Goal: Task Accomplishment & Management: Manage account settings

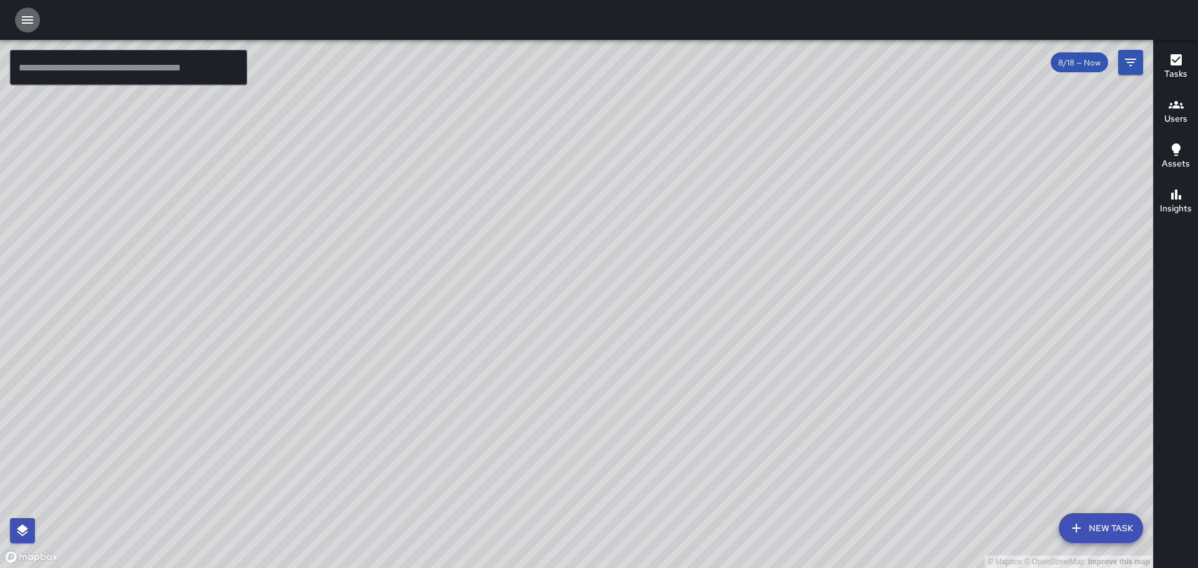
click at [21, 22] on icon "button" at bounding box center [27, 19] width 15 height 15
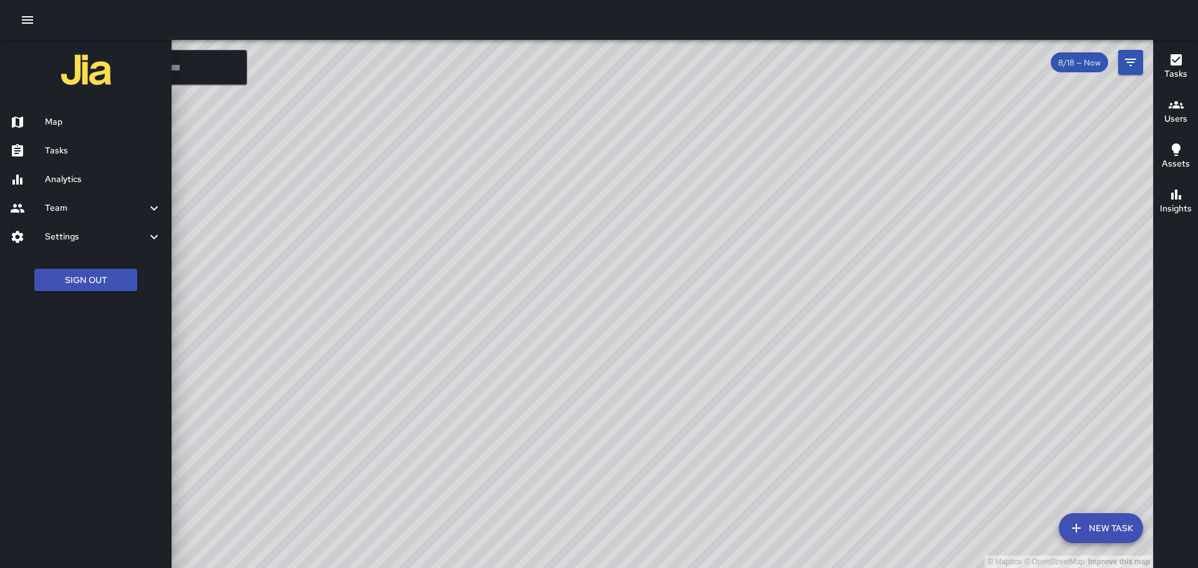
click at [65, 148] on h6 "Tasks" at bounding box center [103, 151] width 117 height 14
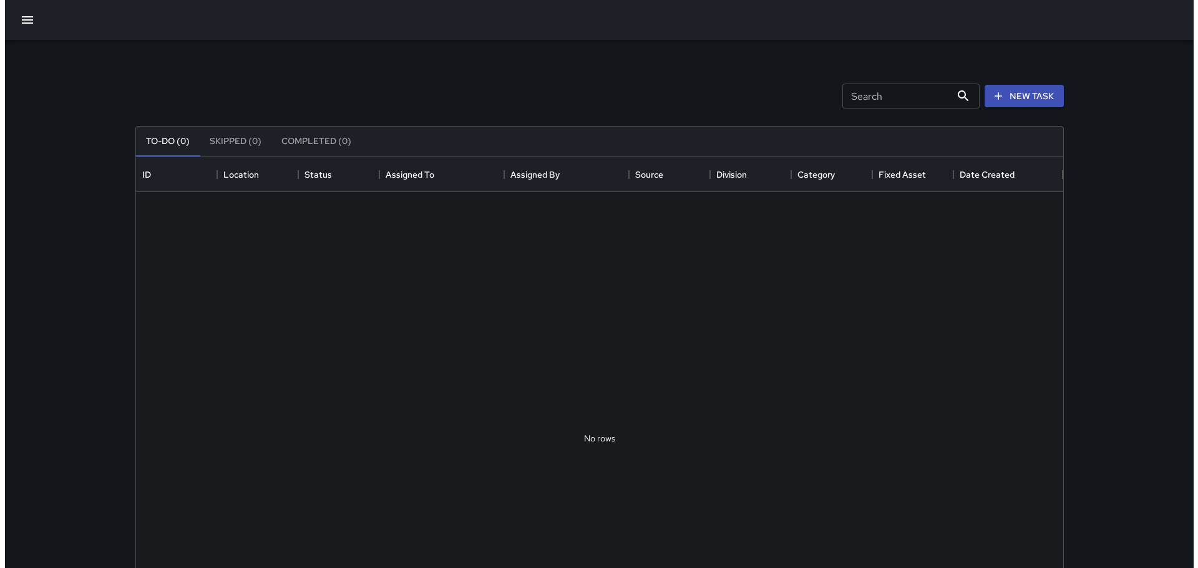
scroll to position [519, 918]
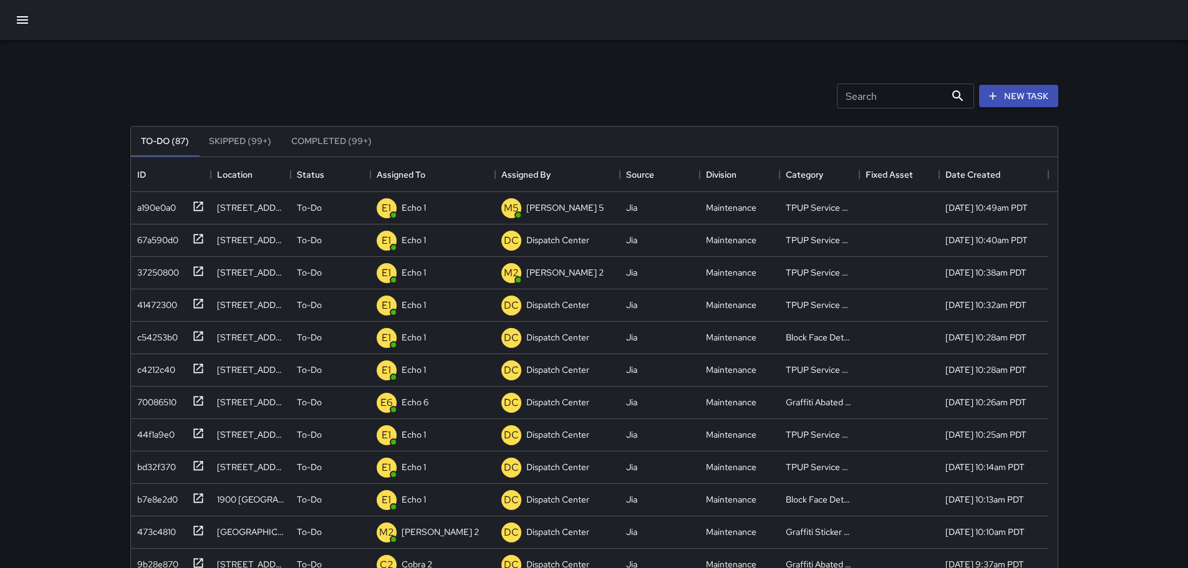
click at [19, 22] on icon "button" at bounding box center [22, 19] width 15 height 15
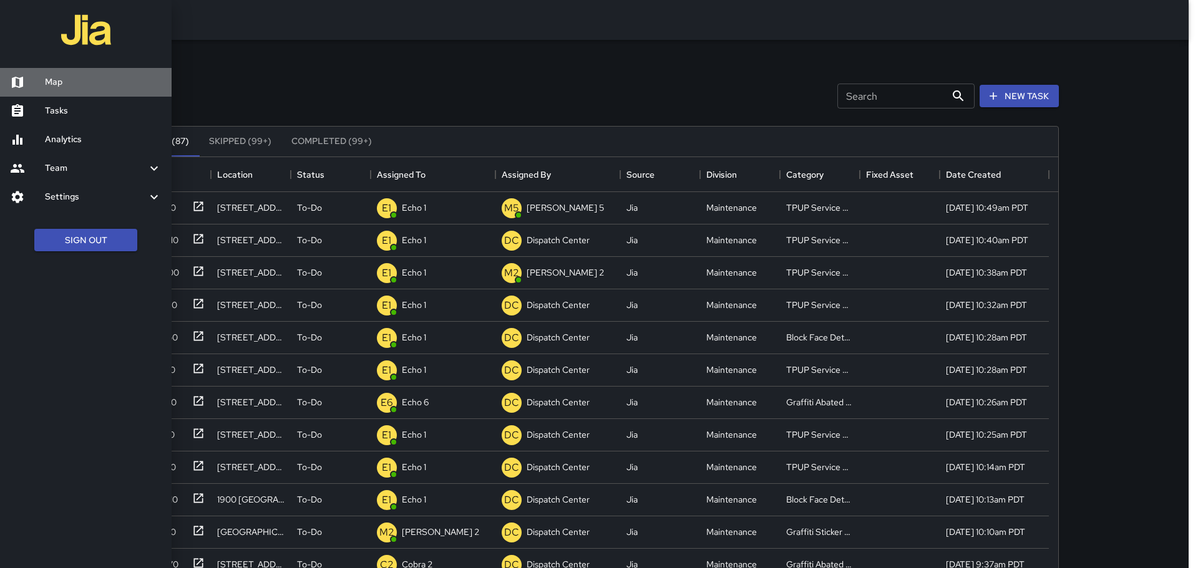
click at [49, 80] on h6 "Map" at bounding box center [103, 82] width 117 height 14
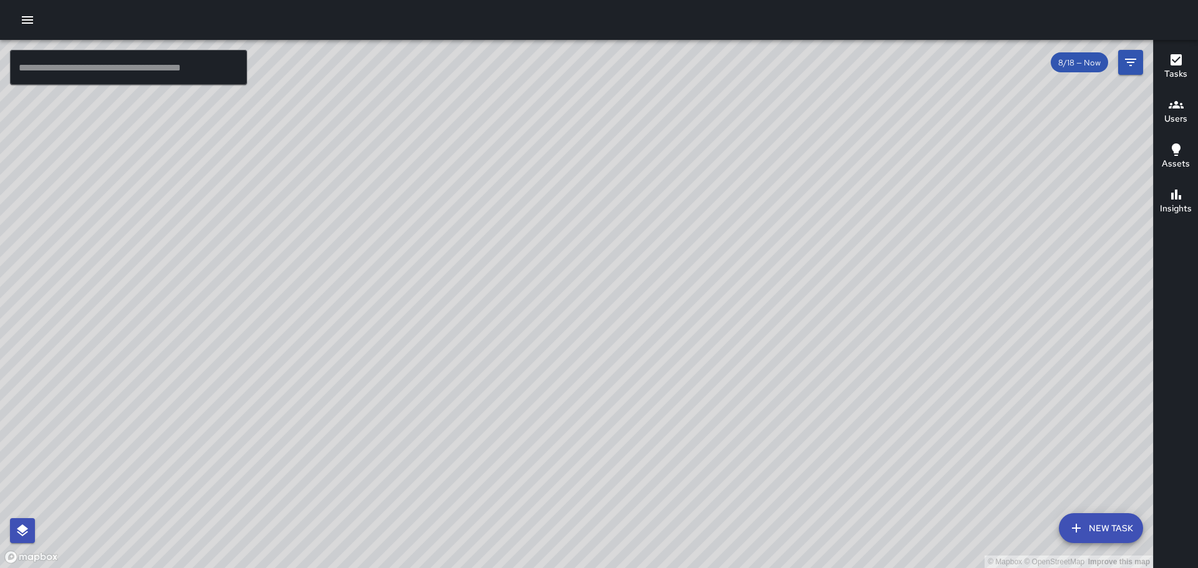
drag, startPoint x: 686, startPoint y: 390, endPoint x: 687, endPoint y: 367, distance: 22.5
click at [687, 367] on div "© Mapbox © OpenStreetMap Improve this map" at bounding box center [576, 304] width 1153 height 528
click at [25, 18] on icon "button" at bounding box center [27, 19] width 15 height 15
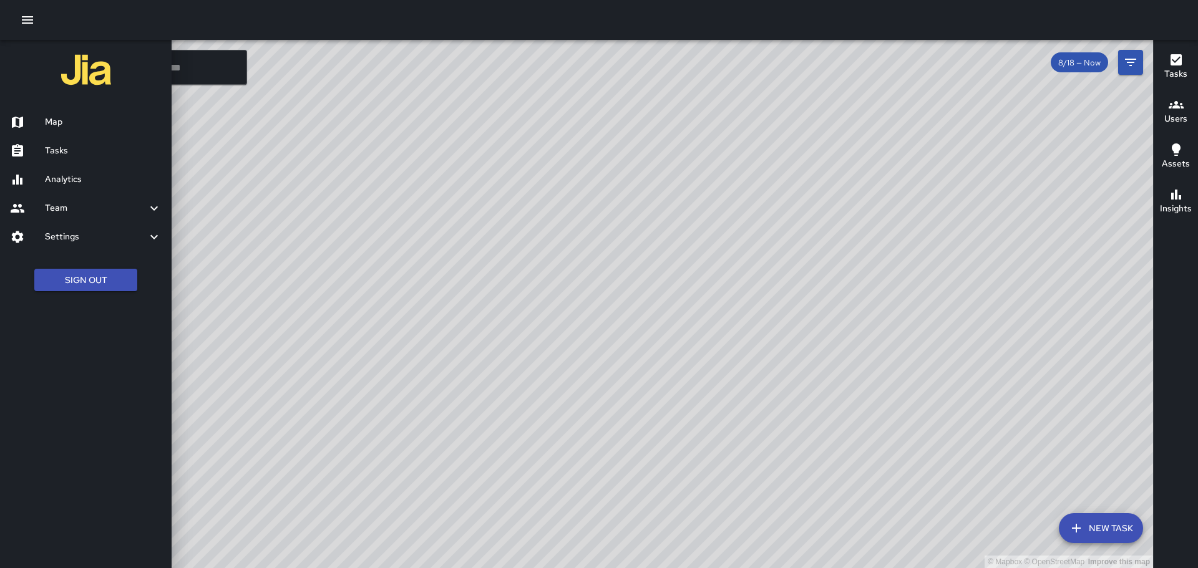
drag, startPoint x: 586, startPoint y: 216, endPoint x: 499, endPoint y: 175, distance: 96.3
click at [586, 214] on div at bounding box center [599, 284] width 1198 height 568
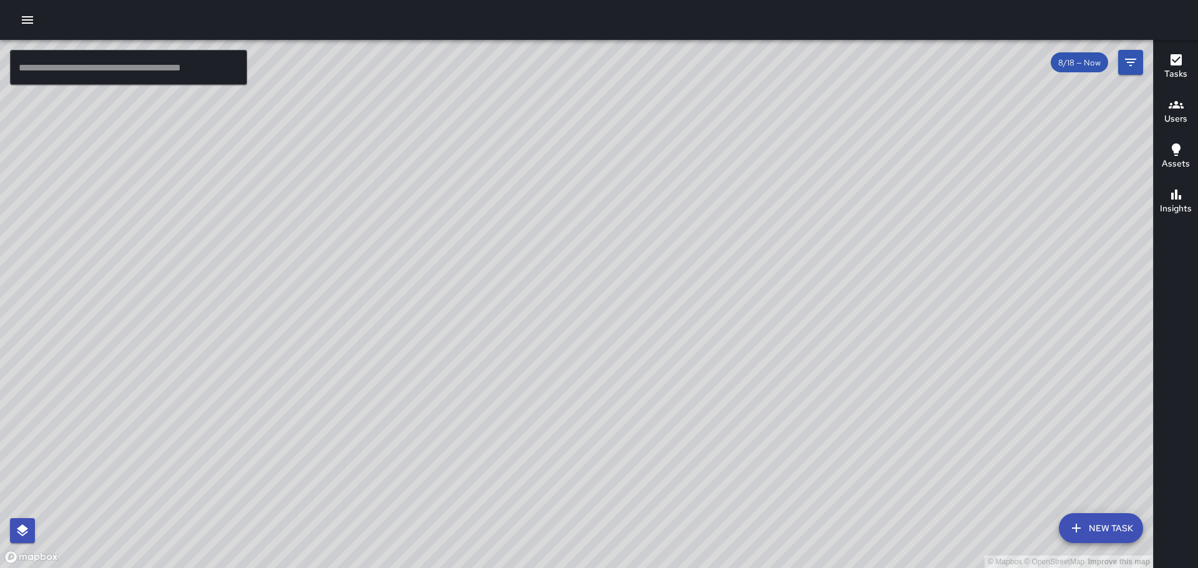
click at [1103, 530] on button "New Task" at bounding box center [1101, 528] width 84 height 30
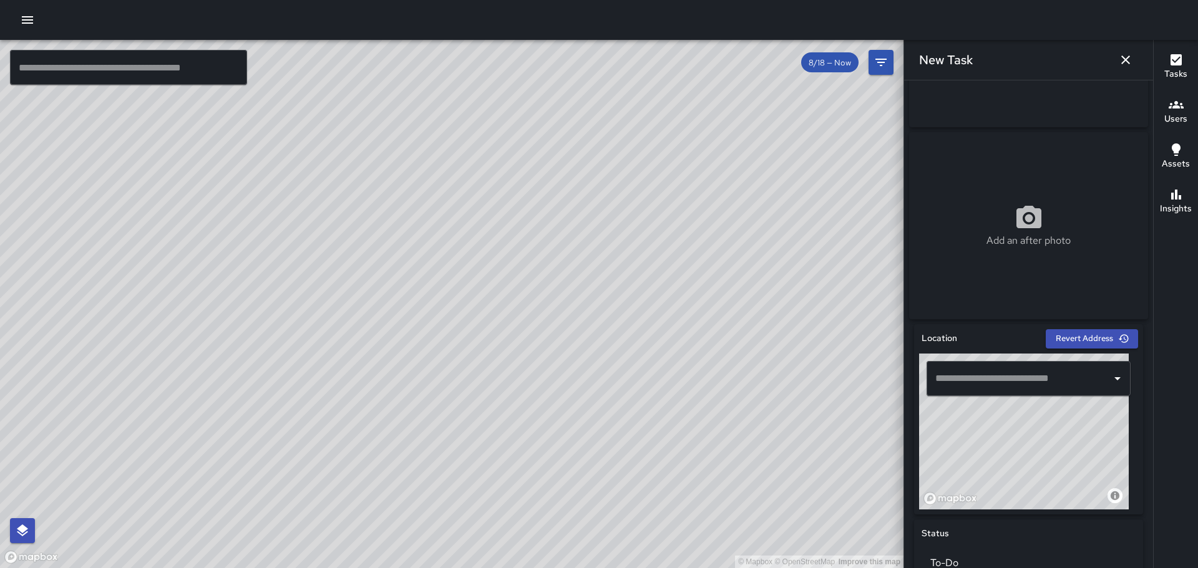
scroll to position [175, 0]
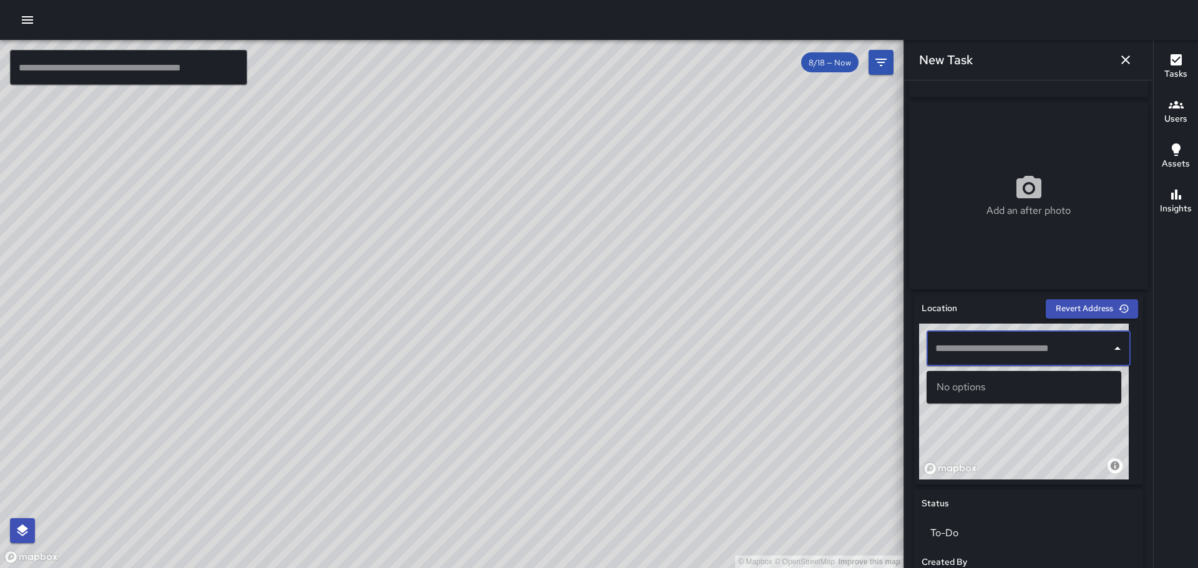
click at [971, 352] on input "text" at bounding box center [1019, 349] width 174 height 24
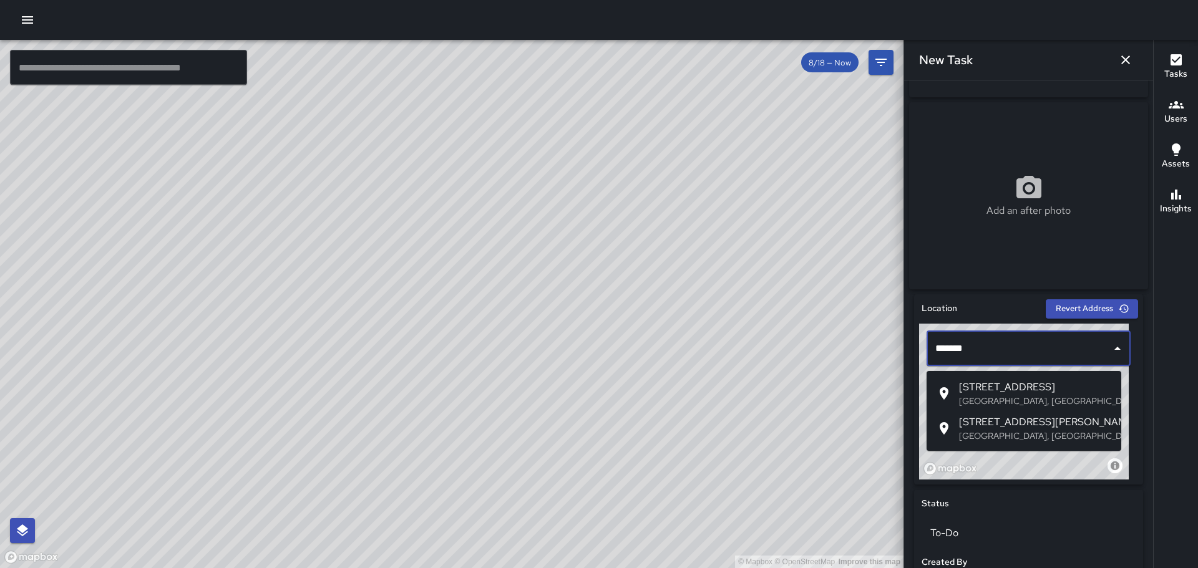
click at [998, 386] on span "388 Franklin Street" at bounding box center [1035, 387] width 152 height 15
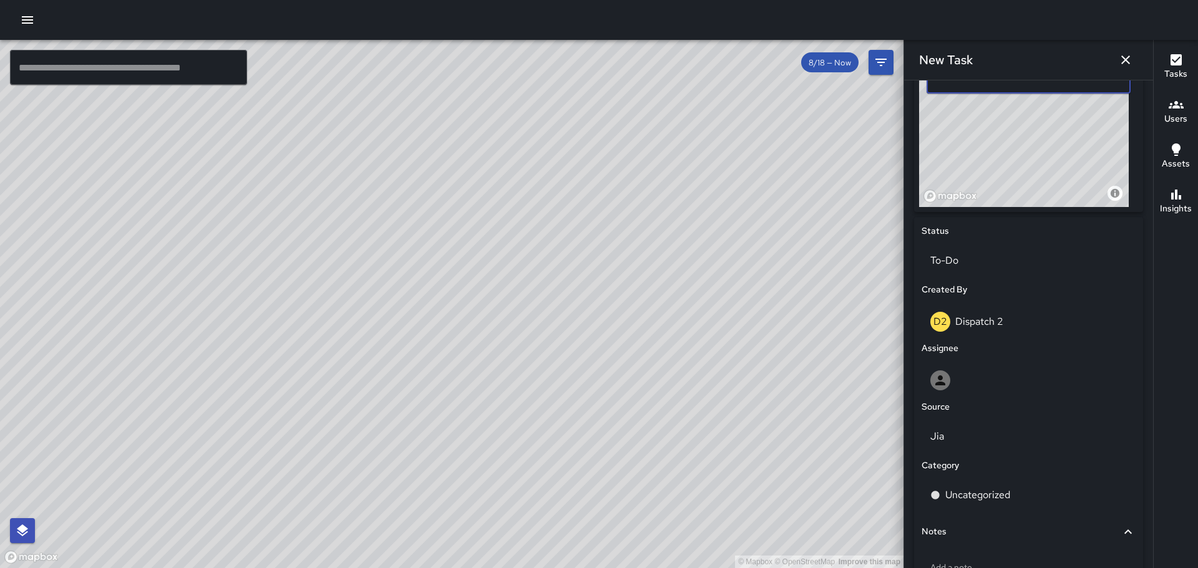
scroll to position [452, 0]
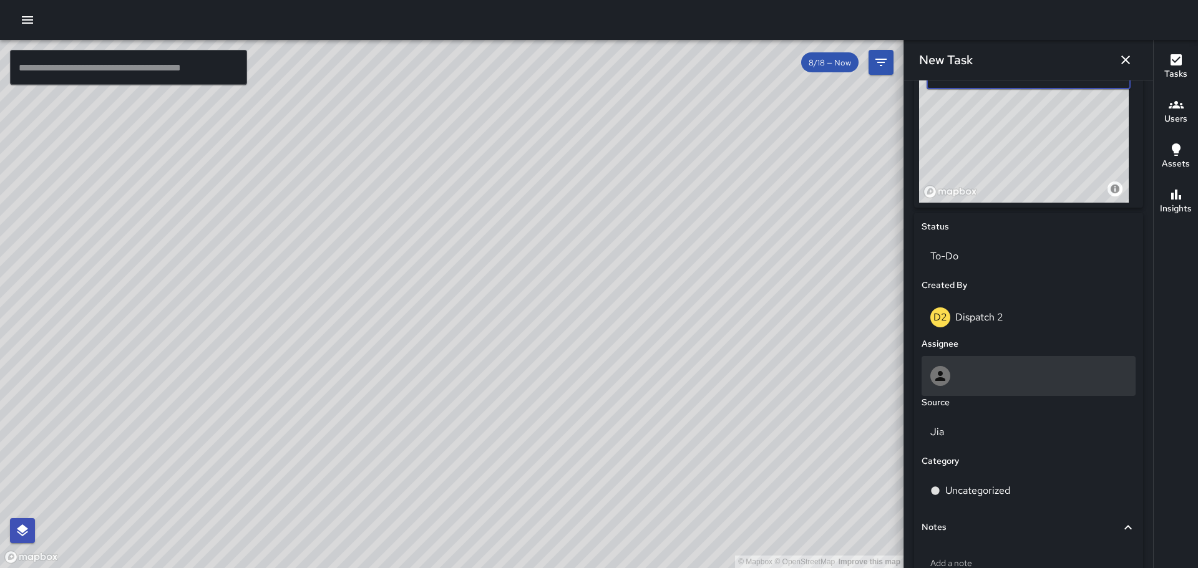
type input "**********"
click at [934, 378] on icon at bounding box center [940, 376] width 15 height 15
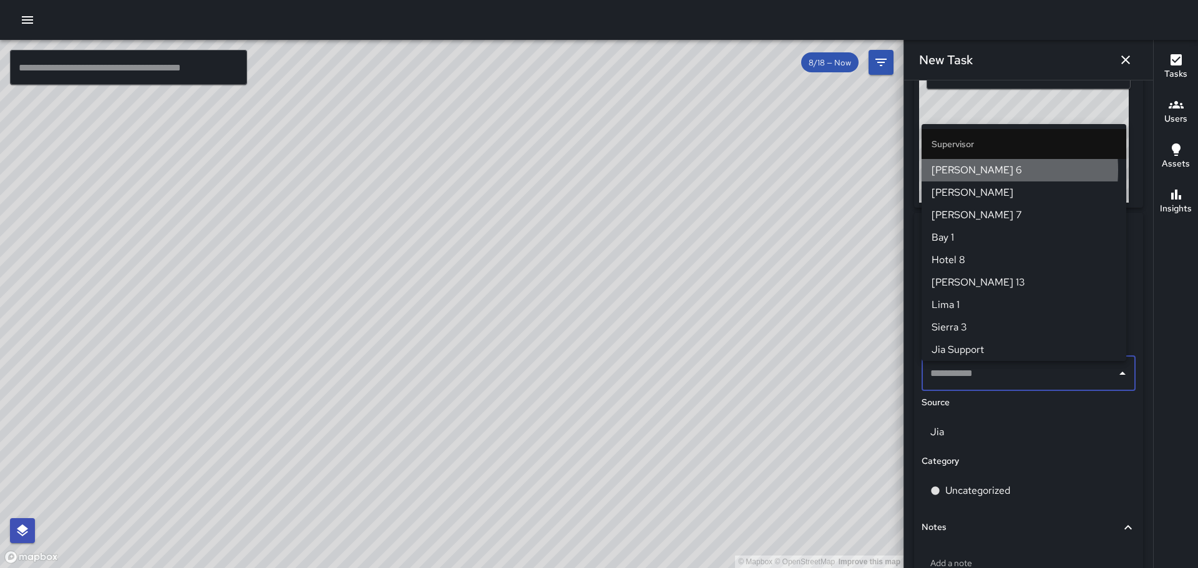
click at [952, 170] on span "[PERSON_NAME] 6" at bounding box center [1023, 170] width 185 height 15
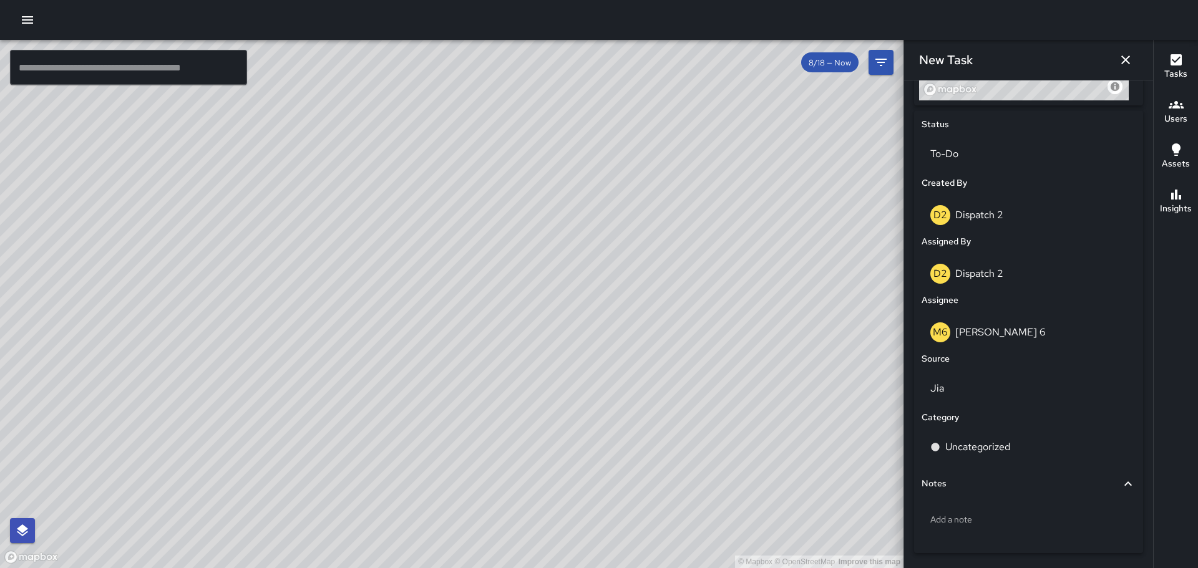
scroll to position [602, 0]
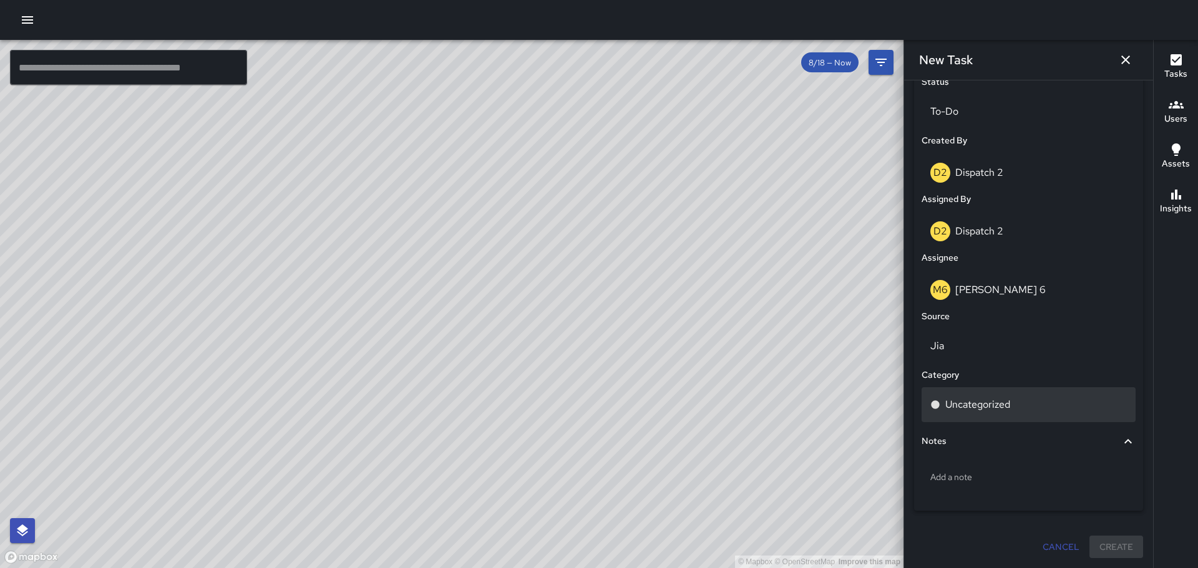
click at [973, 412] on p "Uncategorized" at bounding box center [977, 404] width 65 height 15
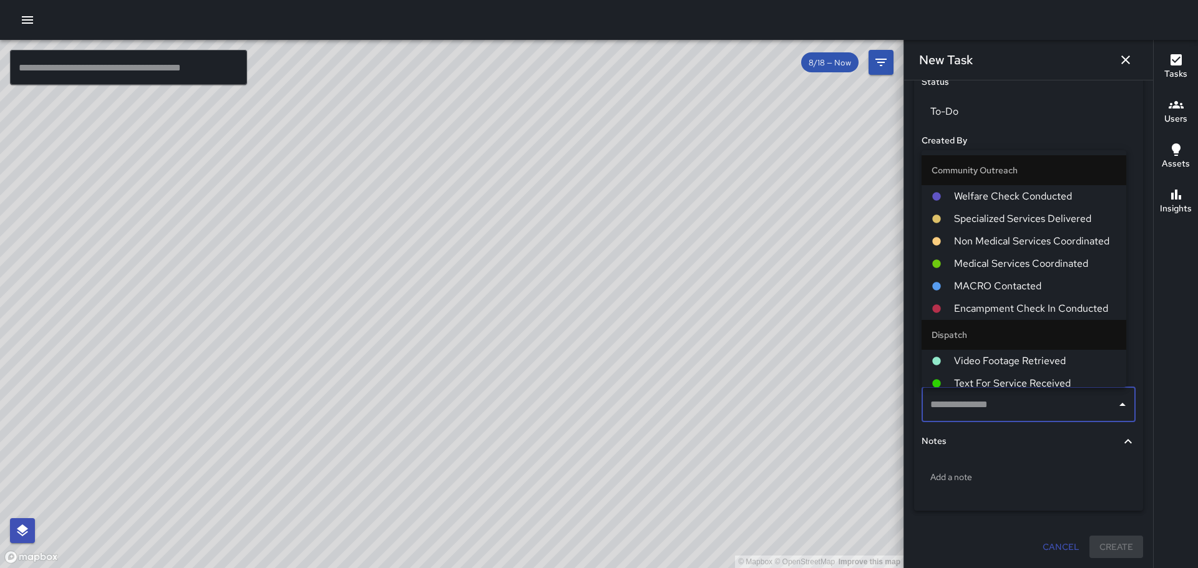
click at [979, 454] on div "Notes" at bounding box center [1028, 441] width 214 height 29
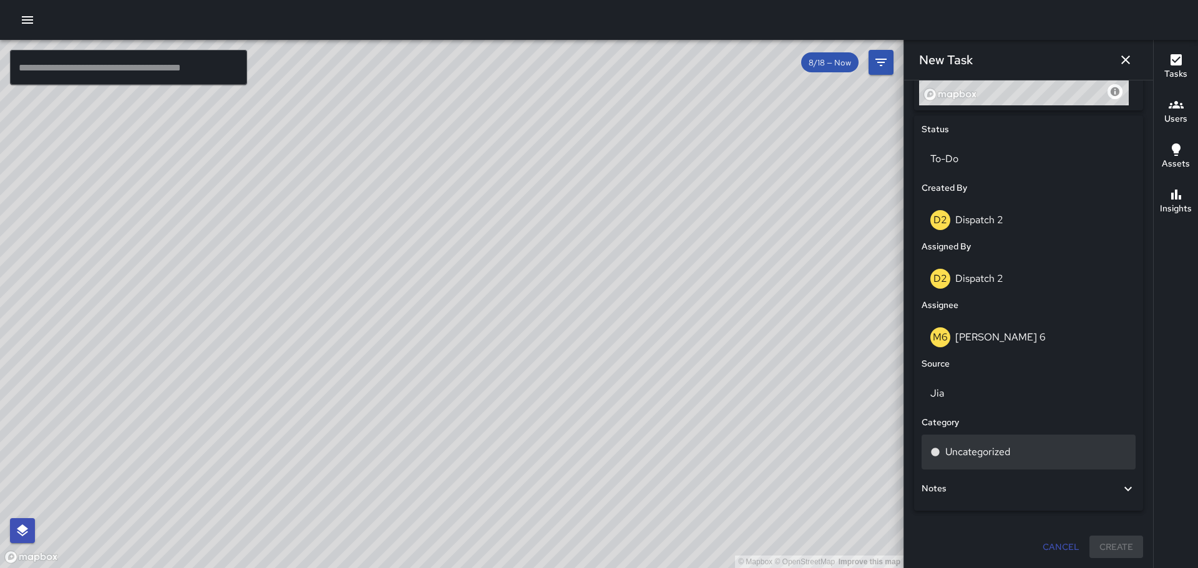
scroll to position [555, 0]
click at [973, 452] on p "Uncategorized" at bounding box center [977, 452] width 65 height 15
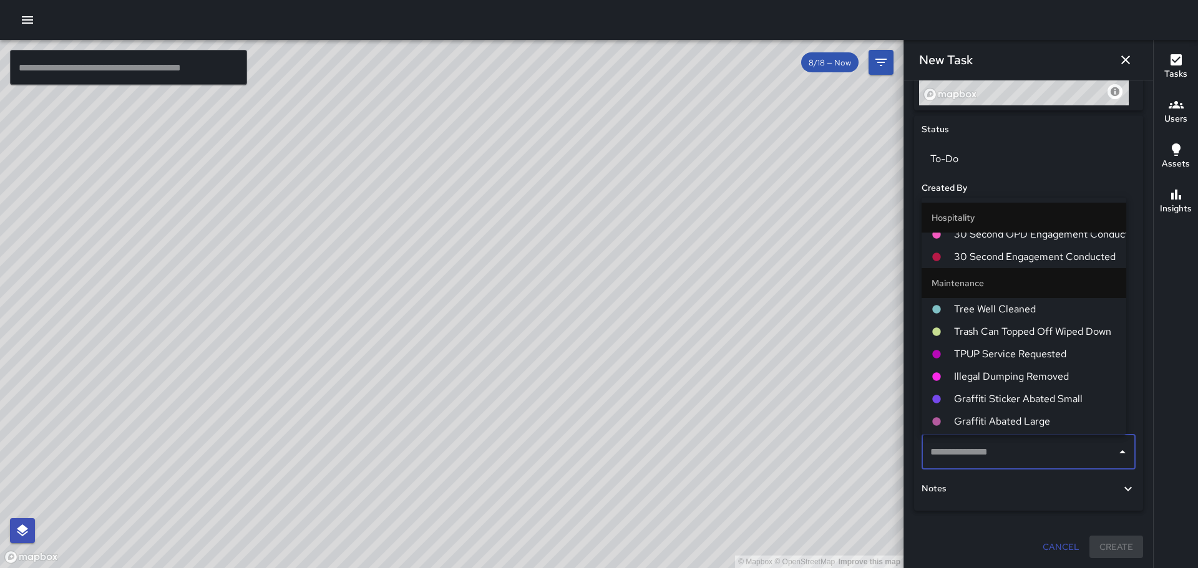
scroll to position [807, 0]
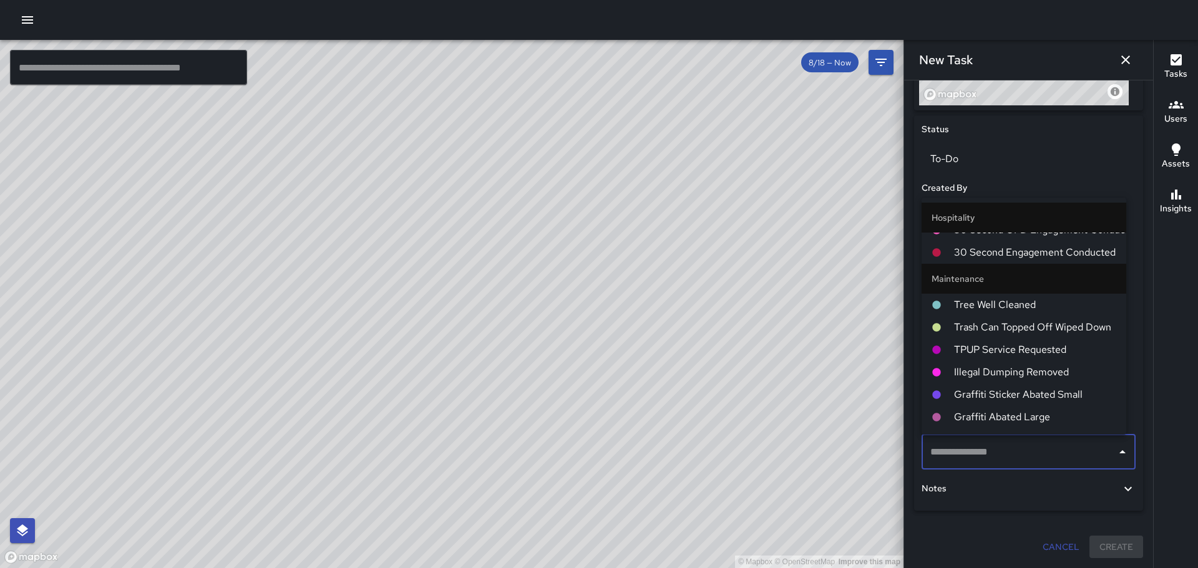
click at [1036, 315] on li "Tree Well Cleaned" at bounding box center [1023, 305] width 205 height 22
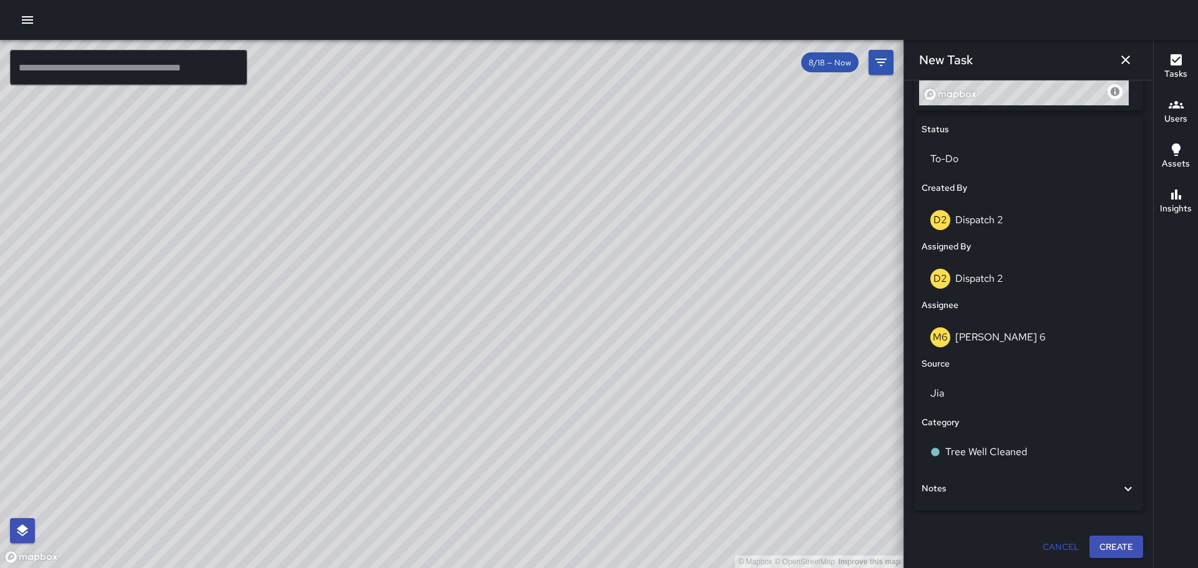
click at [1125, 62] on icon "button" at bounding box center [1125, 59] width 15 height 15
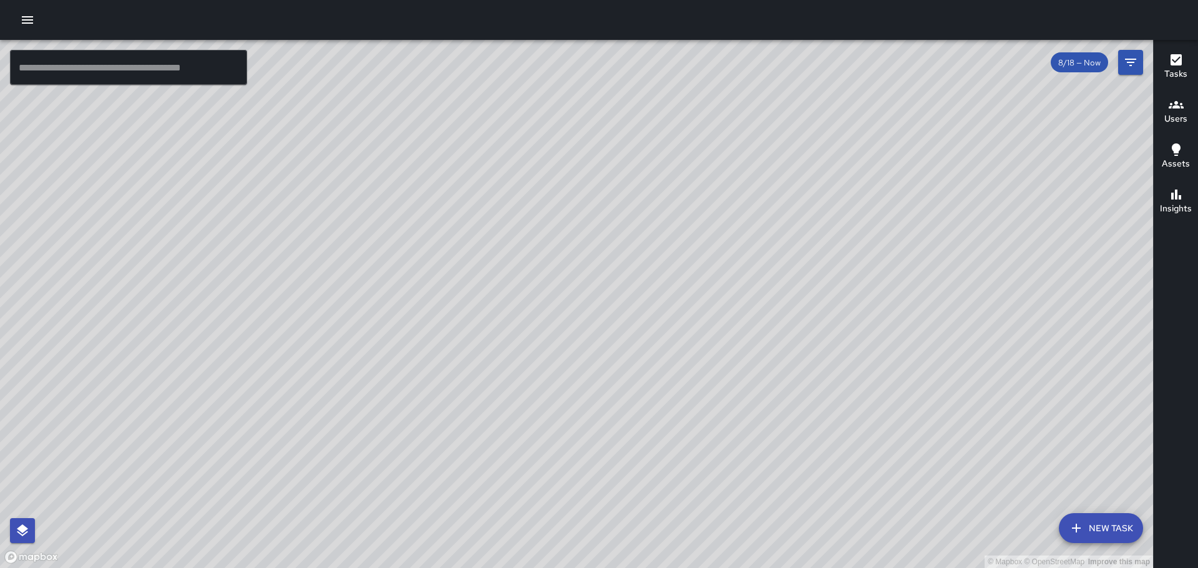
click at [1100, 522] on button "New Task" at bounding box center [1101, 528] width 84 height 30
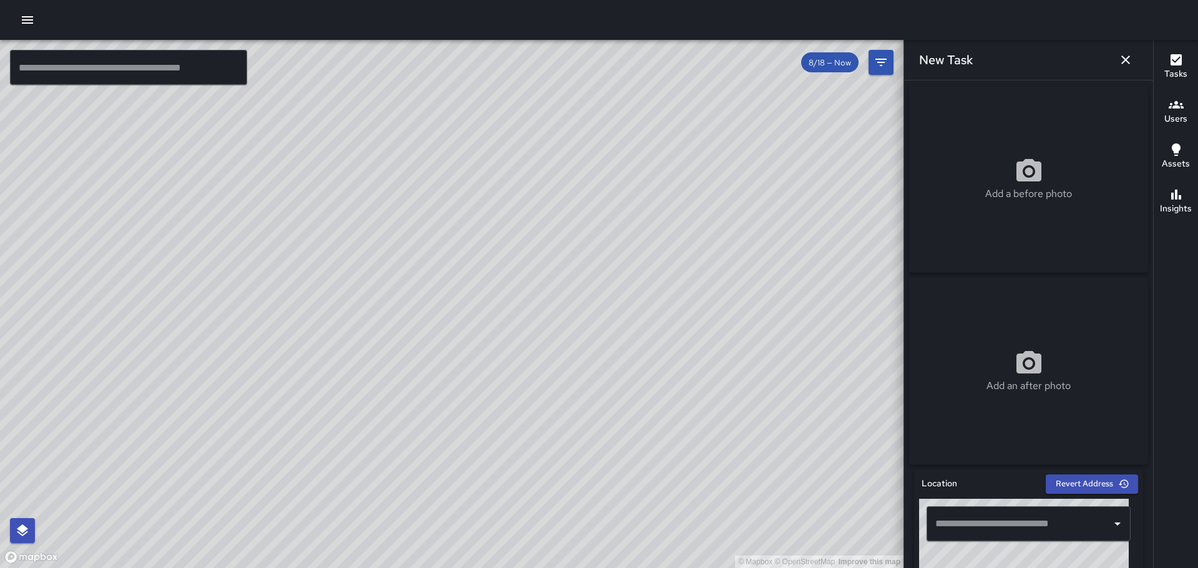
scroll to position [62, 0]
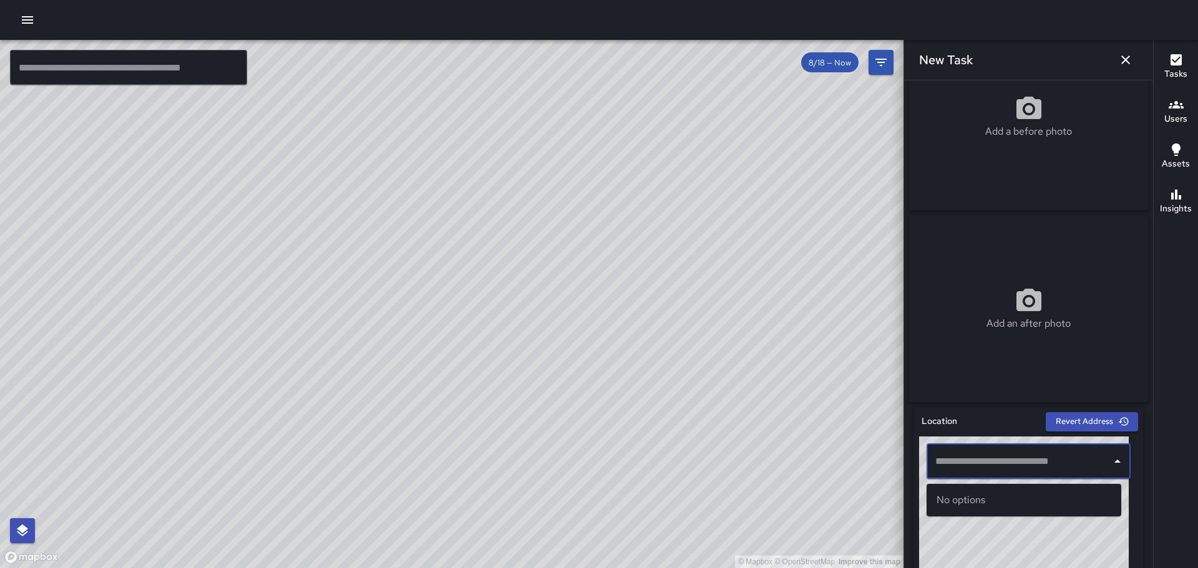
click at [968, 462] on input "text" at bounding box center [1019, 462] width 174 height 24
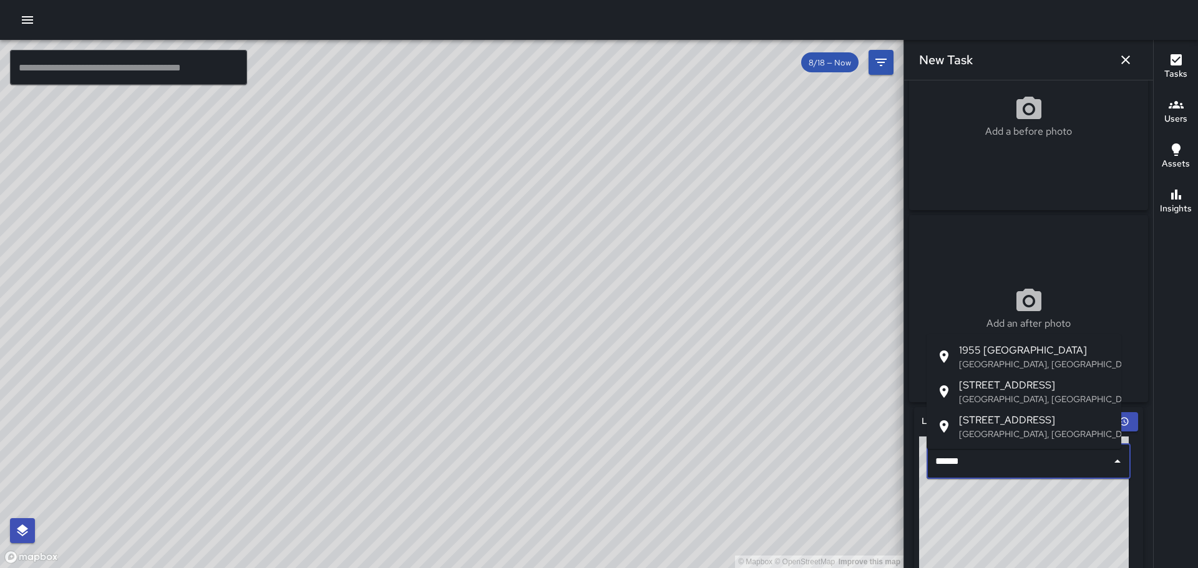
click at [1027, 359] on p "Oakland, CA, USA" at bounding box center [1035, 364] width 152 height 12
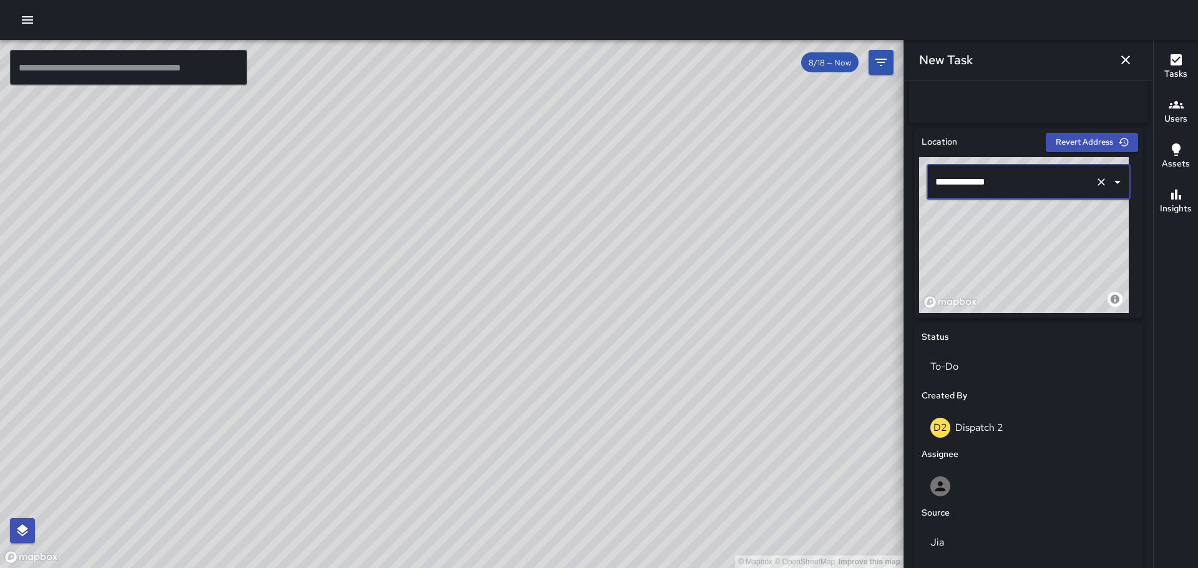
scroll to position [347, 0]
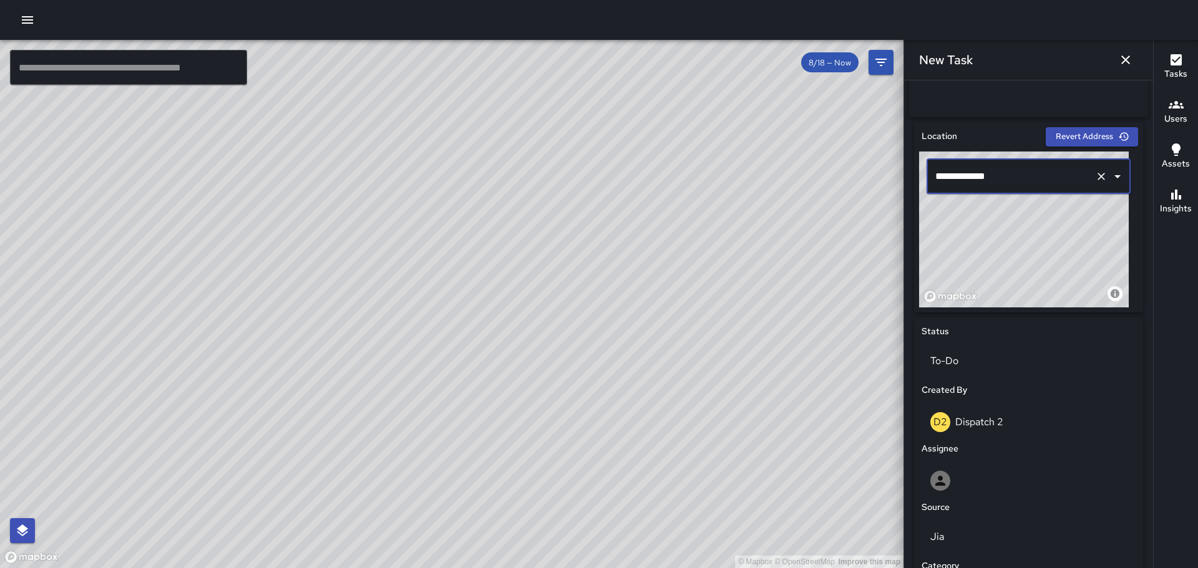
type input "**********"
click at [959, 428] on p "Dispatch 2" at bounding box center [979, 421] width 48 height 13
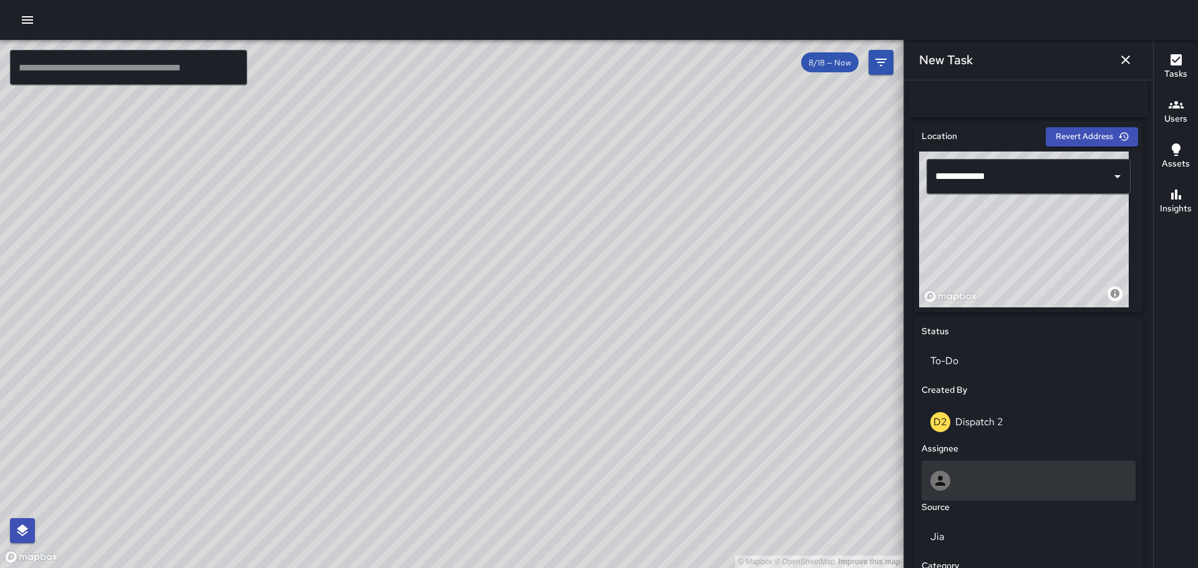
click at [976, 468] on div at bounding box center [1028, 481] width 214 height 40
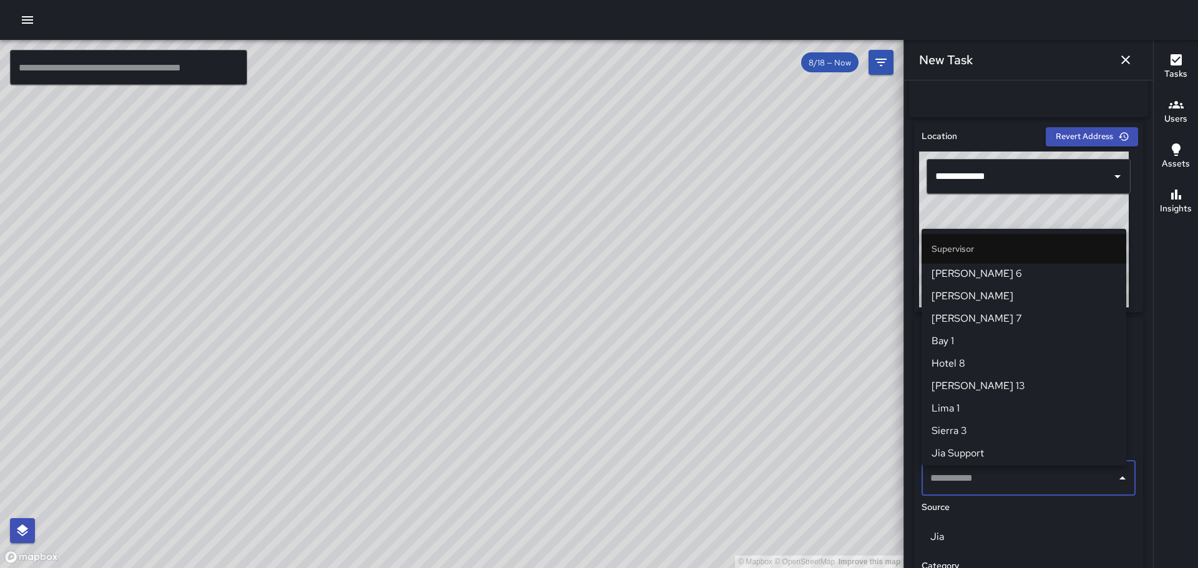
scroll to position [0, 0]
click at [959, 319] on span "[PERSON_NAME] 7" at bounding box center [1023, 320] width 185 height 15
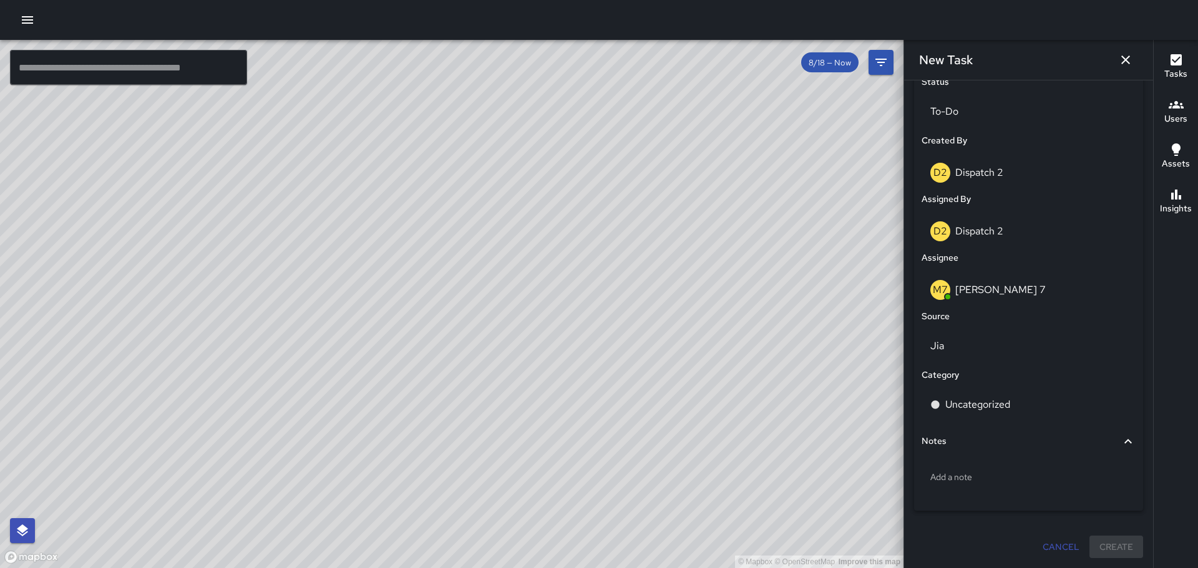
scroll to position [602, 0]
click at [965, 399] on p "Uncategorized" at bounding box center [977, 404] width 65 height 15
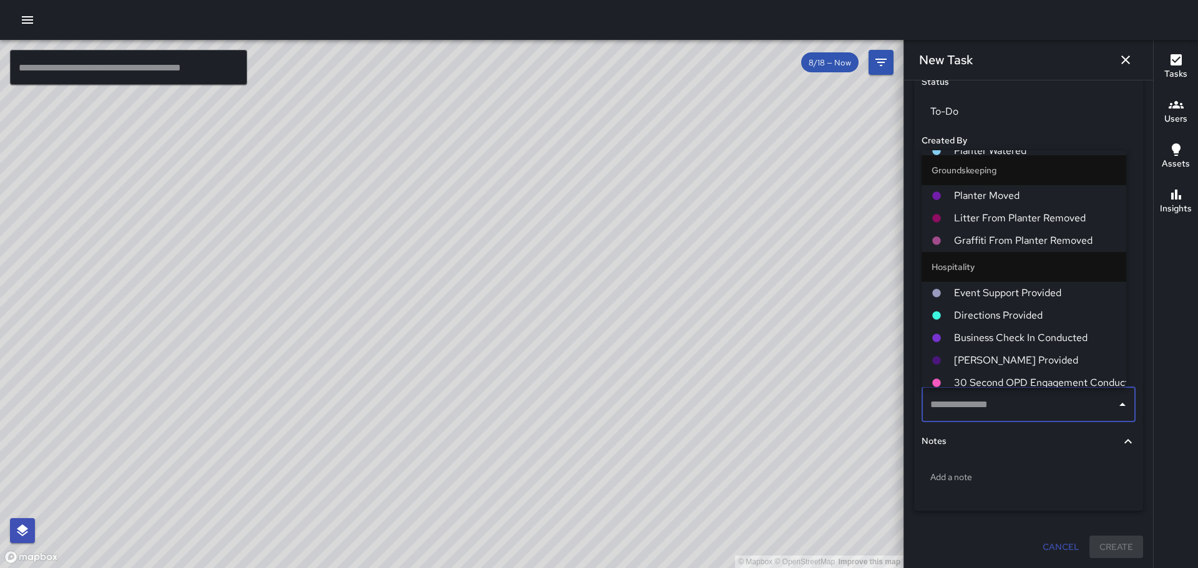
scroll to position [472, 0]
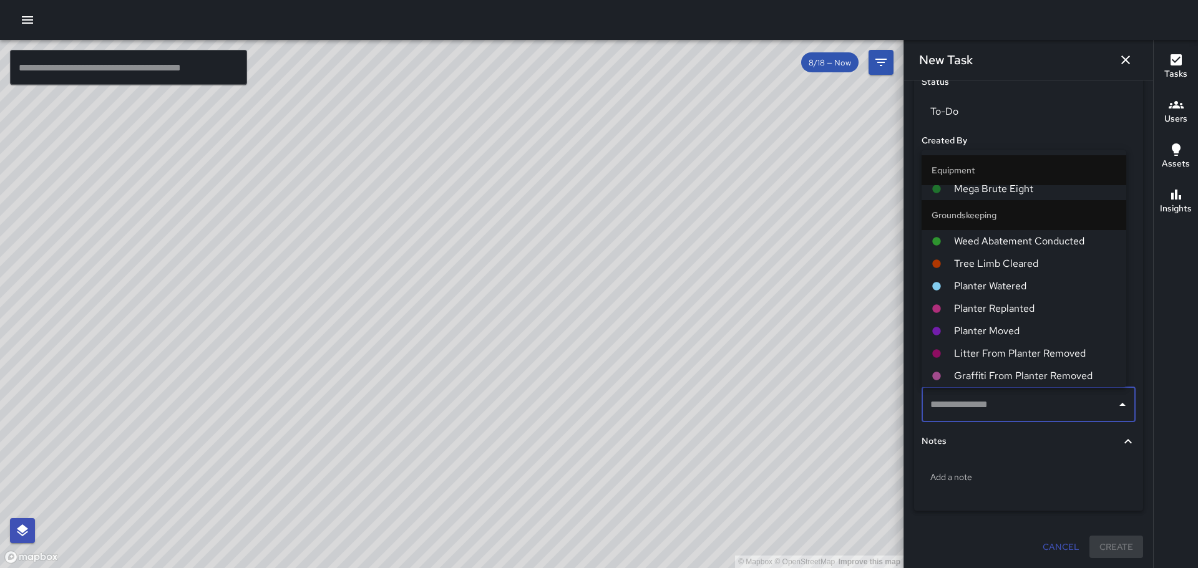
click at [970, 403] on input "text" at bounding box center [1019, 405] width 184 height 24
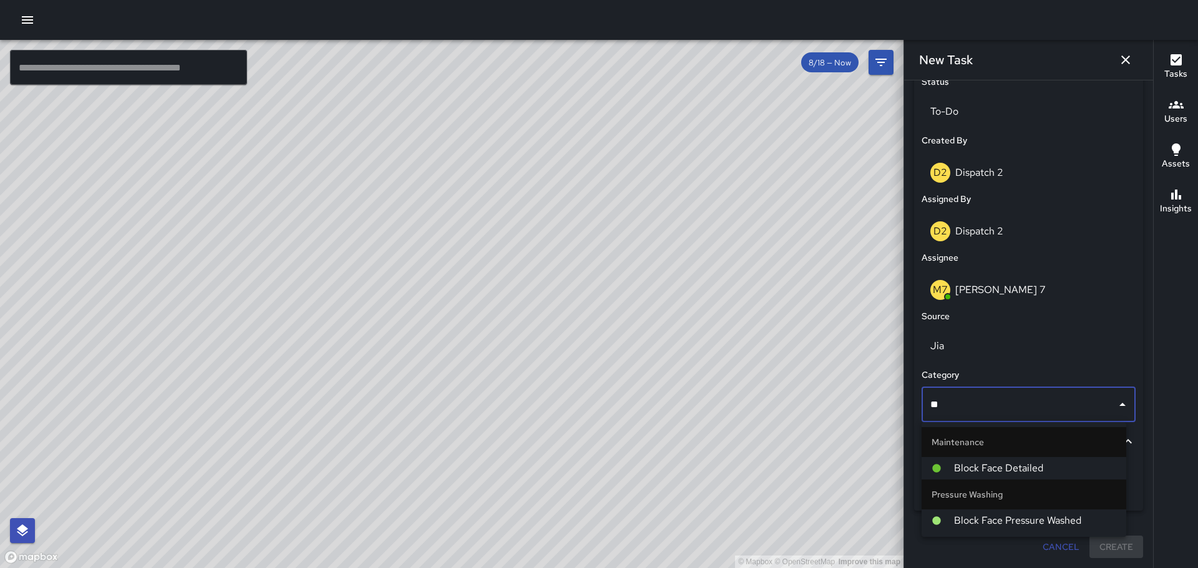
scroll to position [0, 0]
type input "*****"
click at [969, 465] on span "Block Face Detailed" at bounding box center [1035, 468] width 162 height 15
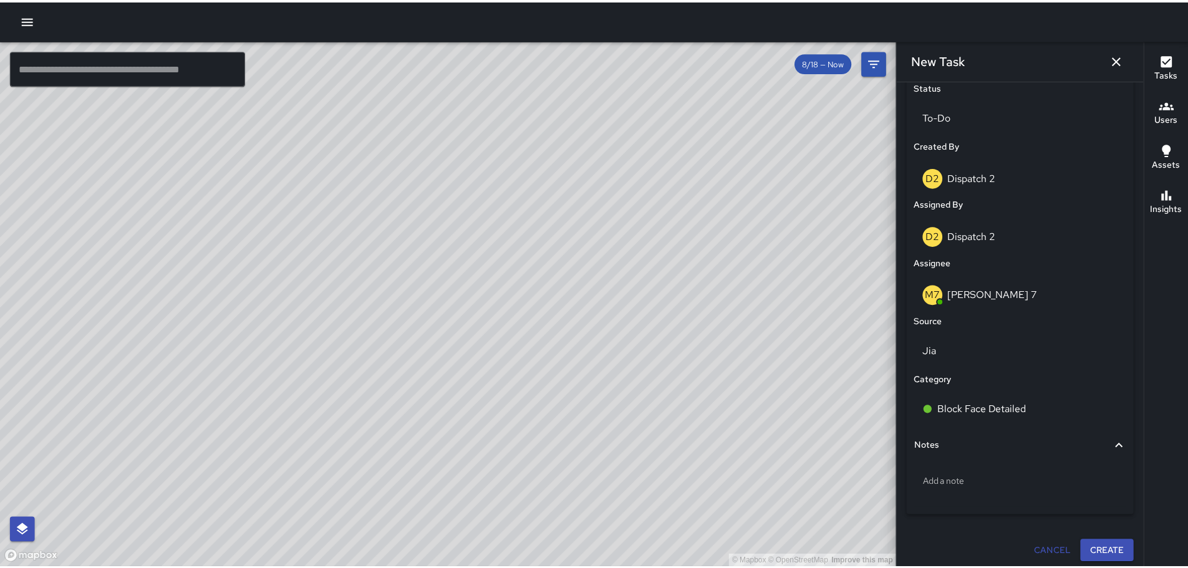
scroll to position [602, 0]
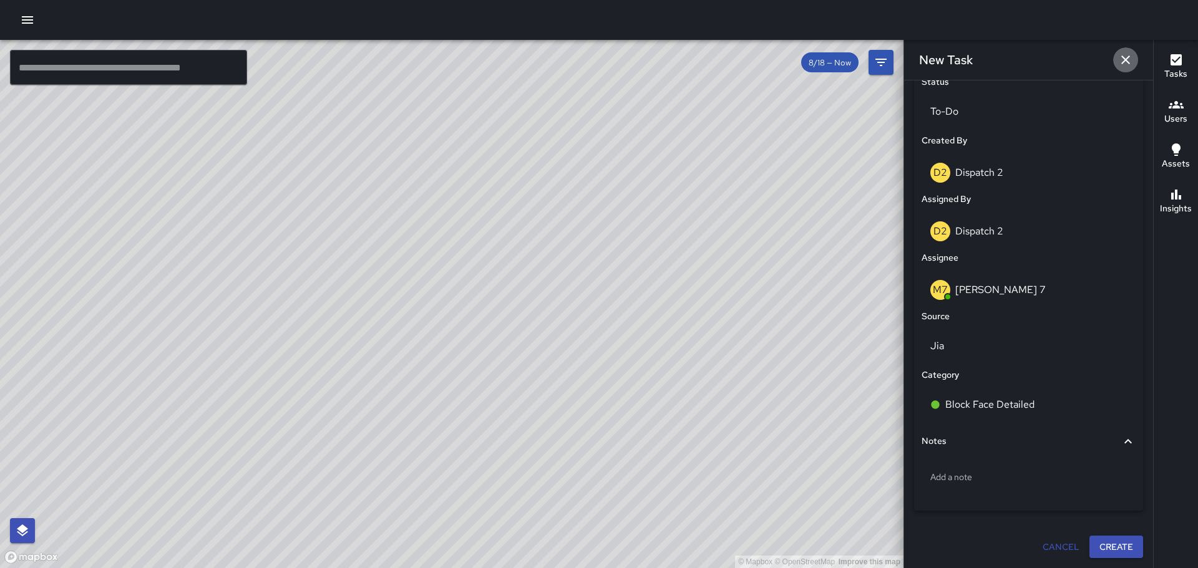
click at [1128, 57] on icon "button" at bounding box center [1125, 60] width 9 height 9
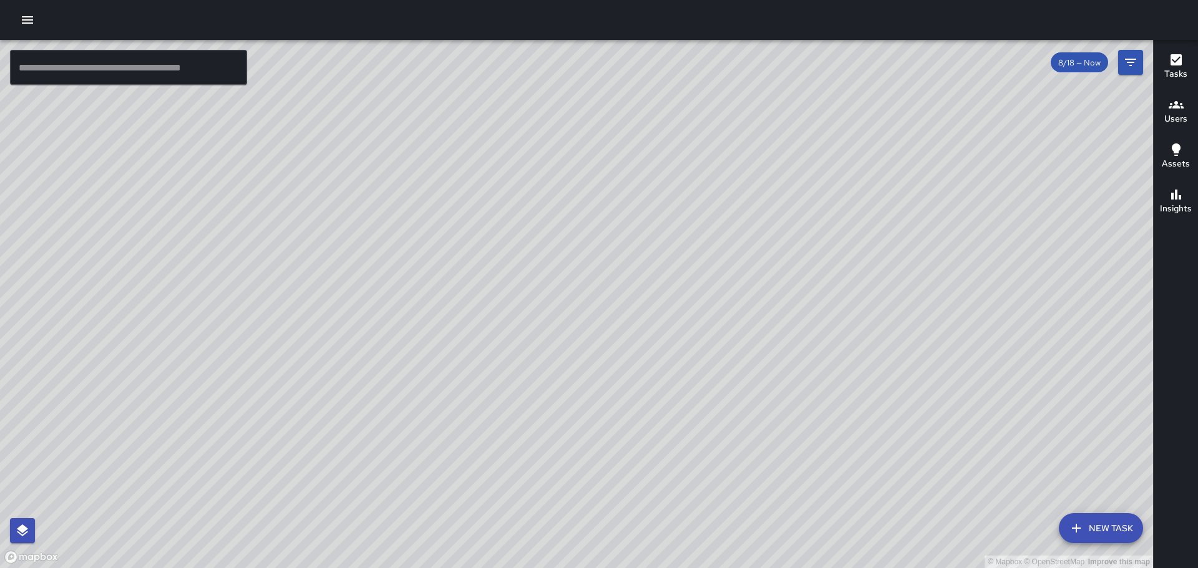
drag, startPoint x: 714, startPoint y: 309, endPoint x: 741, endPoint y: 280, distance: 39.3
click at [741, 280] on div "© Mapbox © OpenStreetMap Improve this map" at bounding box center [576, 304] width 1153 height 528
click at [23, 22] on icon "button" at bounding box center [27, 19] width 11 height 7
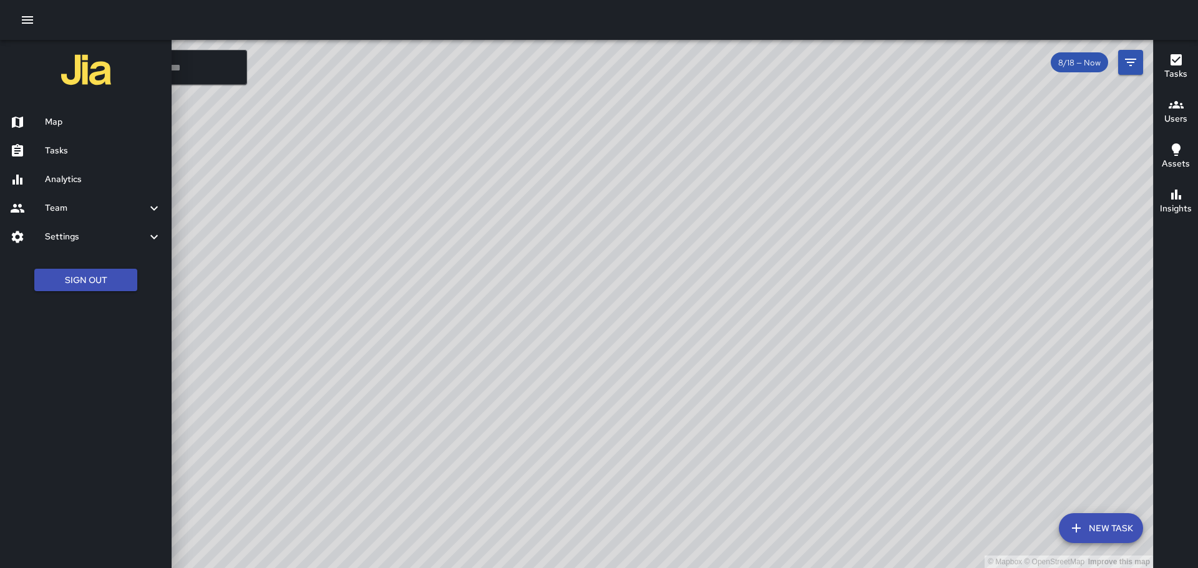
click at [59, 147] on h6 "Tasks" at bounding box center [103, 151] width 117 height 14
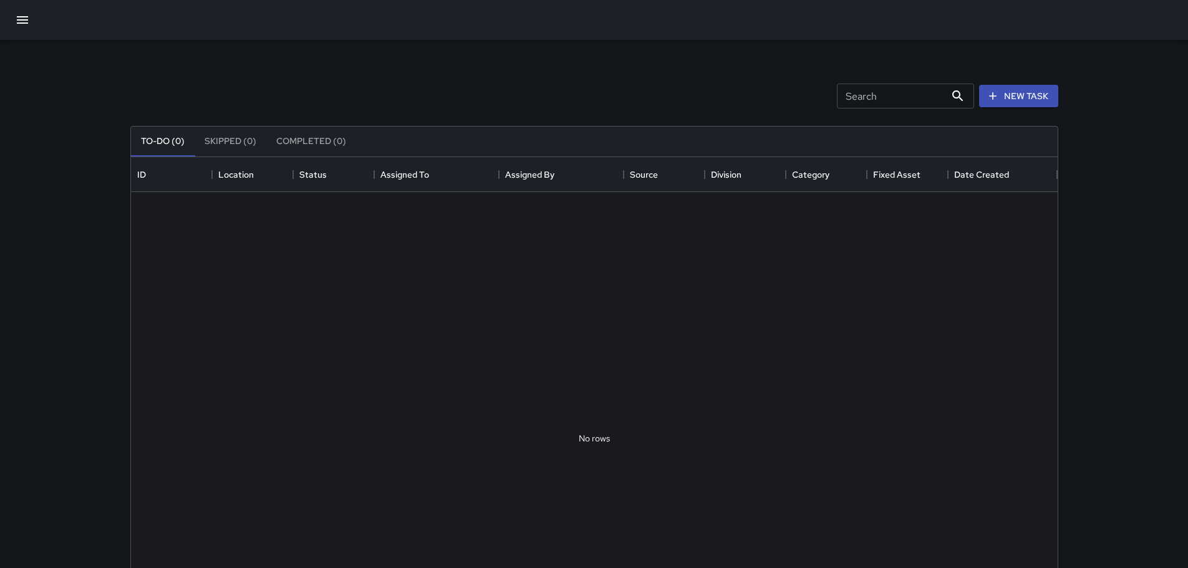
scroll to position [519, 918]
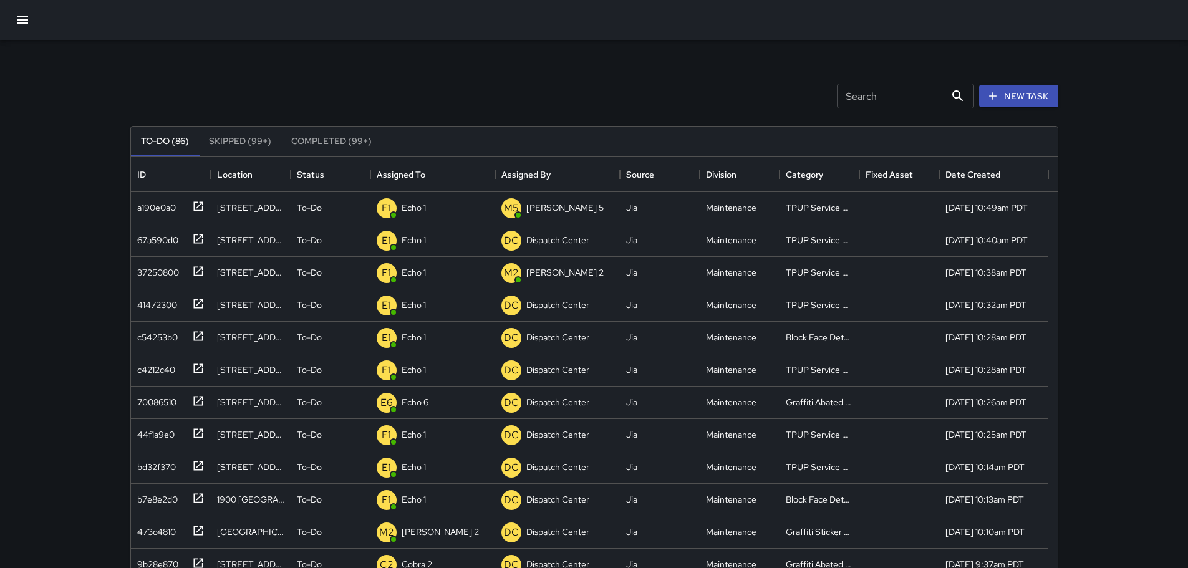
click at [26, 20] on icon "button" at bounding box center [22, 19] width 11 height 7
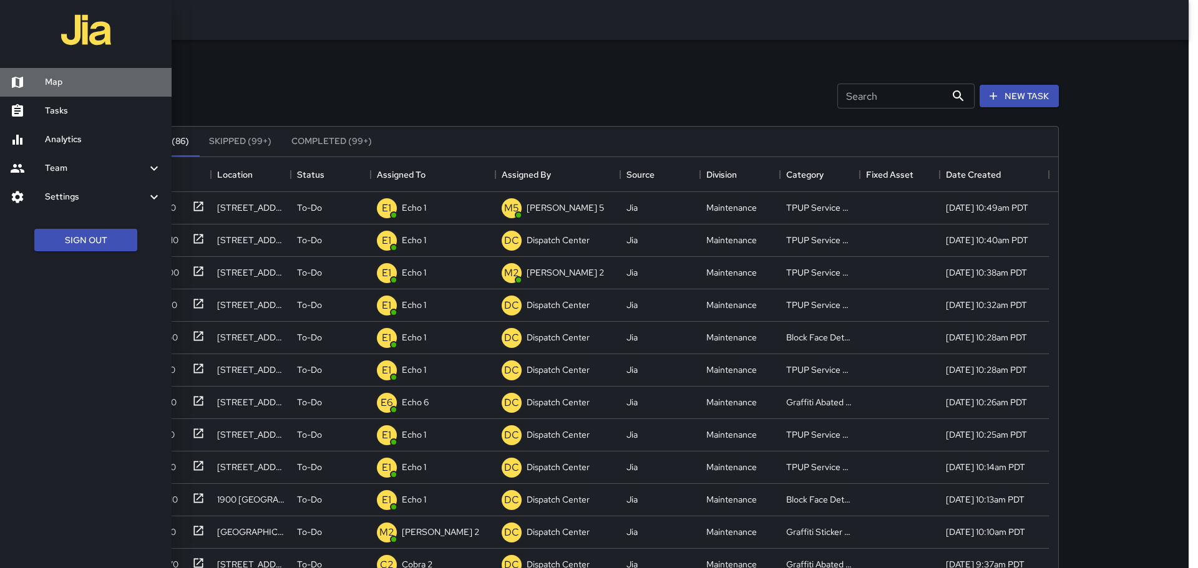
click at [56, 84] on h6 "Map" at bounding box center [103, 82] width 117 height 14
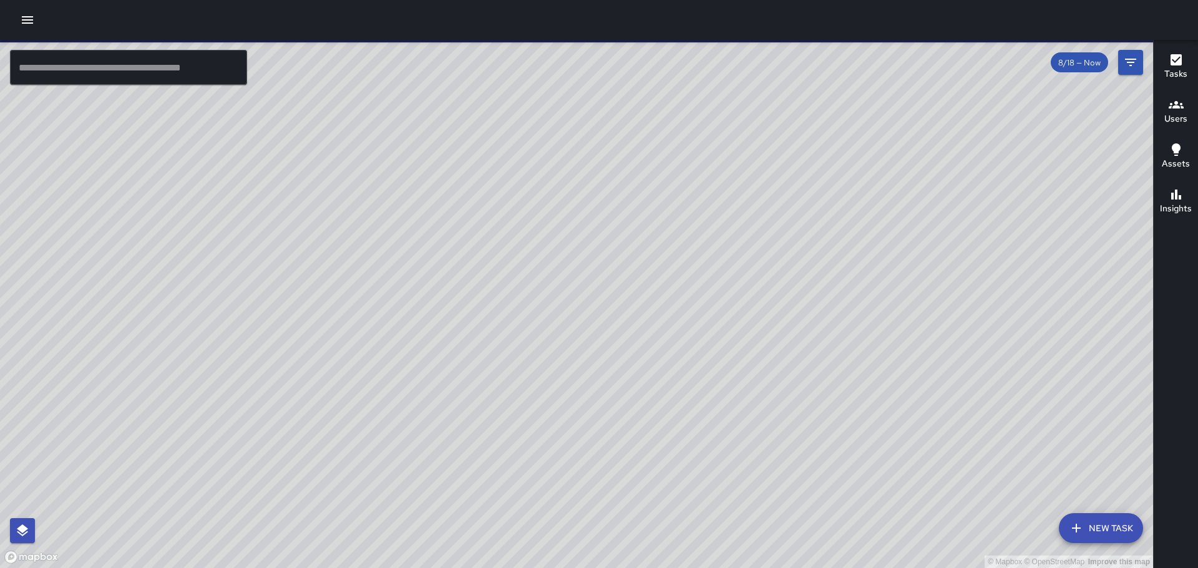
drag, startPoint x: 502, startPoint y: 250, endPoint x: 449, endPoint y: 221, distance: 60.0
click at [449, 221] on div "© Mapbox © OpenStreetMap Improve this map" at bounding box center [576, 304] width 1153 height 528
drag, startPoint x: 586, startPoint y: 339, endPoint x: 573, endPoint y: 278, distance: 63.1
click at [573, 278] on div "© Mapbox © OpenStreetMap Improve this map" at bounding box center [576, 304] width 1153 height 528
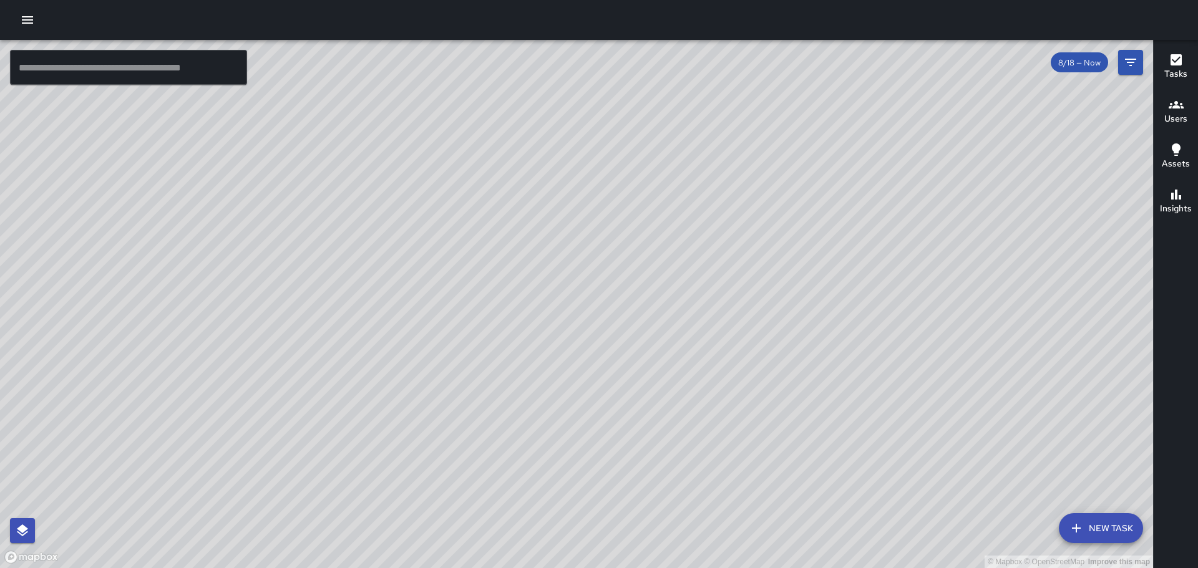
drag, startPoint x: 560, startPoint y: 281, endPoint x: 487, endPoint y: 296, distance: 75.1
click at [488, 296] on div "© Mapbox © OpenStreetMap Improve this map" at bounding box center [576, 304] width 1153 height 528
drag, startPoint x: 565, startPoint y: 102, endPoint x: 579, endPoint y: 162, distance: 62.0
click at [579, 162] on div "© Mapbox © OpenStreetMap Improve this map" at bounding box center [576, 304] width 1153 height 528
drag, startPoint x: 457, startPoint y: 148, endPoint x: 658, endPoint y: 245, distance: 222.1
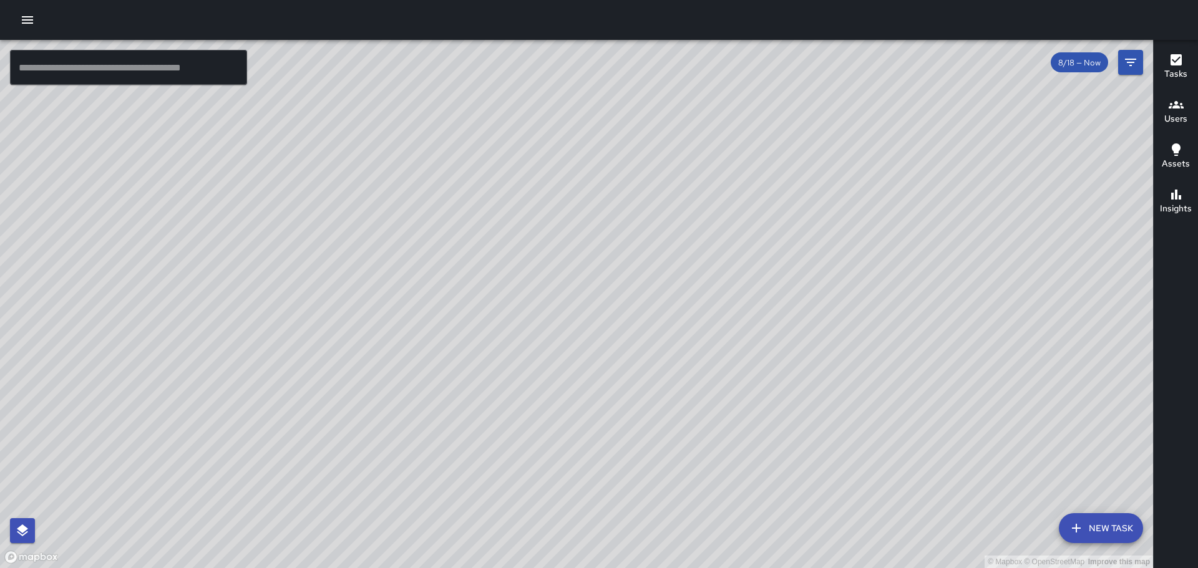
click at [658, 245] on div "© Mapbox © OpenStreetMap Improve this map" at bounding box center [576, 304] width 1153 height 528
click at [91, 69] on input "text" at bounding box center [128, 67] width 237 height 35
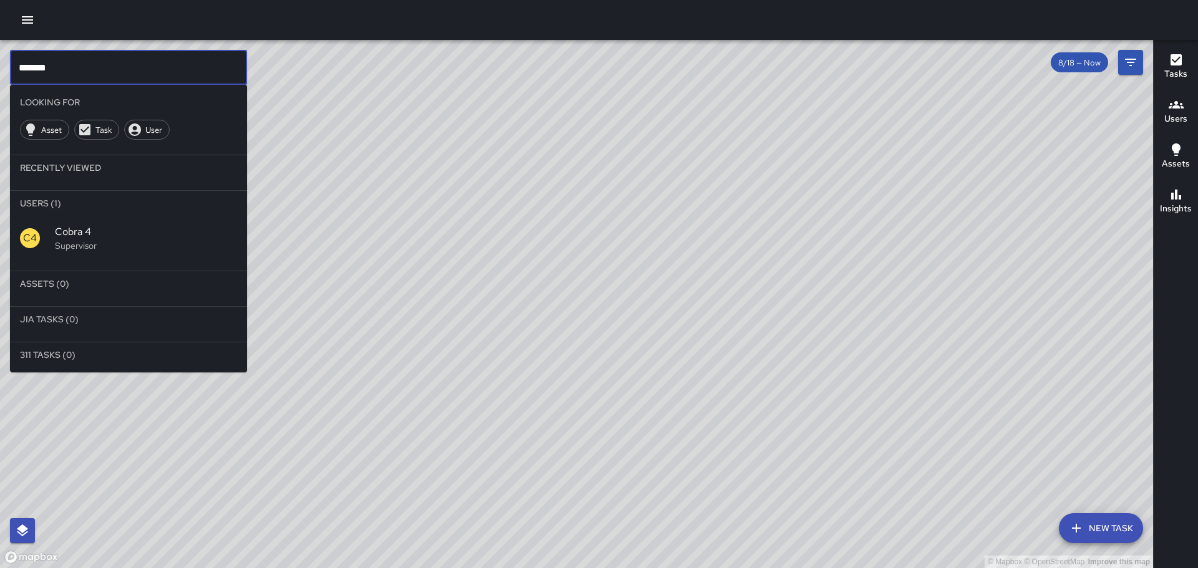
drag, startPoint x: 77, startPoint y: 248, endPoint x: 70, endPoint y: 250, distance: 6.7
click at [76, 248] on p "Supervisor" at bounding box center [146, 246] width 182 height 12
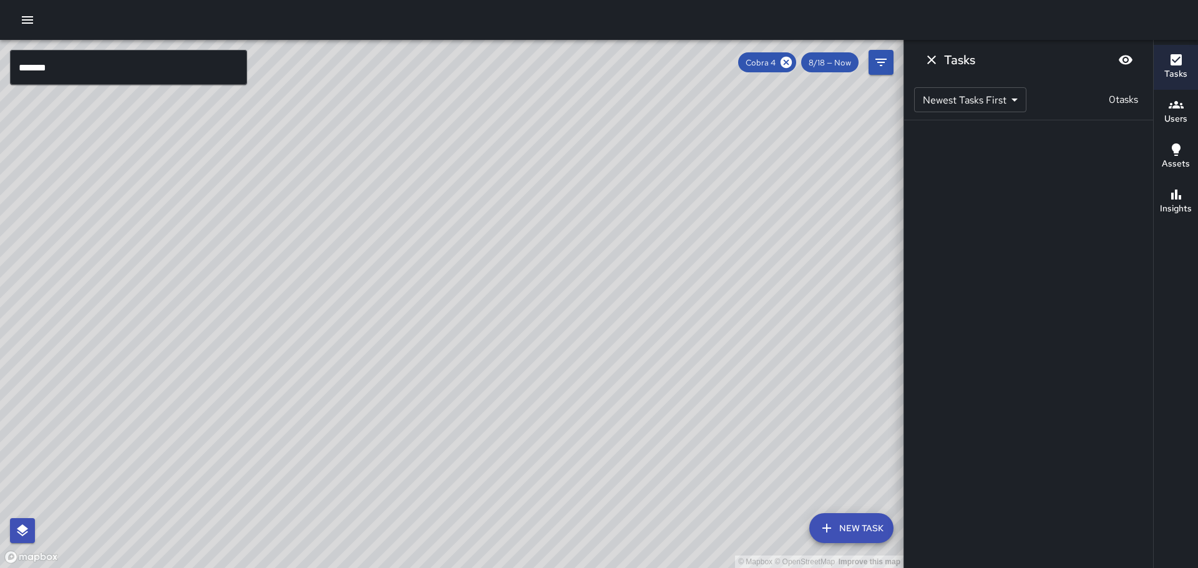
click at [931, 56] on icon "Dismiss" at bounding box center [931, 59] width 15 height 15
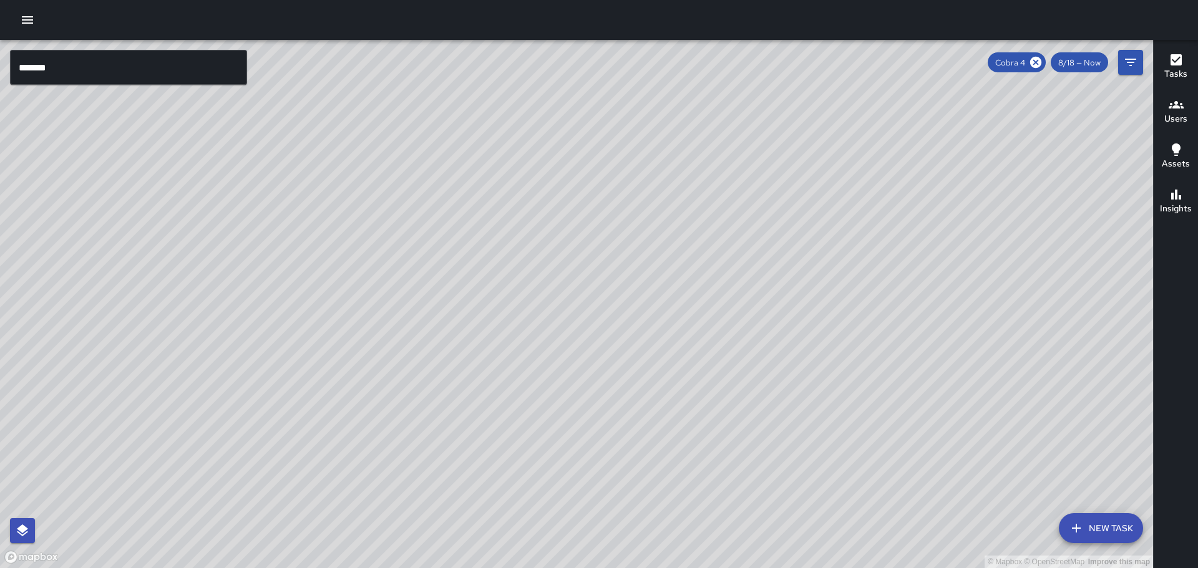
click at [89, 75] on input "*******" at bounding box center [128, 67] width 237 height 35
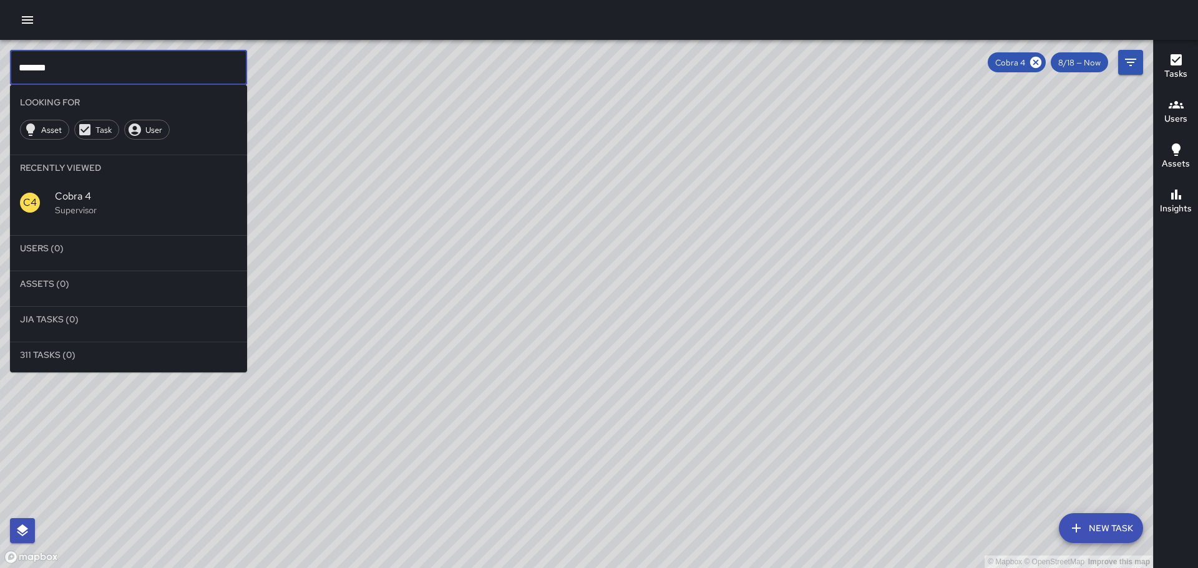
type input "*******"
click at [16, 17] on button "button" at bounding box center [27, 19] width 25 height 25
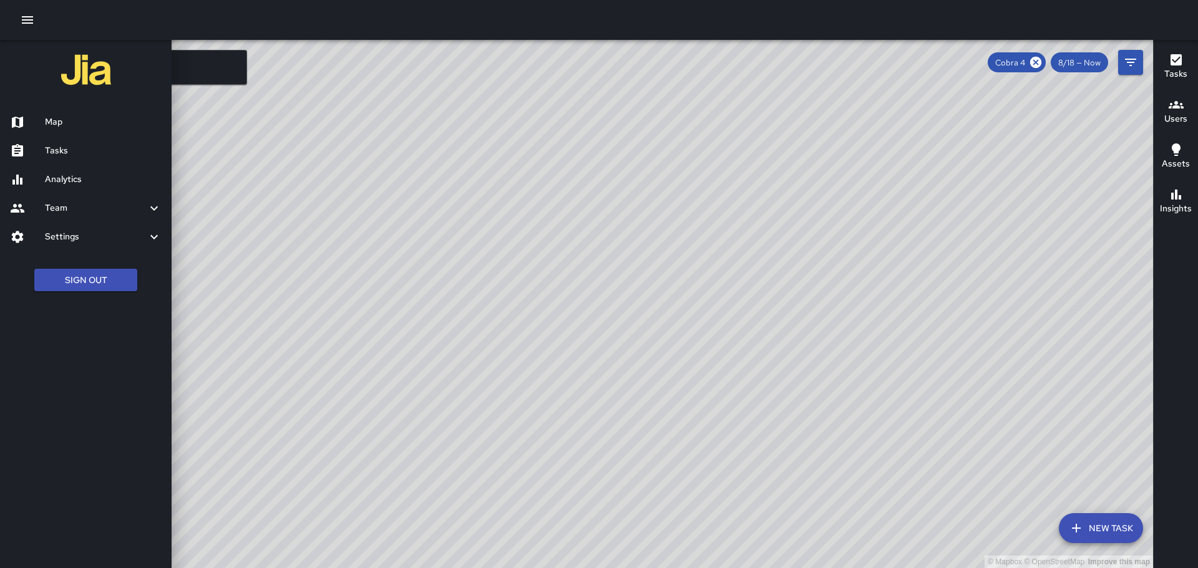
click at [54, 122] on h6 "Map" at bounding box center [103, 122] width 117 height 14
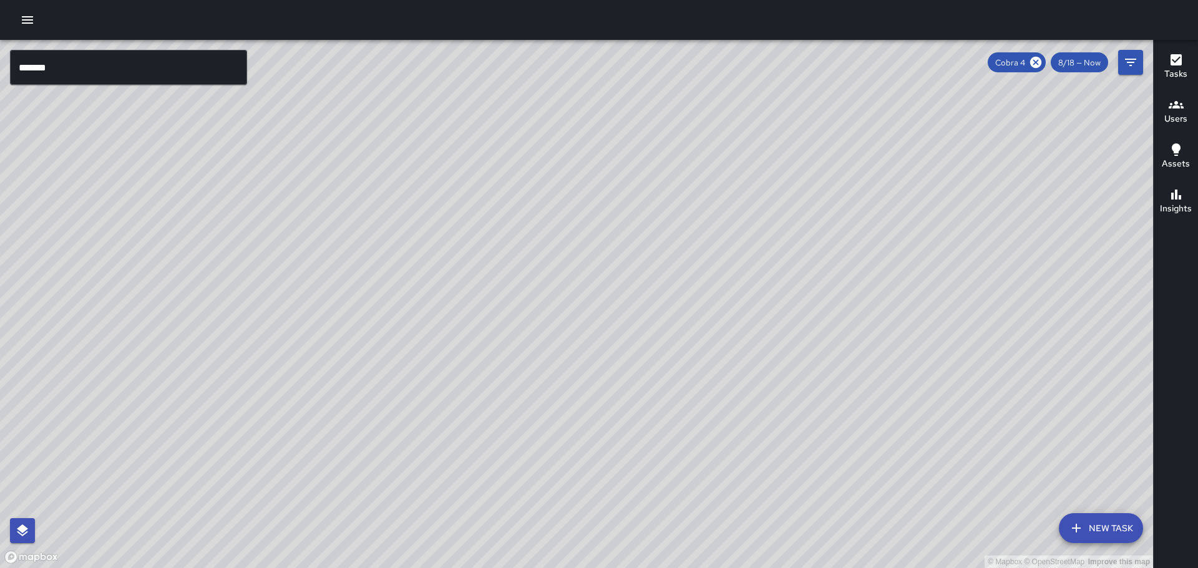
click at [535, 213] on div "© Mapbox © OpenStreetMap Improve this map" at bounding box center [576, 304] width 1153 height 528
drag, startPoint x: 442, startPoint y: 309, endPoint x: 460, endPoint y: 318, distance: 19.8
click at [460, 319] on div "© Mapbox © OpenStreetMap Improve this map" at bounding box center [576, 304] width 1153 height 528
click at [1036, 60] on icon at bounding box center [1035, 62] width 11 height 11
drag, startPoint x: 163, startPoint y: 218, endPoint x: 490, endPoint y: 373, distance: 361.6
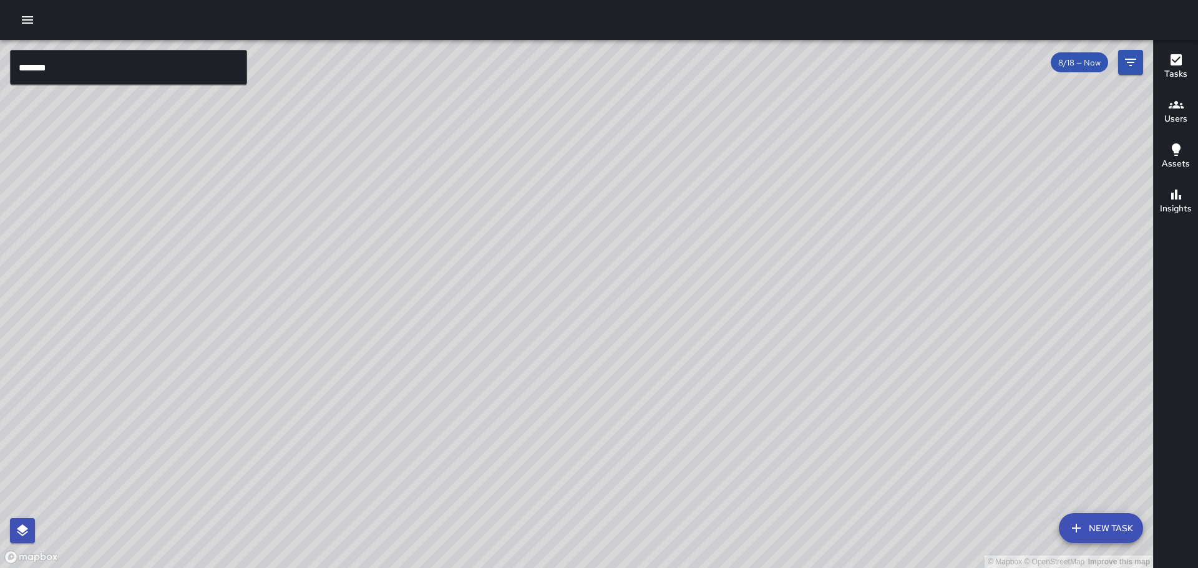
click at [490, 373] on div "© Mapbox © OpenStreetMap Improve this map" at bounding box center [576, 304] width 1153 height 528
drag, startPoint x: 598, startPoint y: 276, endPoint x: 598, endPoint y: 235, distance: 41.2
click at [598, 235] on div "© Mapbox © OpenStreetMap Improve this map" at bounding box center [576, 304] width 1153 height 528
drag, startPoint x: 707, startPoint y: 189, endPoint x: 644, endPoint y: 415, distance: 234.3
click at [644, 415] on div "© Mapbox © OpenStreetMap Improve this map" at bounding box center [576, 304] width 1153 height 528
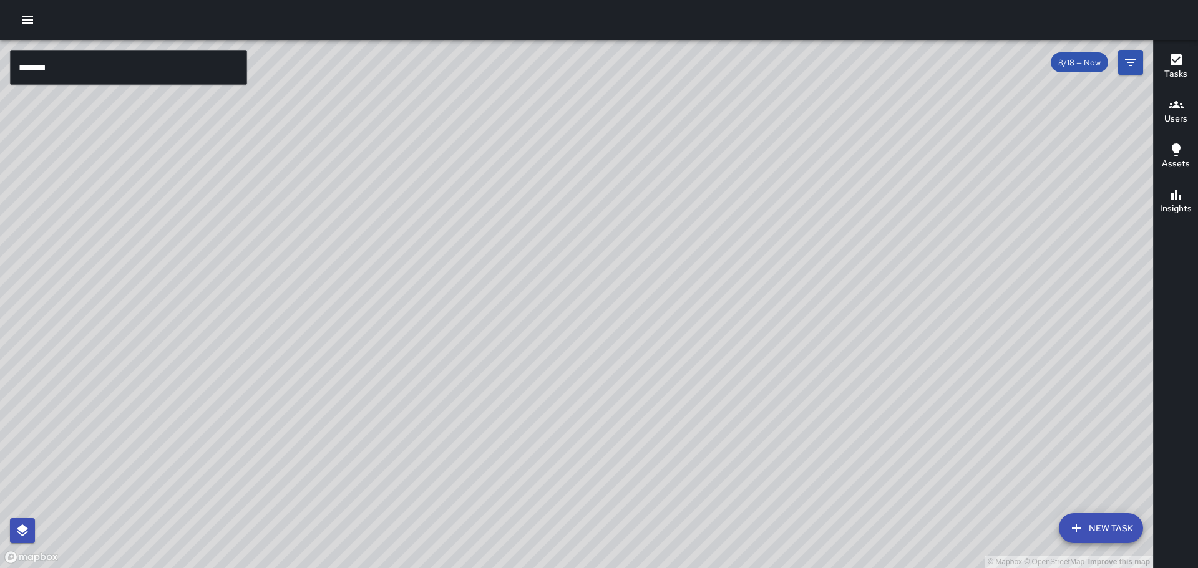
drag, startPoint x: 646, startPoint y: 398, endPoint x: 667, endPoint y: 245, distance: 154.3
click at [667, 245] on div "© Mapbox © OpenStreetMap Improve this map" at bounding box center [576, 304] width 1153 height 528
drag, startPoint x: 642, startPoint y: 385, endPoint x: 644, endPoint y: 333, distance: 52.4
click at [643, 341] on div "© Mapbox © OpenStreetMap Improve this map" at bounding box center [576, 304] width 1153 height 528
click at [21, 16] on icon "button" at bounding box center [27, 19] width 15 height 15
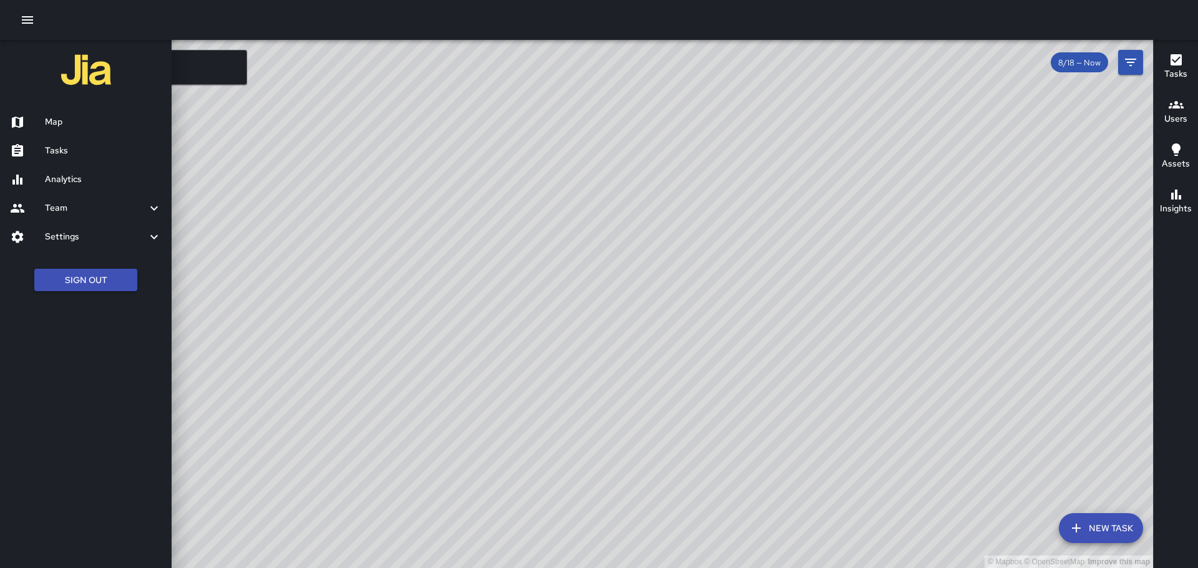
click at [663, 262] on div at bounding box center [599, 284] width 1198 height 568
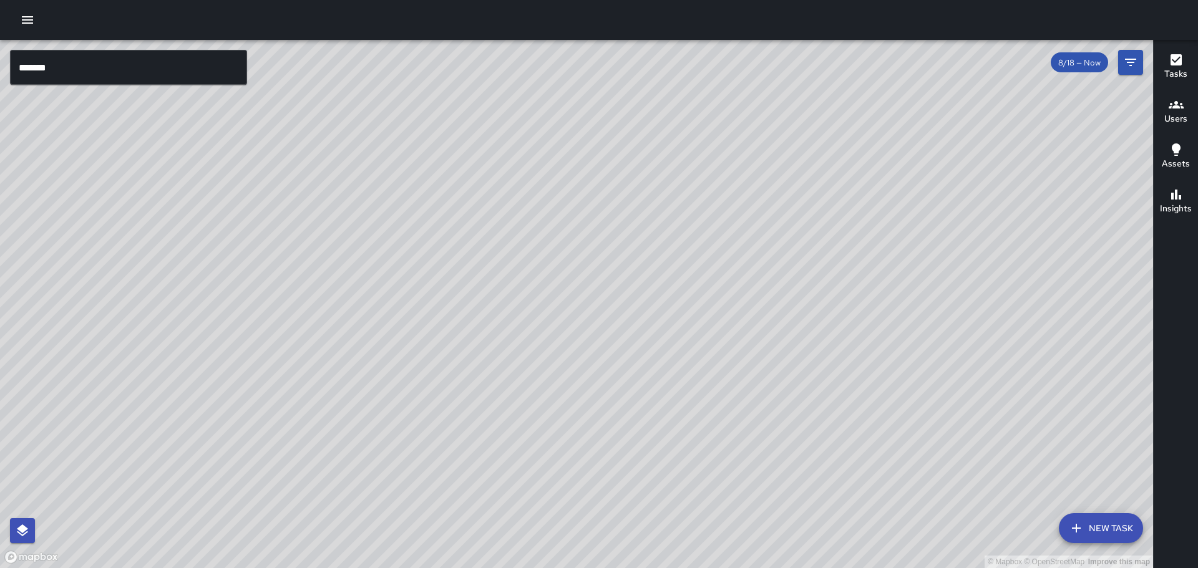
drag, startPoint x: 745, startPoint y: 365, endPoint x: 622, endPoint y: 430, distance: 139.0
click at [633, 434] on div "© Mapbox © OpenStreetMap Improve this map" at bounding box center [576, 304] width 1153 height 528
click at [26, 22] on icon "button" at bounding box center [27, 19] width 15 height 15
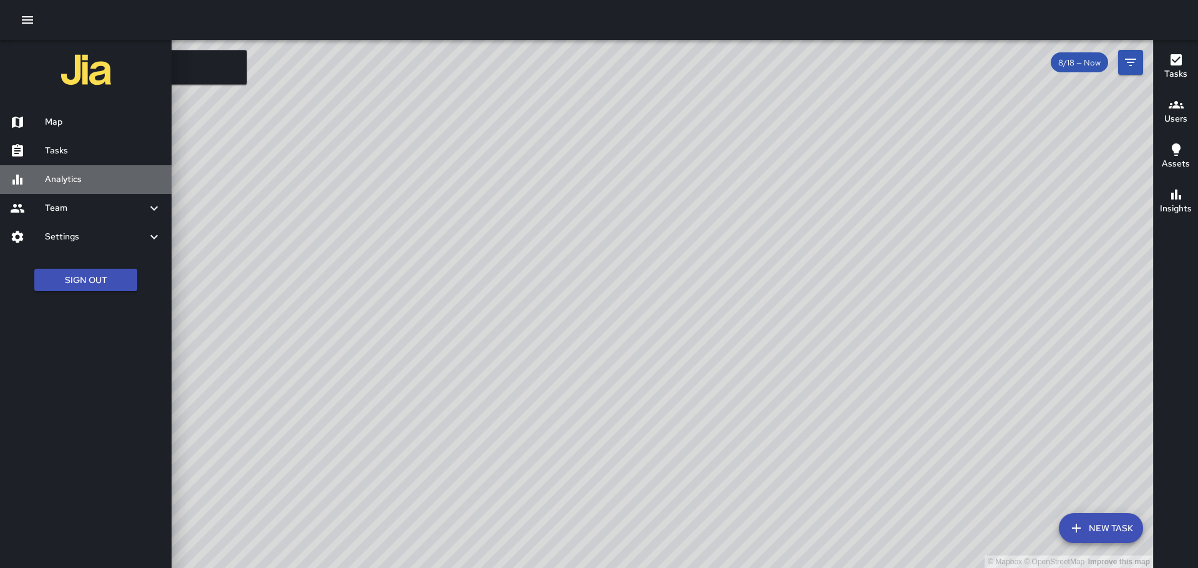
click at [79, 180] on h6 "Analytics" at bounding box center [103, 180] width 117 height 14
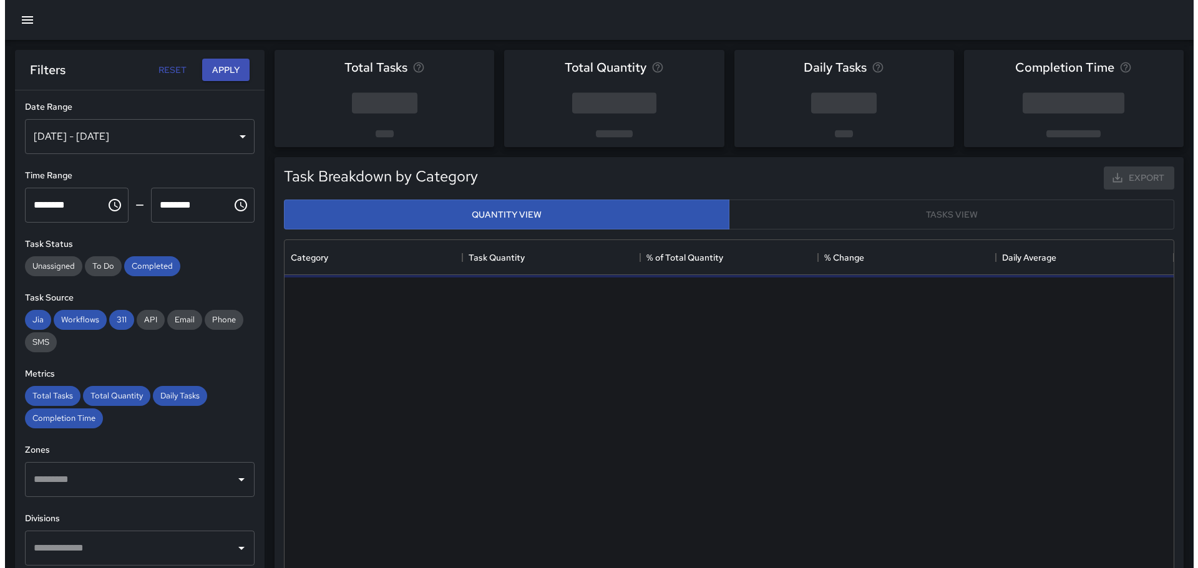
scroll to position [364, 880]
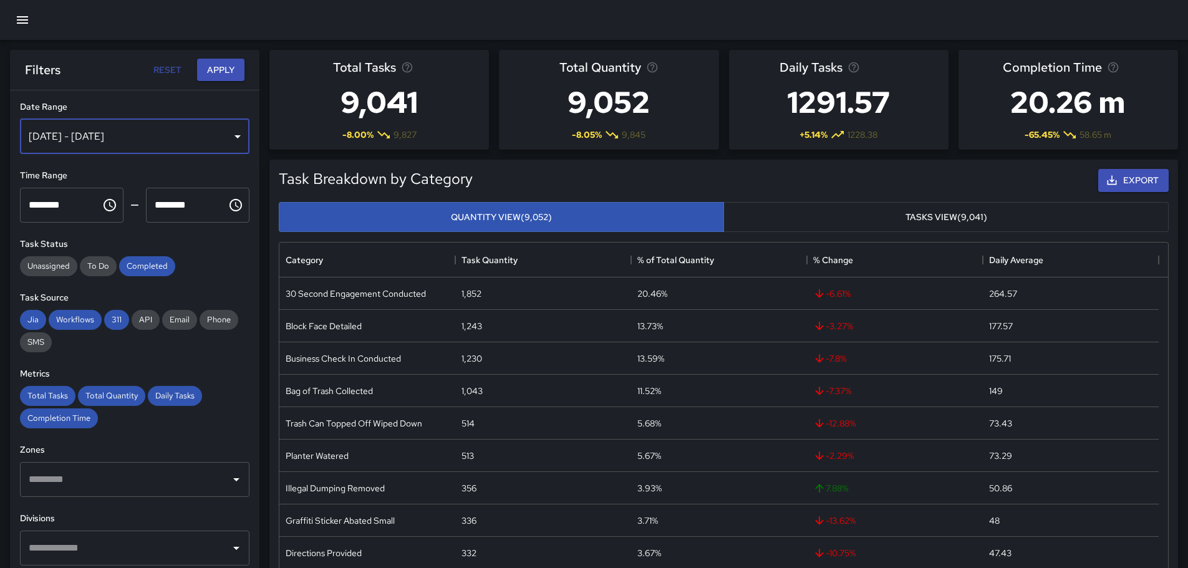
click at [114, 139] on div "Aug 12, 2025 - Aug 18, 2025" at bounding box center [135, 136] width 230 height 35
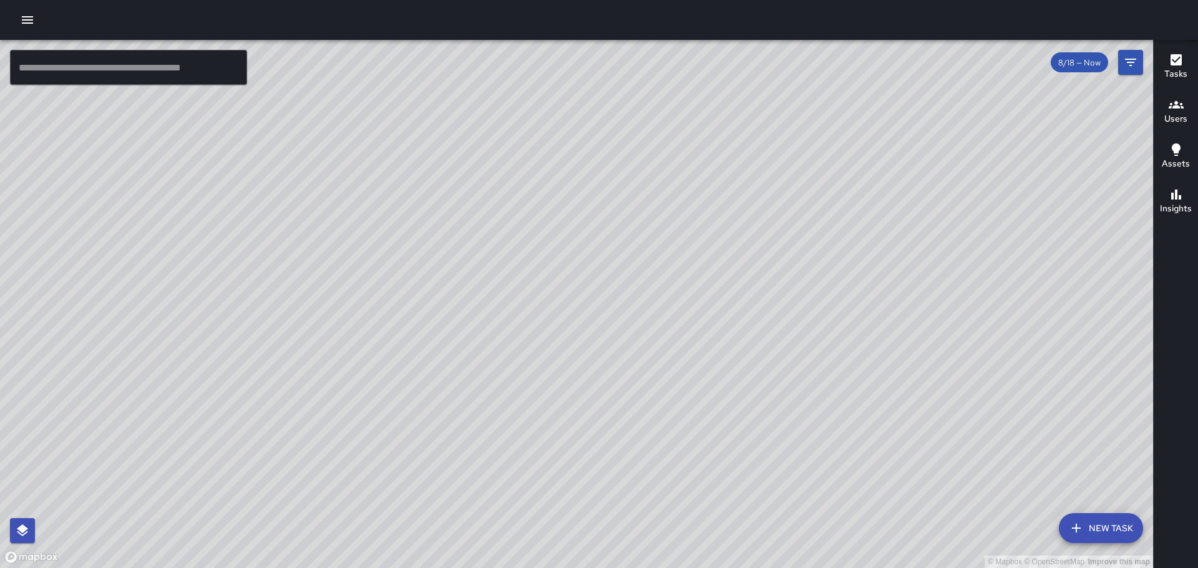
drag, startPoint x: 492, startPoint y: 217, endPoint x: 333, endPoint y: 319, distance: 189.3
click at [333, 319] on div "© Mapbox © OpenStreetMap Improve this map" at bounding box center [576, 304] width 1153 height 528
drag, startPoint x: 596, startPoint y: 363, endPoint x: 616, endPoint y: 287, distance: 78.7
click at [616, 287] on div "© Mapbox © OpenStreetMap Improve this map" at bounding box center [576, 304] width 1153 height 528
drag, startPoint x: 447, startPoint y: 185, endPoint x: 465, endPoint y: 349, distance: 164.4
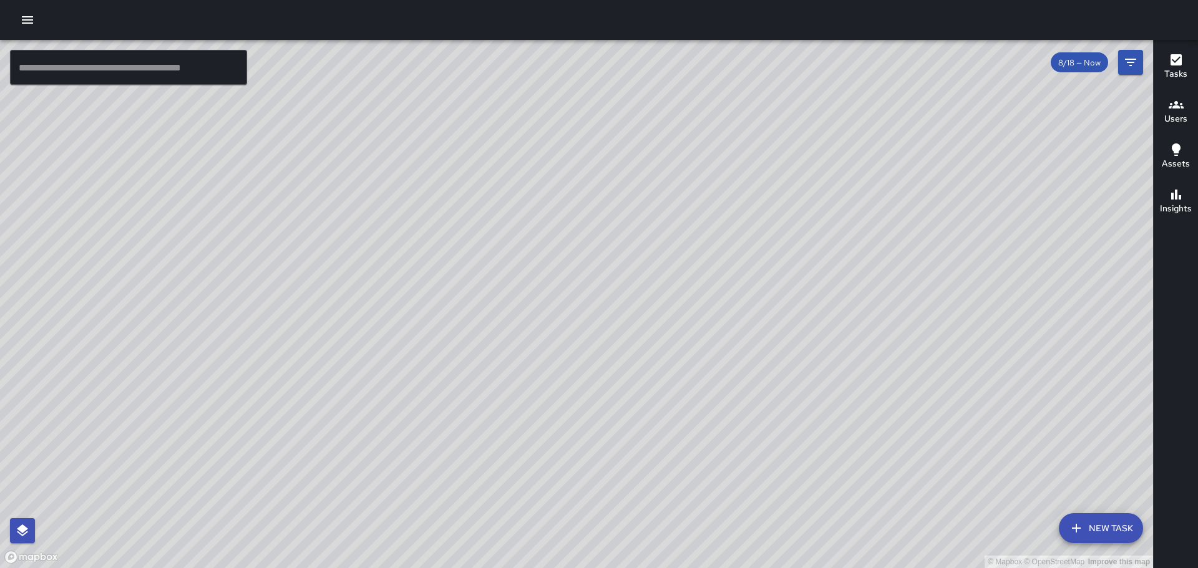
click at [465, 349] on div "© Mapbox © OpenStreetMap Improve this map" at bounding box center [576, 304] width 1153 height 528
drag, startPoint x: 439, startPoint y: 307, endPoint x: 644, endPoint y: 341, distance: 208.1
click at [644, 341] on div "© Mapbox © OpenStreetMap Improve this map" at bounding box center [576, 304] width 1153 height 528
click at [22, 11] on button "button" at bounding box center [27, 19] width 25 height 25
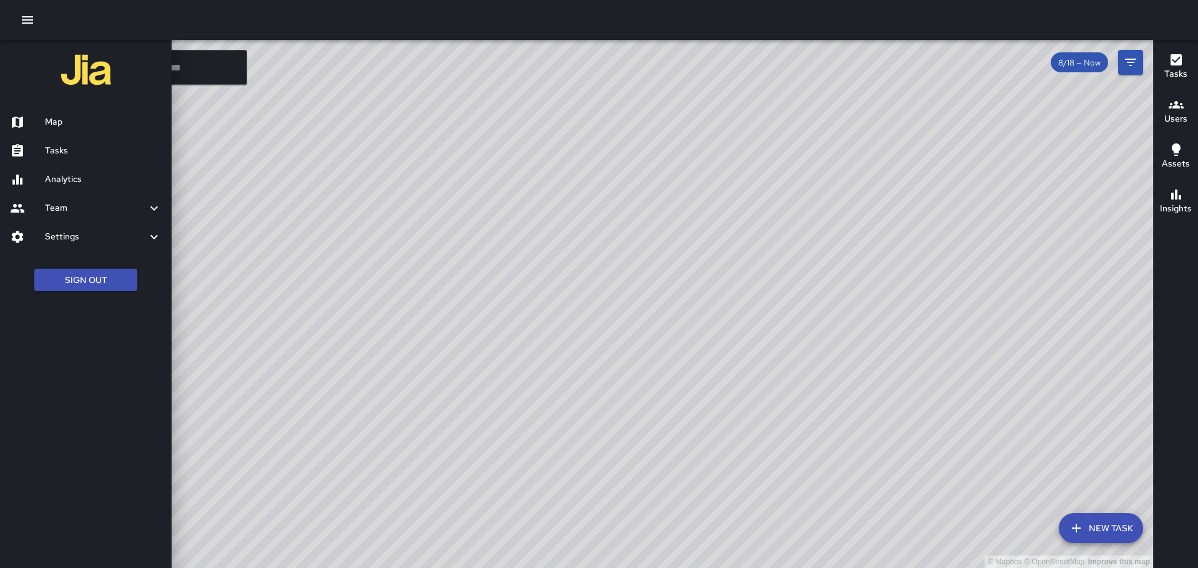
click at [560, 270] on div at bounding box center [599, 284] width 1198 height 568
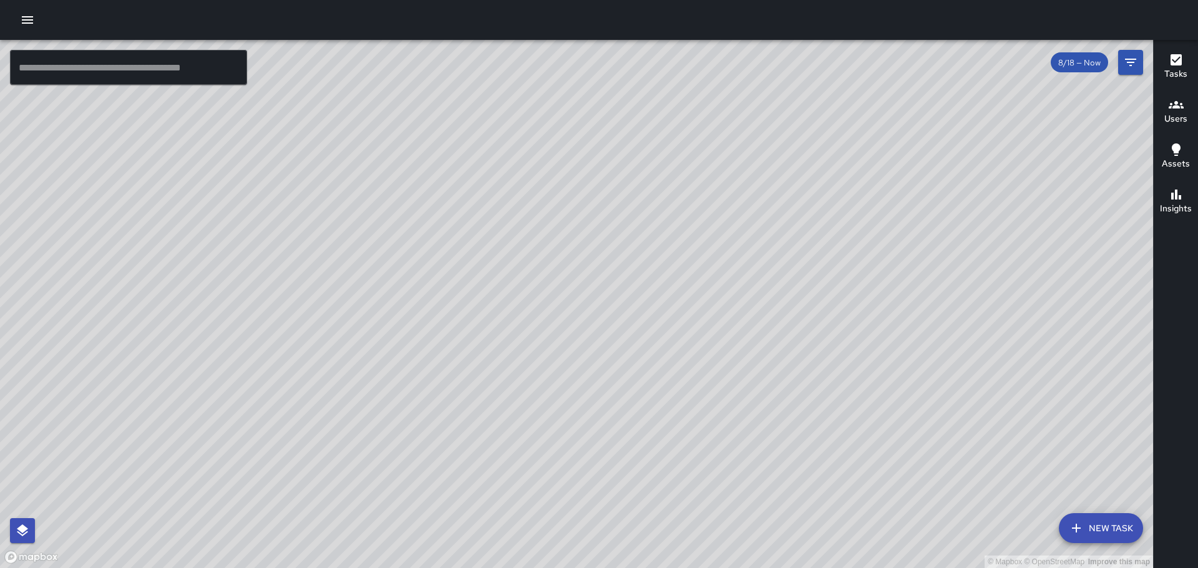
click at [28, 24] on icon "button" at bounding box center [27, 19] width 11 height 7
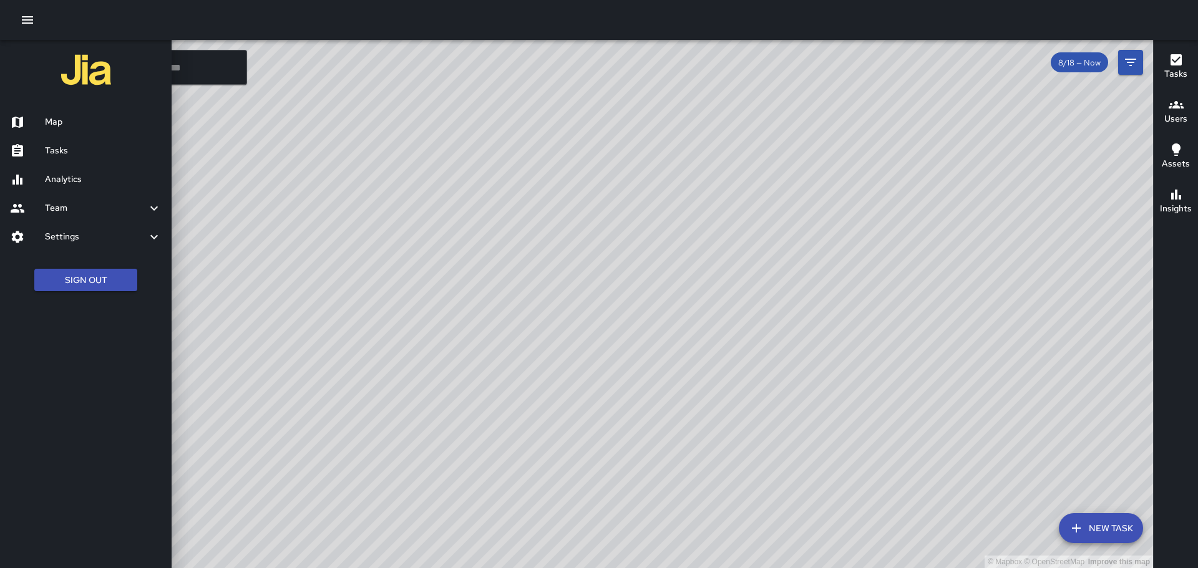
click at [462, 192] on div at bounding box center [599, 284] width 1198 height 568
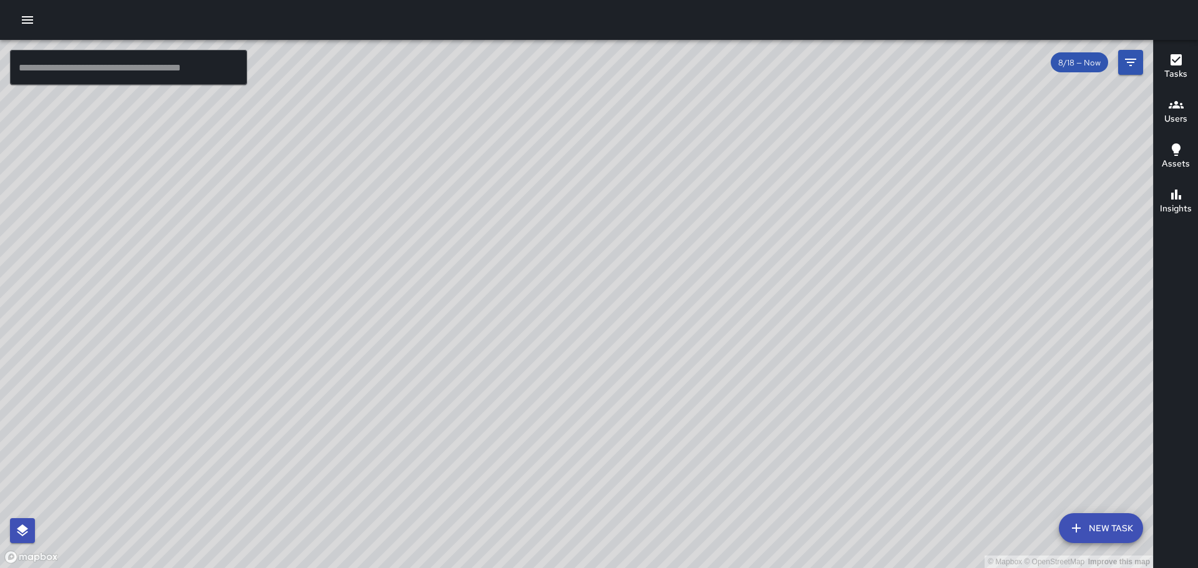
drag, startPoint x: 465, startPoint y: 177, endPoint x: 583, endPoint y: 313, distance: 180.0
click at [583, 313] on div "© Mapbox © OpenStreetMap Improve this map" at bounding box center [576, 304] width 1153 height 528
drag, startPoint x: 641, startPoint y: 285, endPoint x: 622, endPoint y: 225, distance: 62.9
click at [622, 225] on div "© Mapbox © OpenStreetMap Improve this map" at bounding box center [576, 304] width 1153 height 528
drag, startPoint x: 756, startPoint y: 161, endPoint x: 817, endPoint y: 303, distance: 154.2
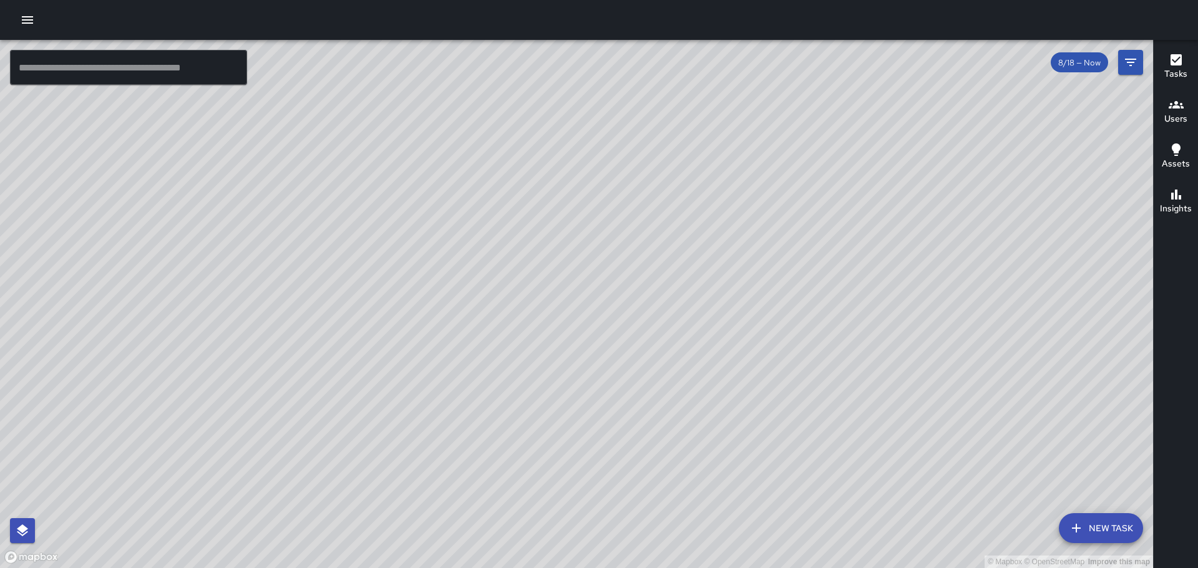
click at [817, 303] on div "© Mapbox © OpenStreetMap Improve this map" at bounding box center [576, 304] width 1153 height 528
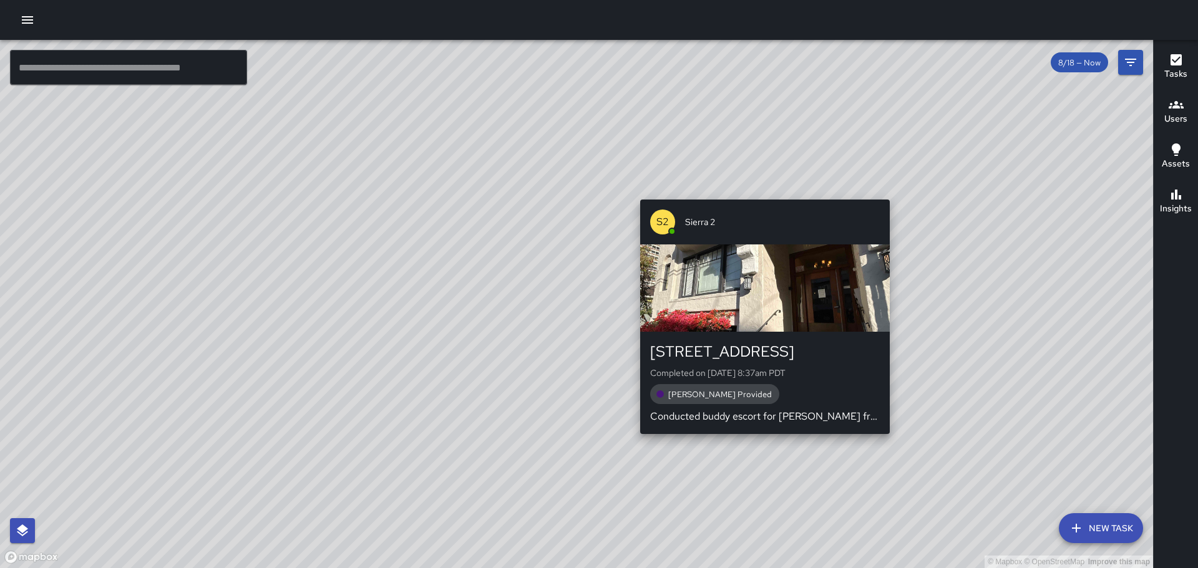
click at [757, 192] on div "© Mapbox © OpenStreetMap Improve this map S2 Sierra 2 162 Montecito Avenue Comp…" at bounding box center [576, 304] width 1153 height 528
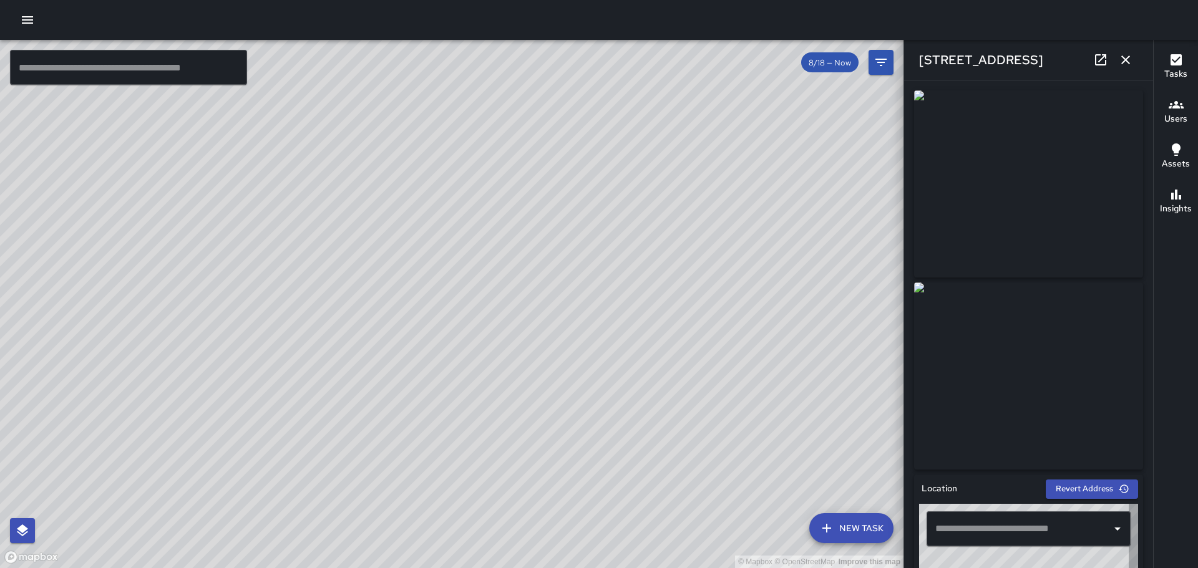
type input "**********"
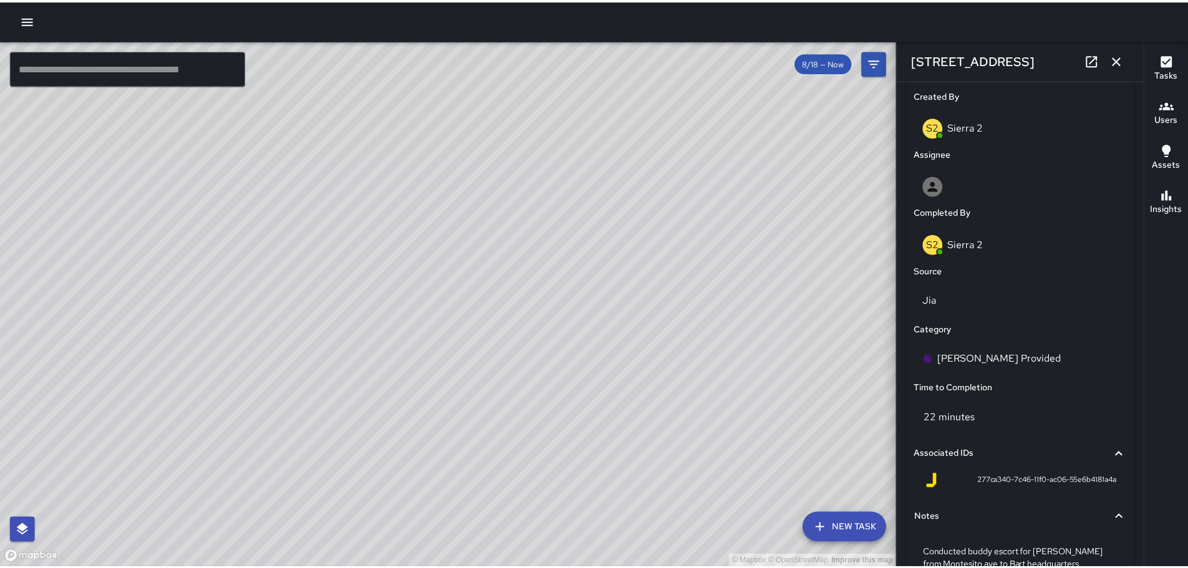
scroll to position [649, 0]
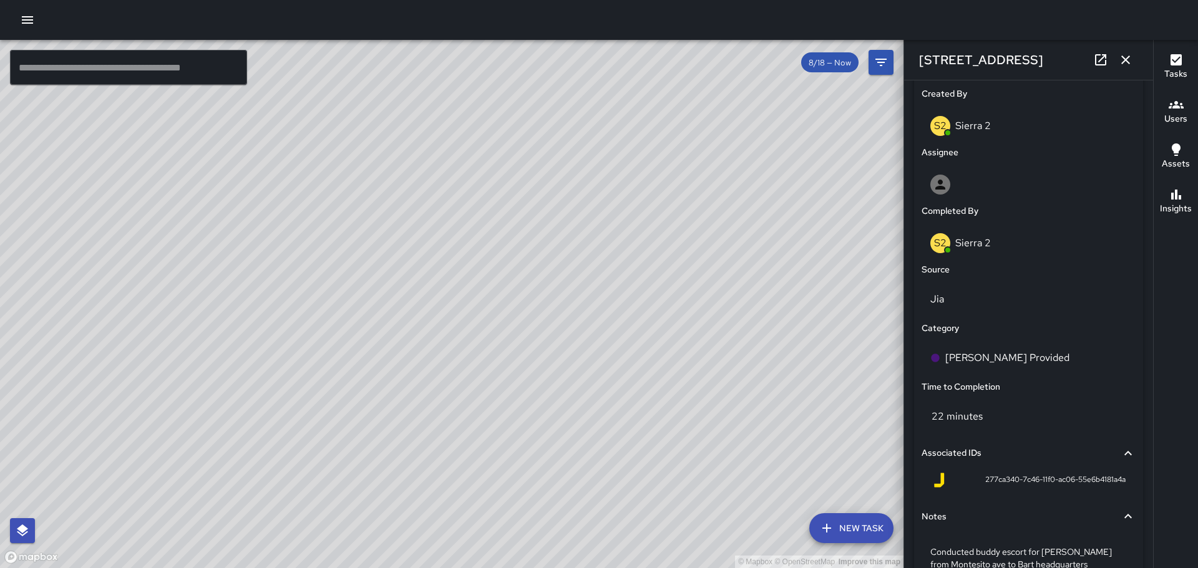
click at [1122, 67] on icon "button" at bounding box center [1125, 59] width 15 height 15
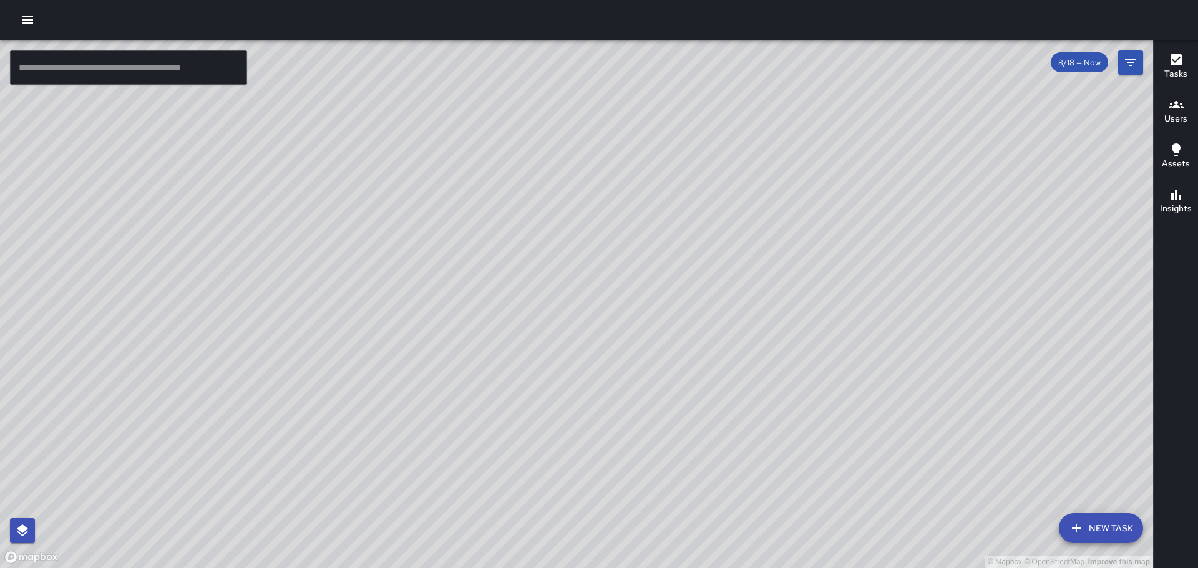
click at [475, 378] on div "© Mapbox © OpenStreetMap Improve this map" at bounding box center [576, 304] width 1153 height 528
drag, startPoint x: 425, startPoint y: 345, endPoint x: 586, endPoint y: 149, distance: 253.9
click at [586, 149] on div "© Mapbox © OpenStreetMap Improve this map" at bounding box center [576, 304] width 1153 height 528
click at [28, 24] on icon "button" at bounding box center [27, 19] width 11 height 7
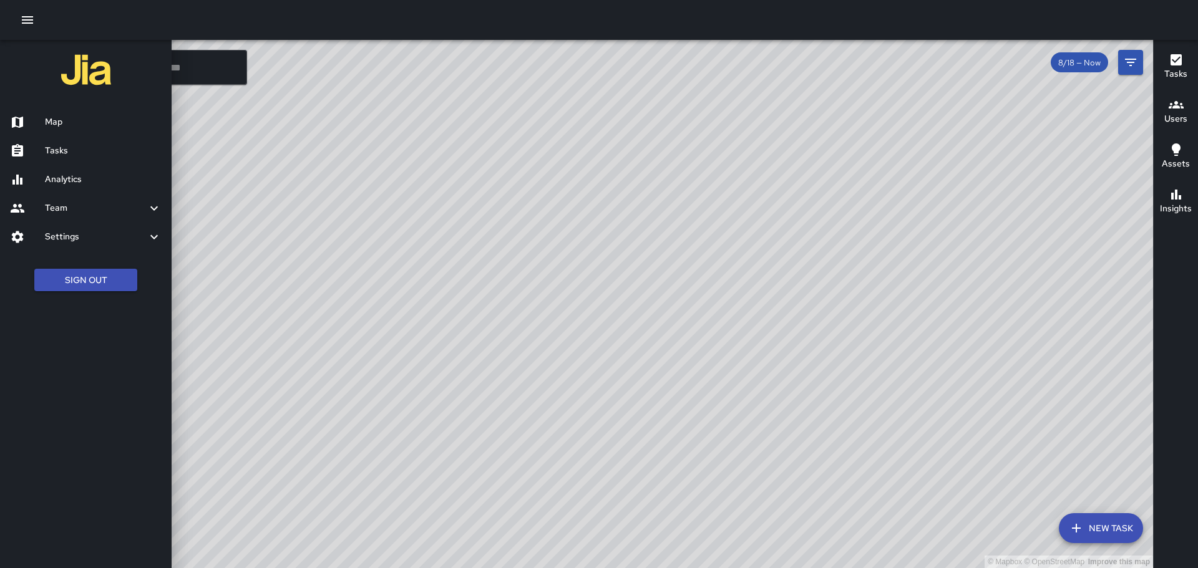
click at [61, 180] on h6 "Analytics" at bounding box center [103, 180] width 117 height 14
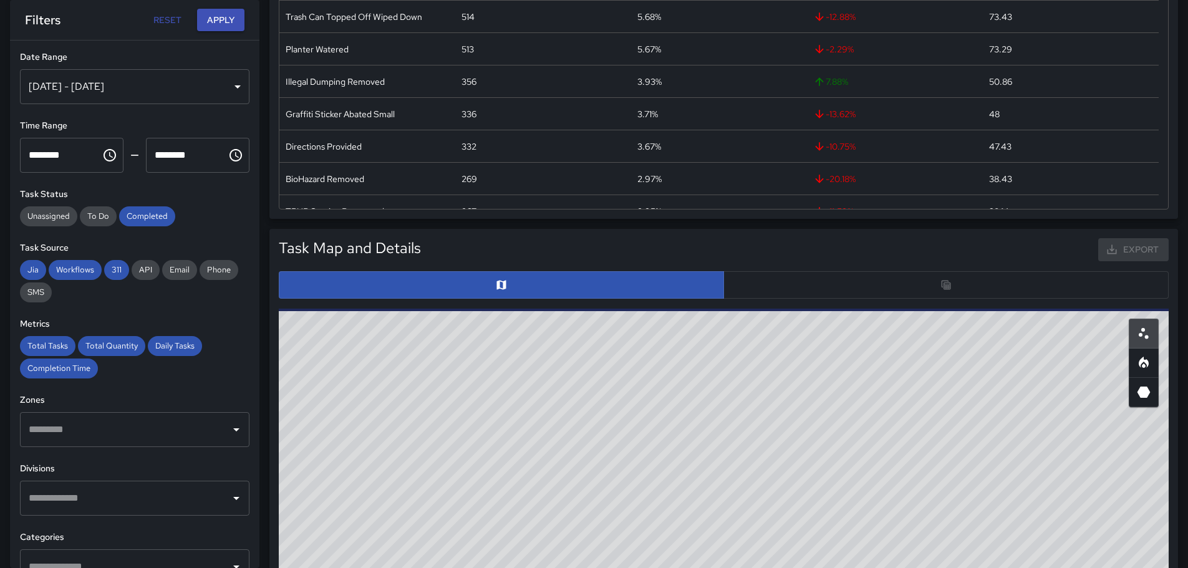
scroll to position [455, 0]
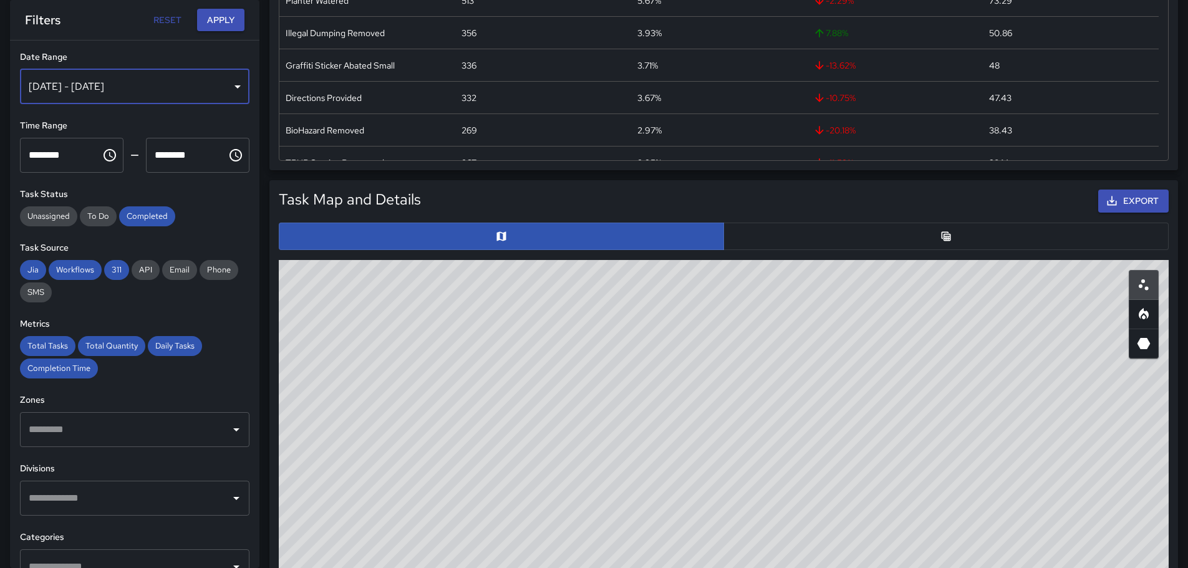
click at [150, 84] on div "[DATE] - [DATE]" at bounding box center [135, 86] width 230 height 35
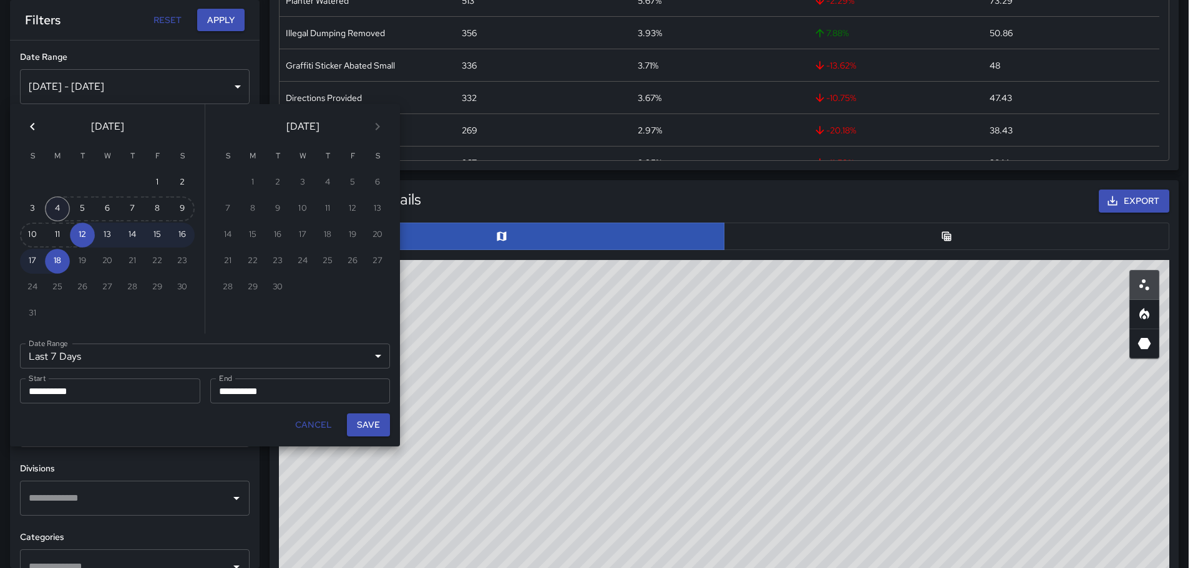
click at [53, 215] on button "4" at bounding box center [57, 209] width 25 height 25
type input "******"
type input "**********"
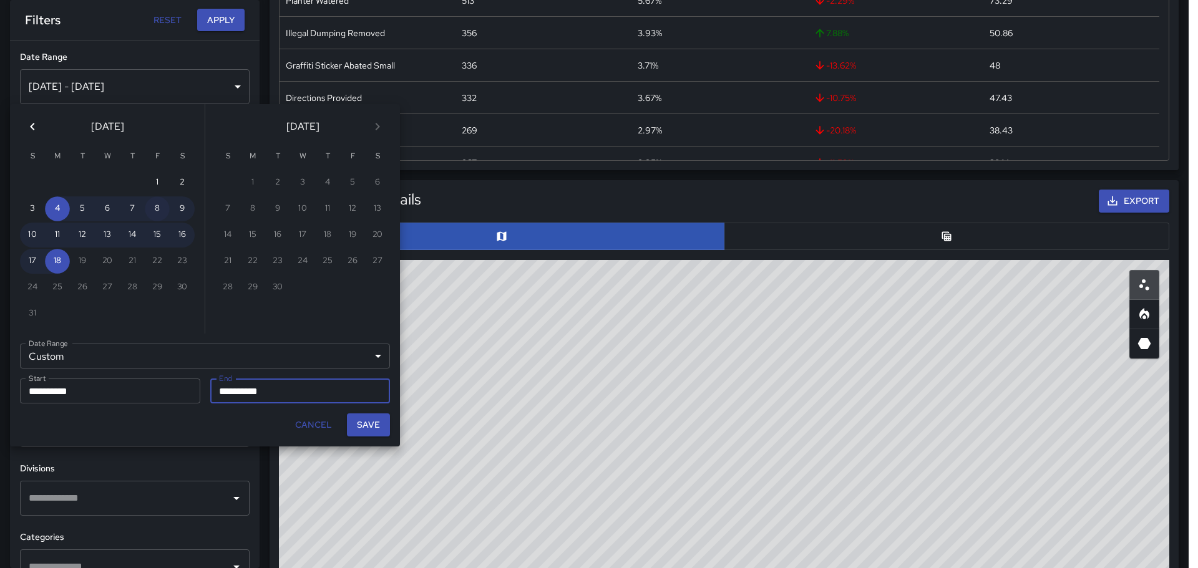
click at [153, 212] on button "8" at bounding box center [157, 209] width 25 height 25
type input "**********"
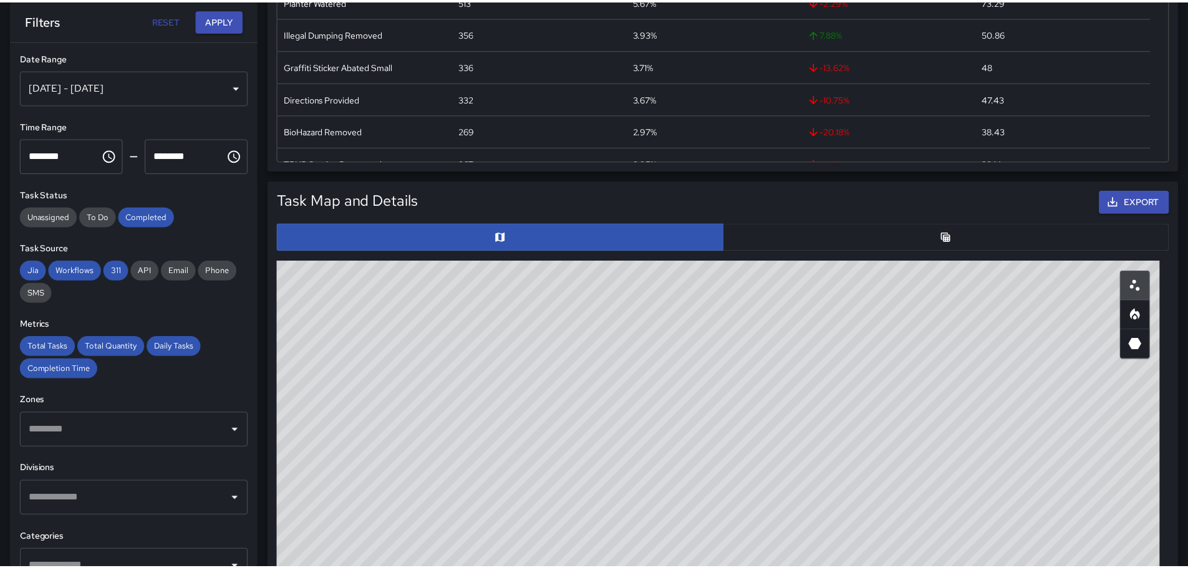
scroll to position [10, 10]
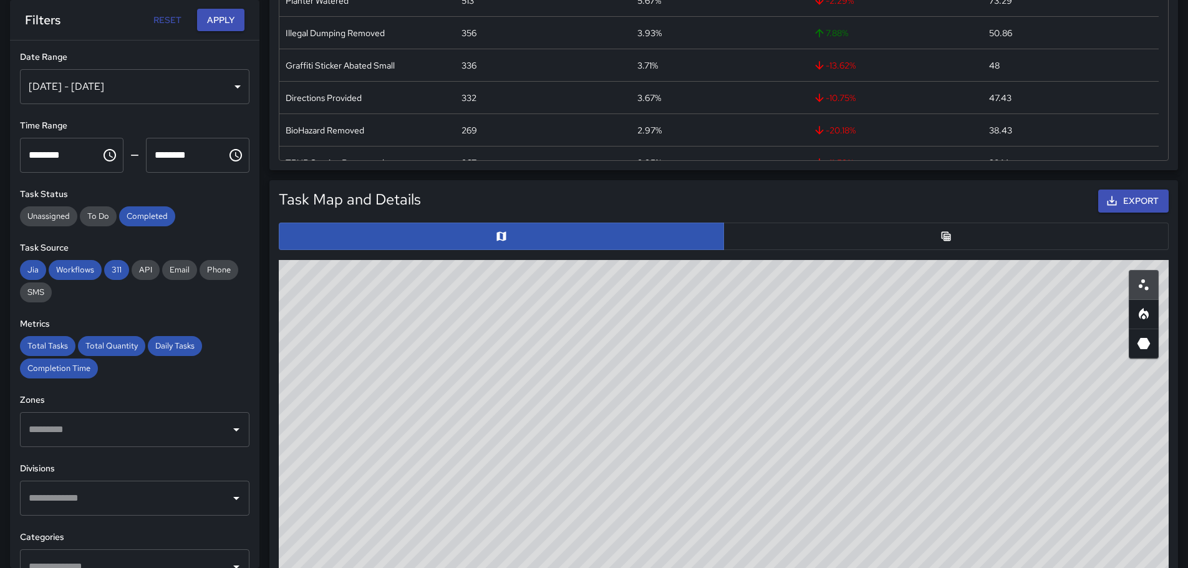
drag, startPoint x: 860, startPoint y: 410, endPoint x: 843, endPoint y: 274, distance: 137.7
click at [843, 274] on div "© Mapbox © OpenStreetMap Improve this map" at bounding box center [724, 509] width 890 height 499
drag, startPoint x: 795, startPoint y: 444, endPoint x: 613, endPoint y: 383, distance: 192.1
click at [613, 383] on div "© Mapbox © OpenStreetMap Improve this map" at bounding box center [724, 509] width 890 height 499
drag, startPoint x: 646, startPoint y: 360, endPoint x: 652, endPoint y: 449, distance: 88.8
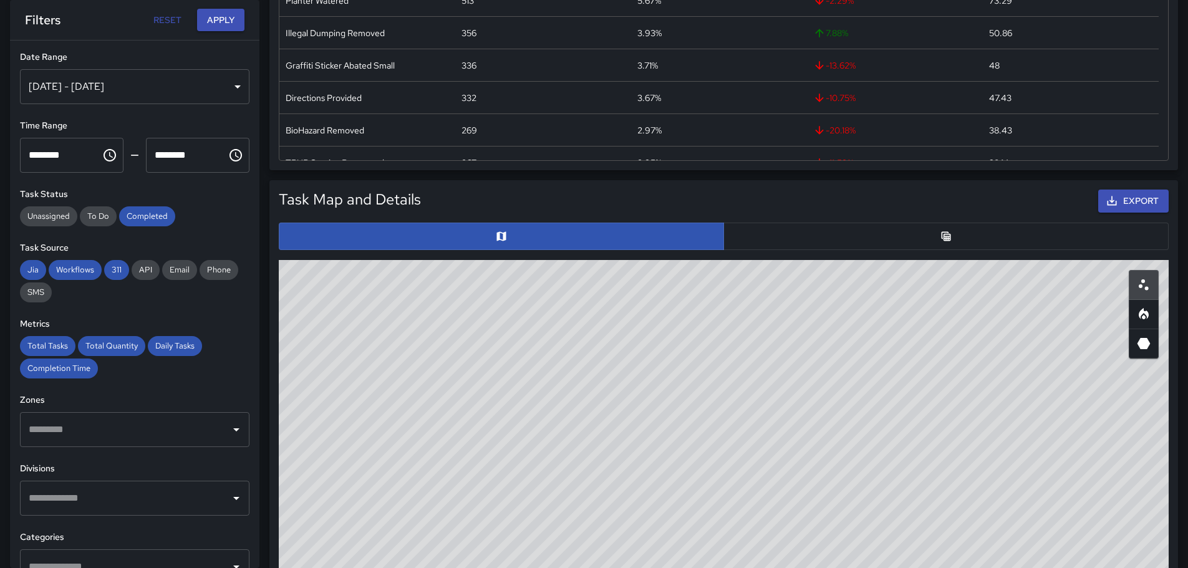
click at [652, 449] on div "© Mapbox © OpenStreetMap Improve this map" at bounding box center [724, 509] width 890 height 499
click at [1120, 200] on button "Export" at bounding box center [1134, 201] width 70 height 23
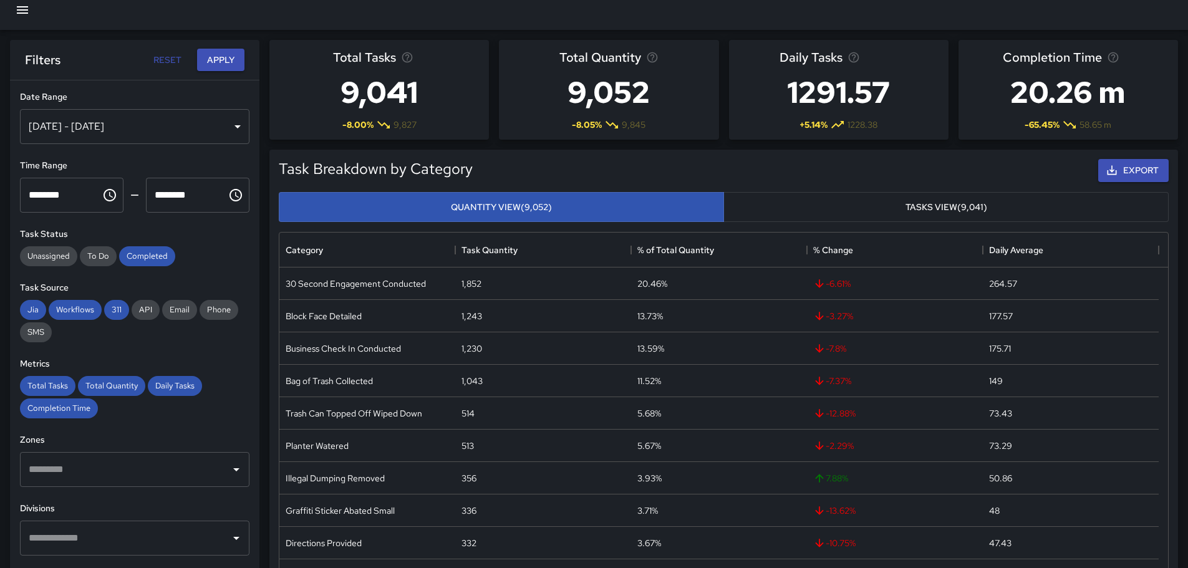
scroll to position [0, 0]
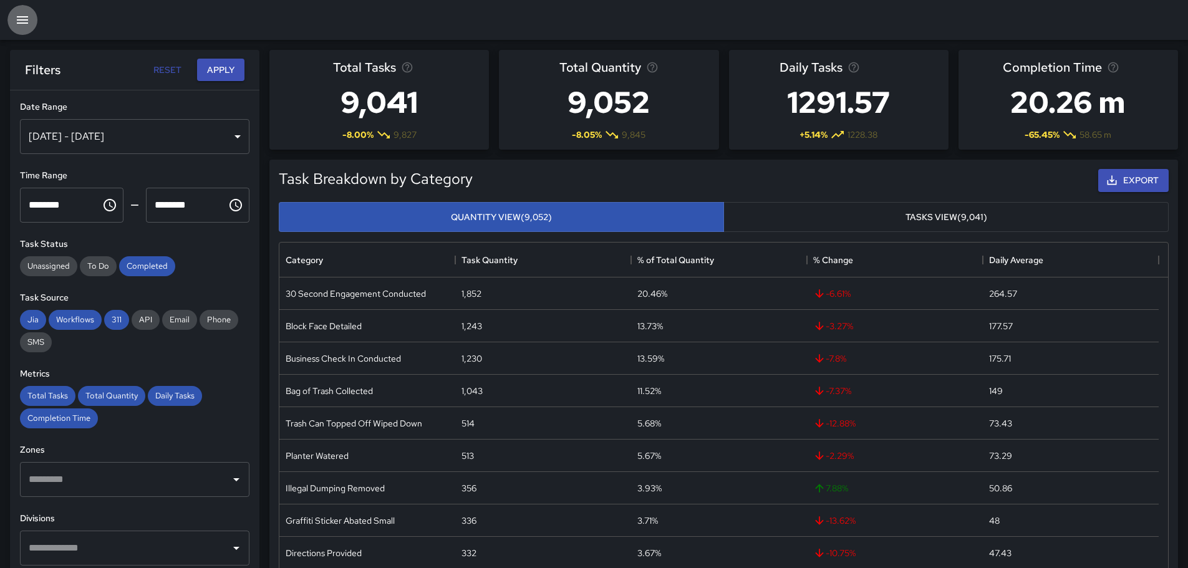
click at [19, 22] on icon "button" at bounding box center [22, 19] width 11 height 7
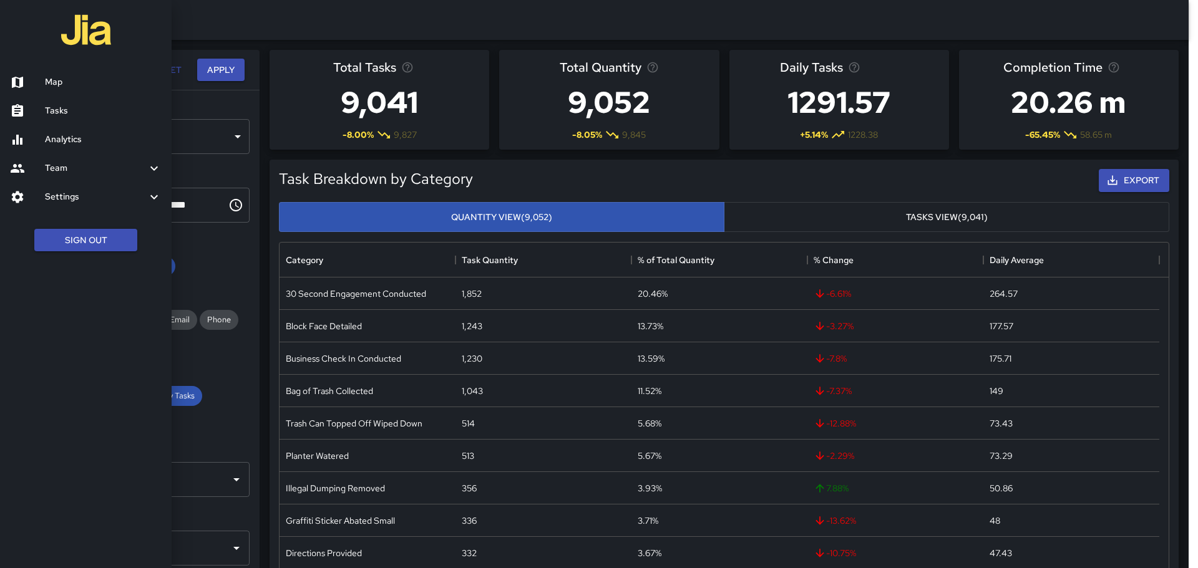
click at [54, 106] on h6 "Tasks" at bounding box center [103, 111] width 117 height 14
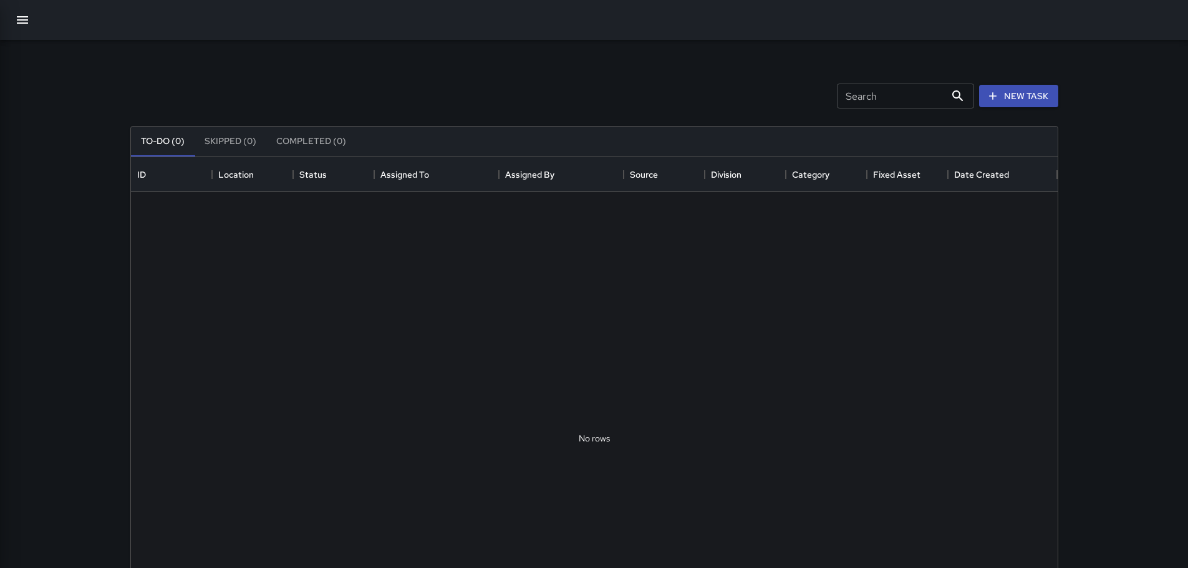
scroll to position [519, 918]
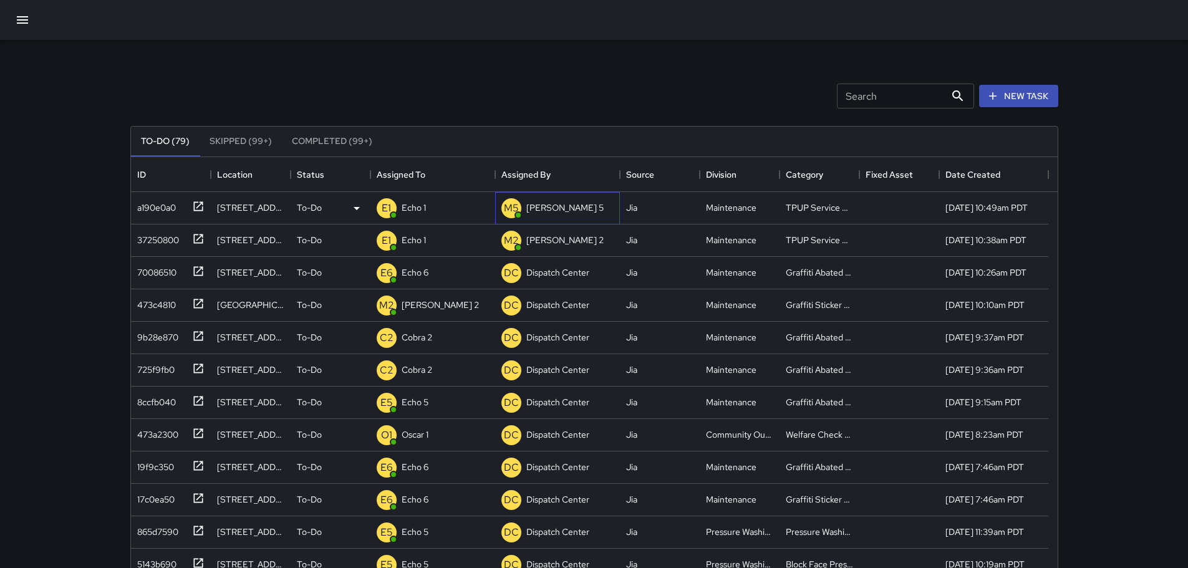
click at [542, 210] on p "[PERSON_NAME] 5" at bounding box center [565, 207] width 77 height 12
click at [420, 209] on p "Echo 1" at bounding box center [414, 207] width 24 height 12
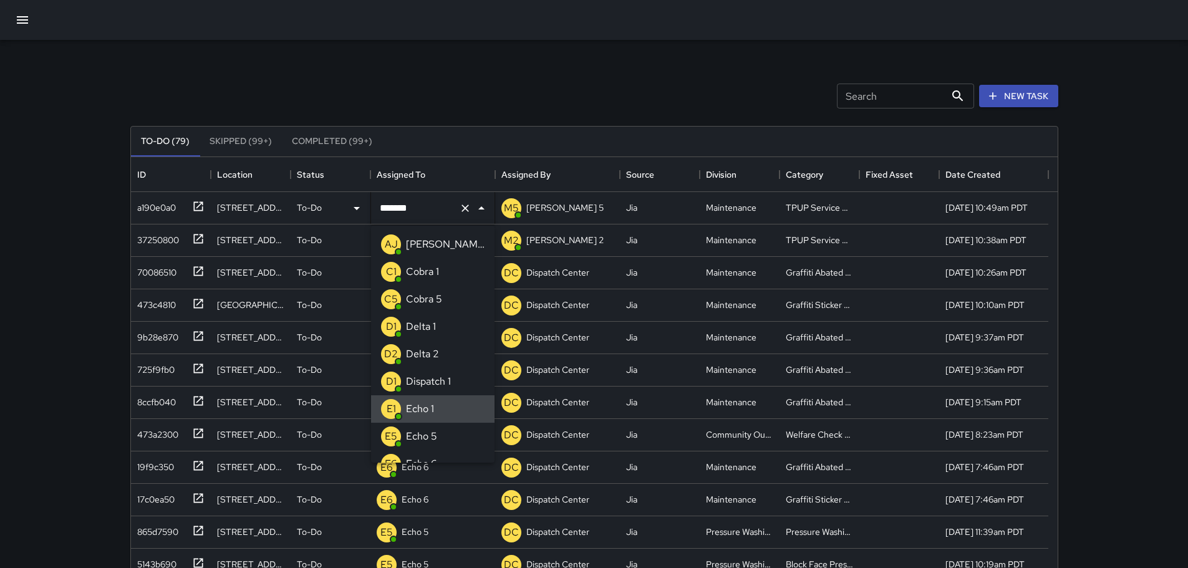
click at [472, 210] on button "Clear" at bounding box center [465, 208] width 17 height 17
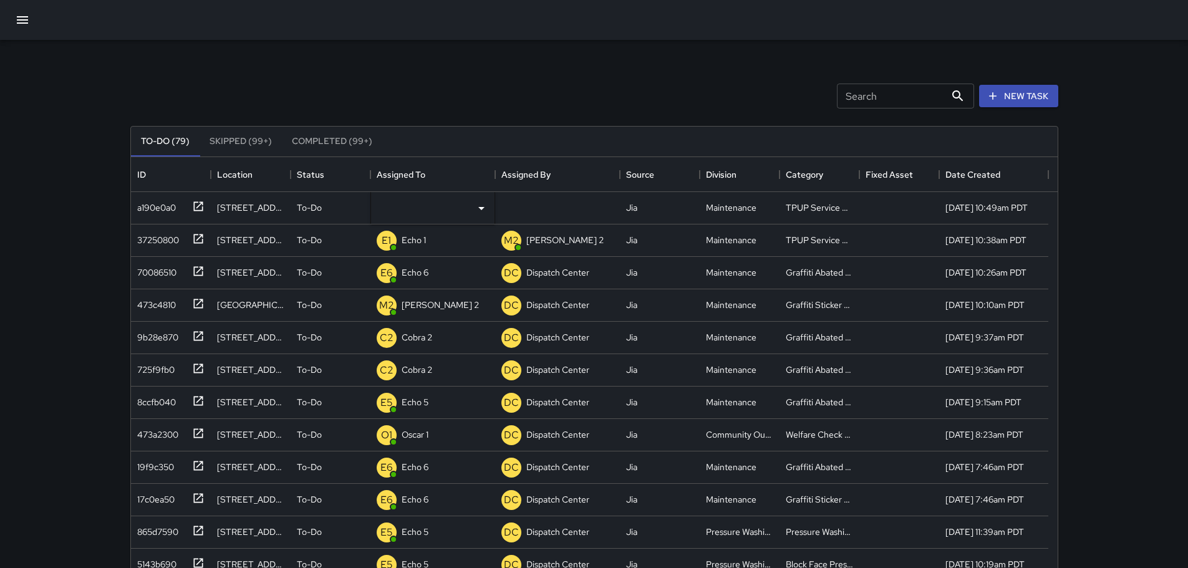
click at [459, 94] on div "Search Search New Task" at bounding box center [594, 96] width 933 height 65
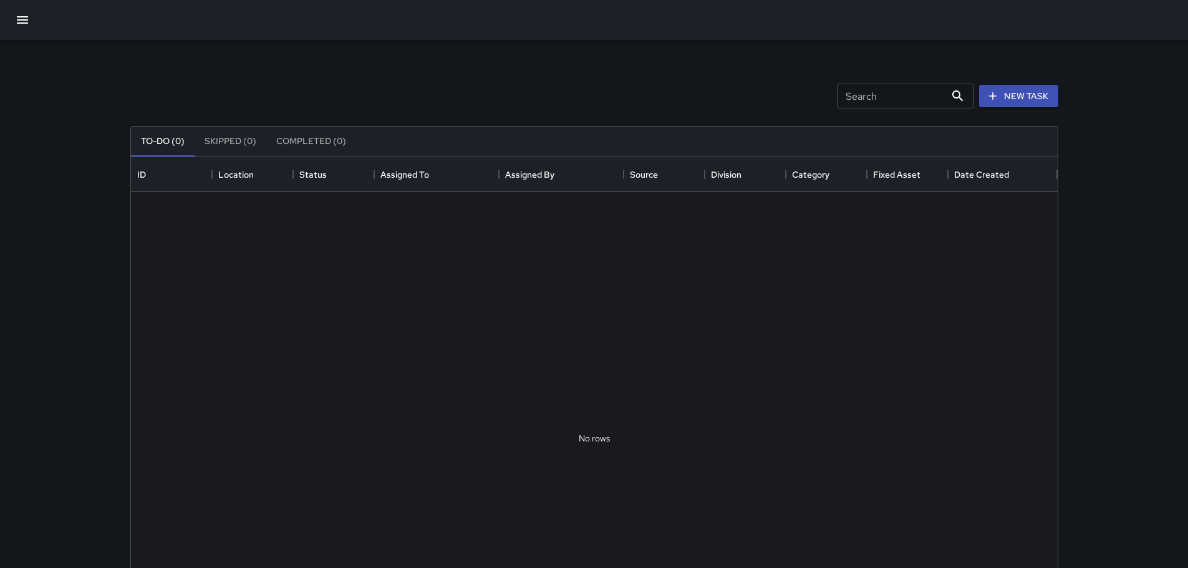
scroll to position [519, 918]
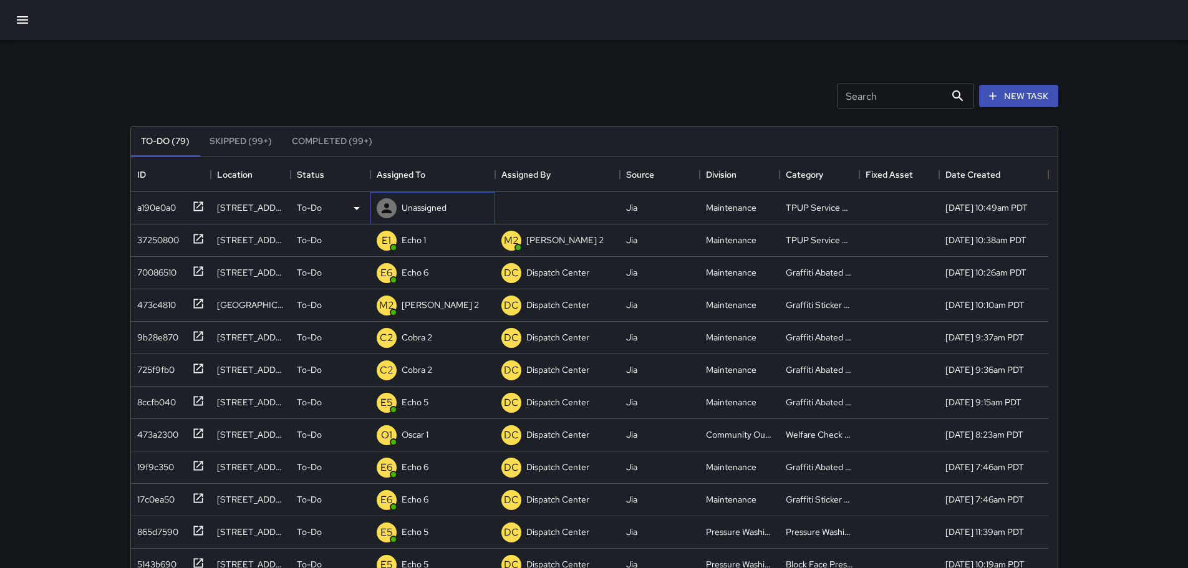
click at [429, 206] on p "Unassigned" at bounding box center [424, 207] width 45 height 12
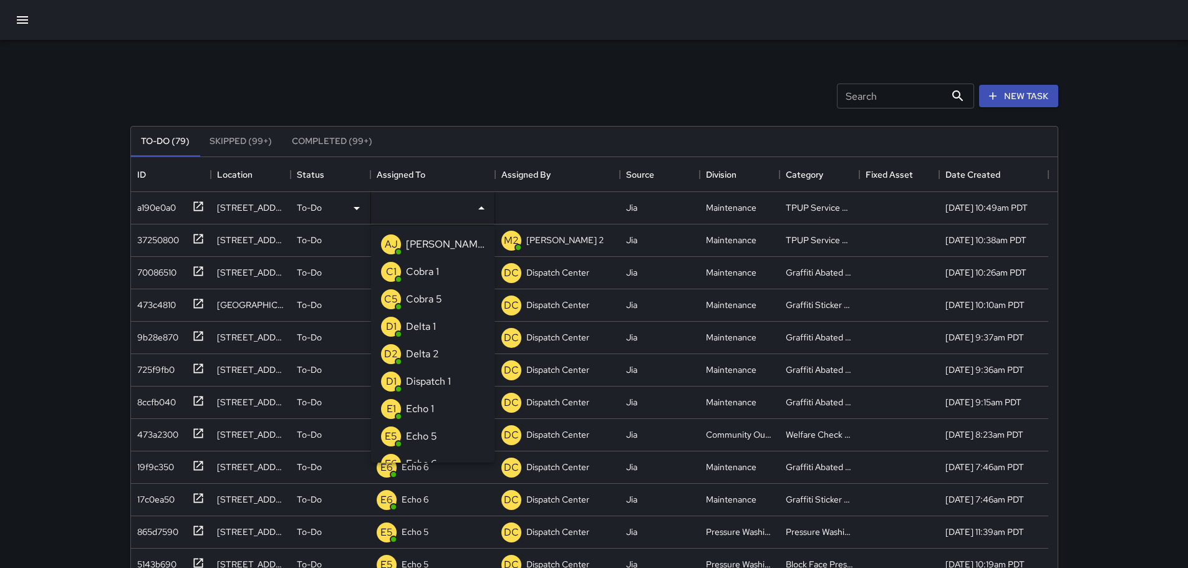
click at [429, 402] on p "Echo 1" at bounding box center [420, 409] width 28 height 15
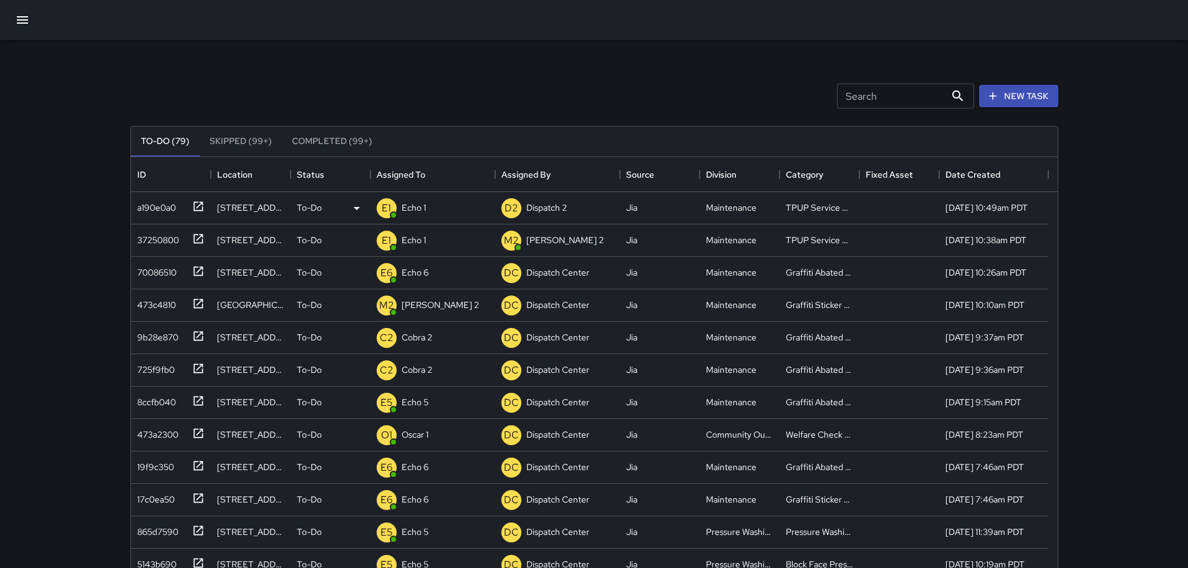
click at [415, 95] on div "Search Search New Task" at bounding box center [594, 96] width 933 height 65
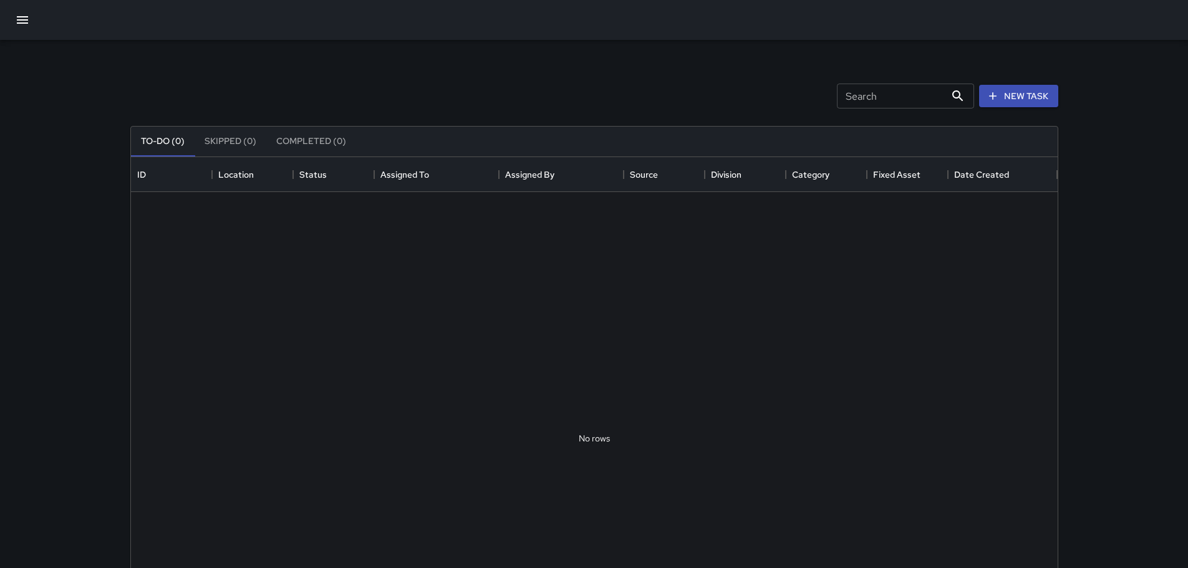
scroll to position [519, 918]
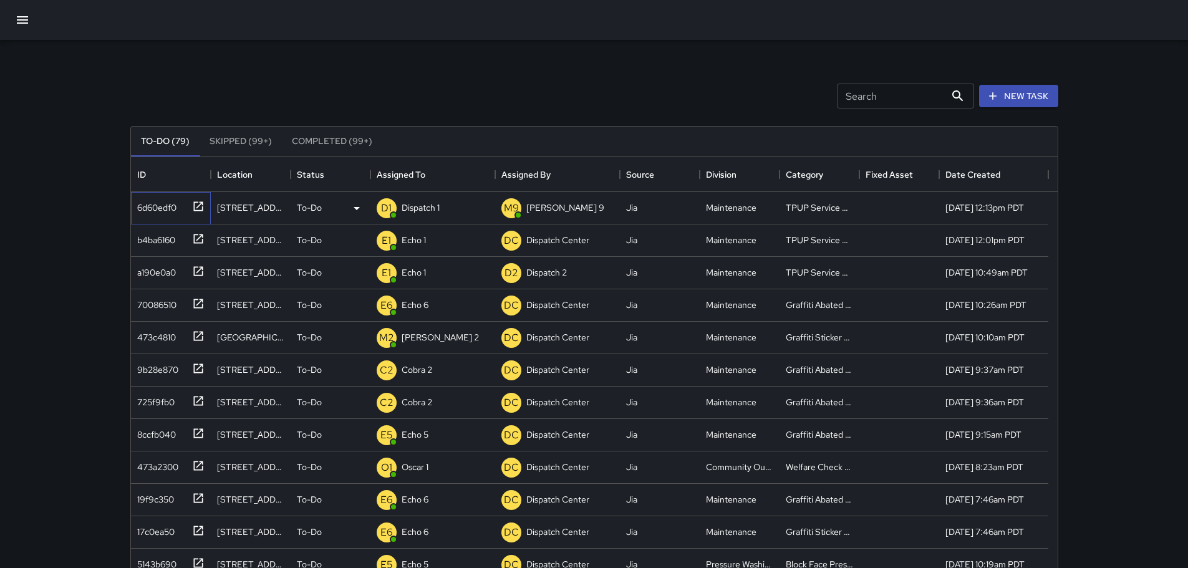
click at [196, 210] on icon at bounding box center [198, 206] width 12 height 12
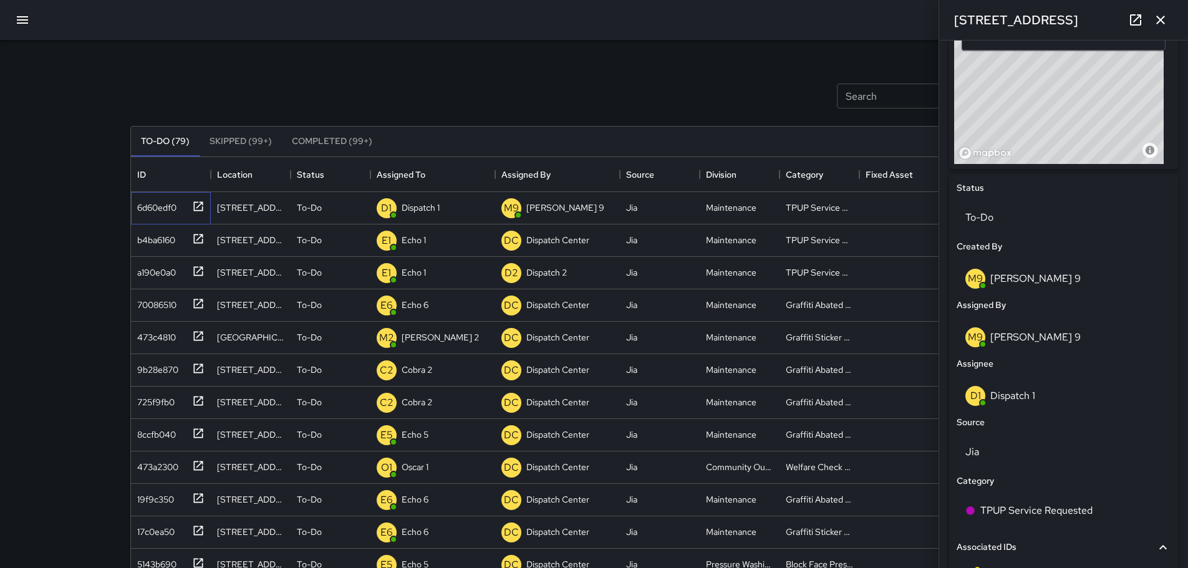
scroll to position [457, 0]
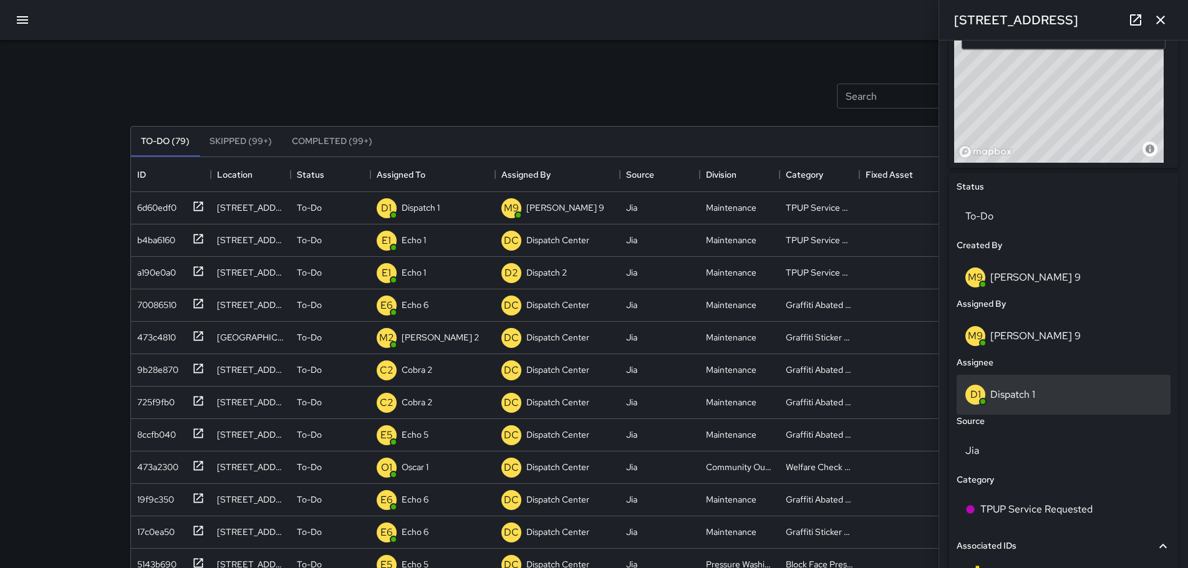
click at [1019, 391] on p "Dispatch 1" at bounding box center [1013, 394] width 45 height 13
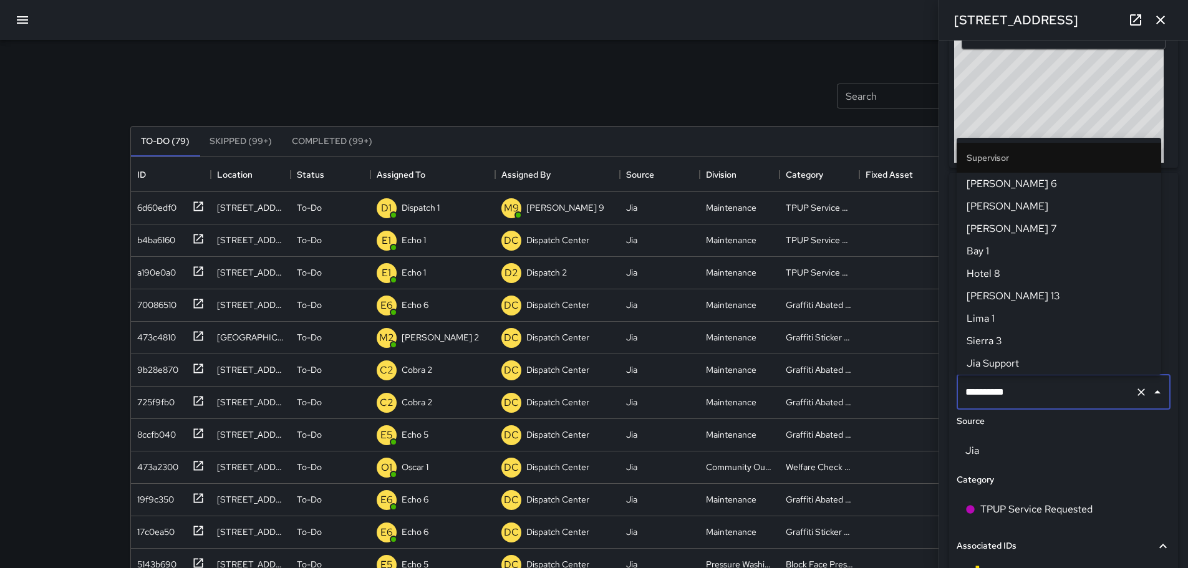
scroll to position [831, 0]
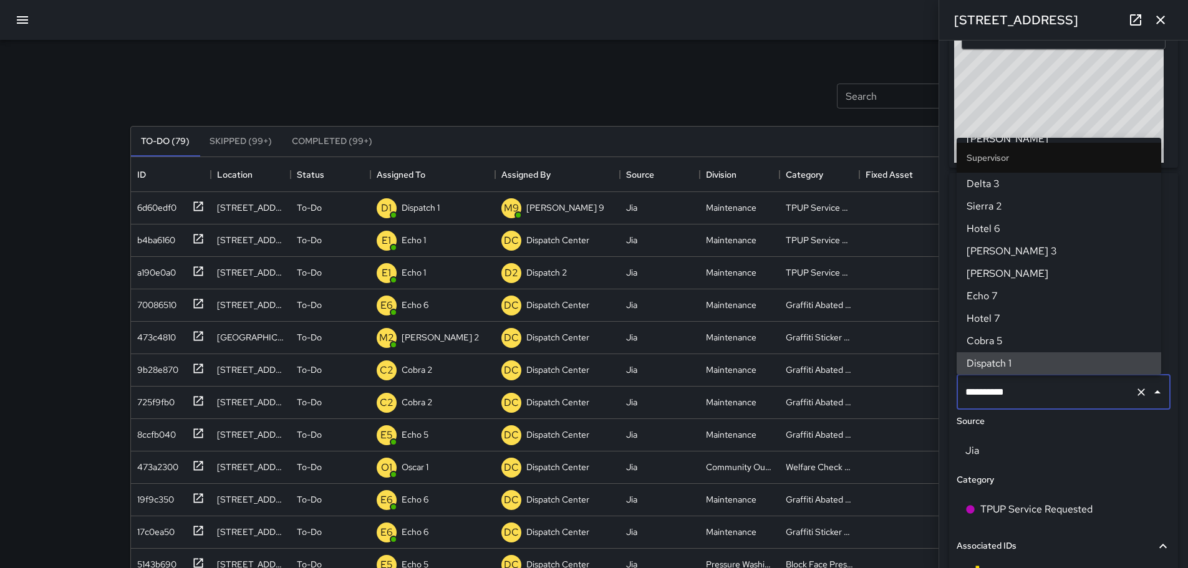
click at [1019, 389] on input "**********" at bounding box center [1047, 393] width 168 height 24
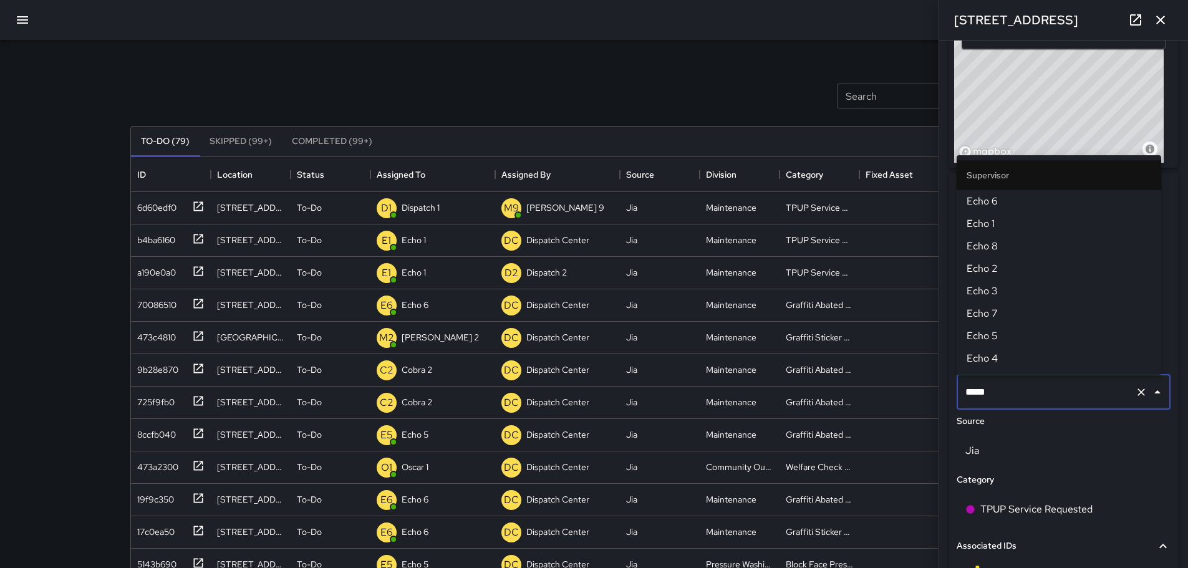
type input "******"
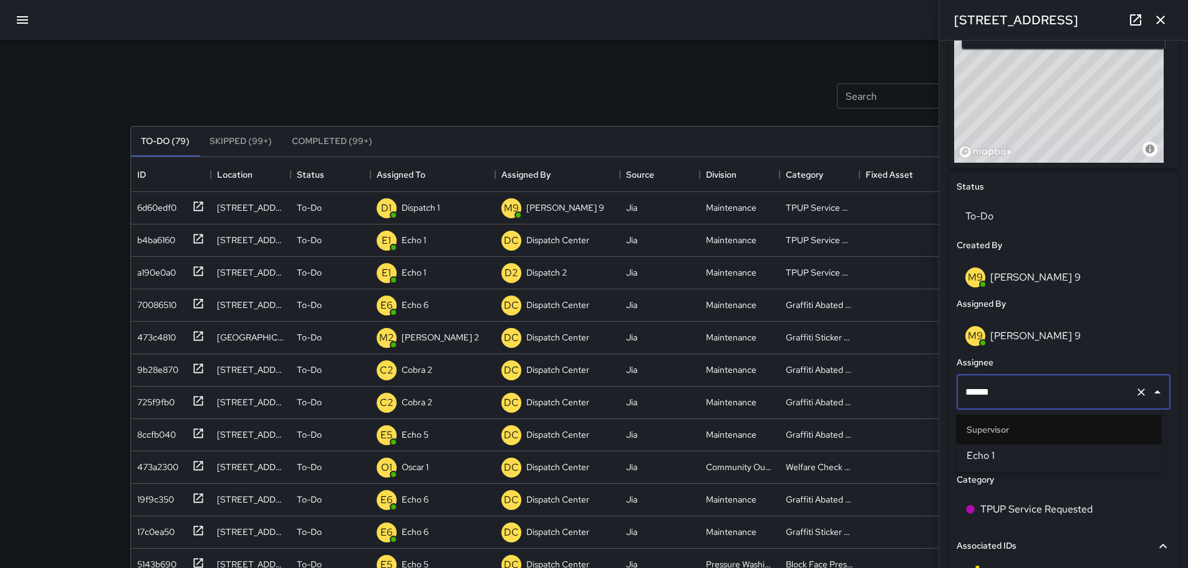
click at [986, 461] on span "Echo 1" at bounding box center [1059, 456] width 185 height 15
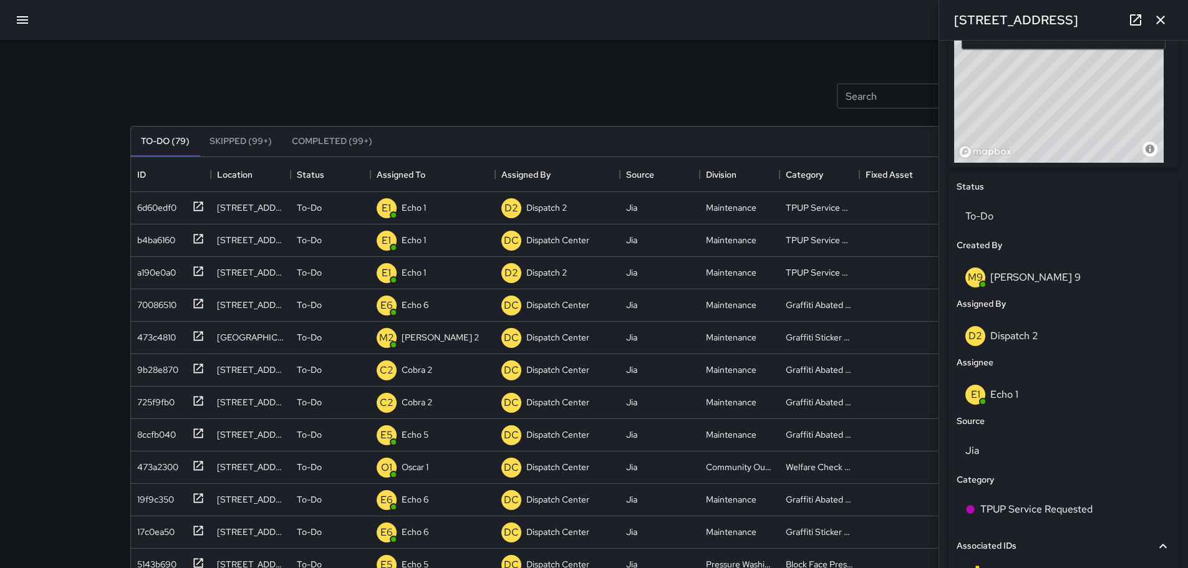
click at [1166, 21] on icon "button" at bounding box center [1160, 19] width 15 height 15
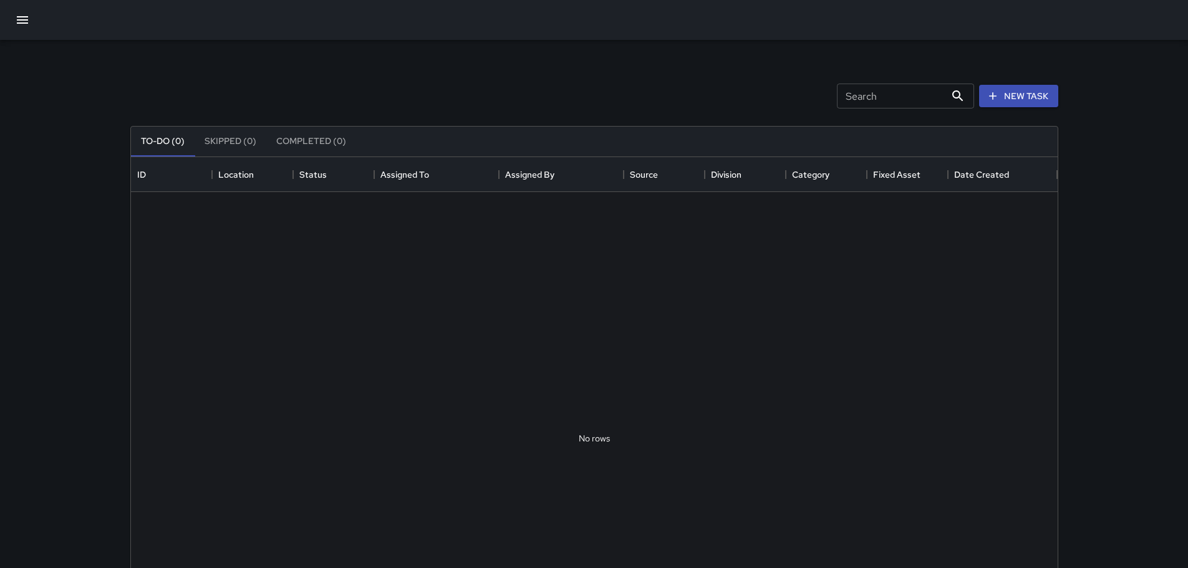
scroll to position [519, 918]
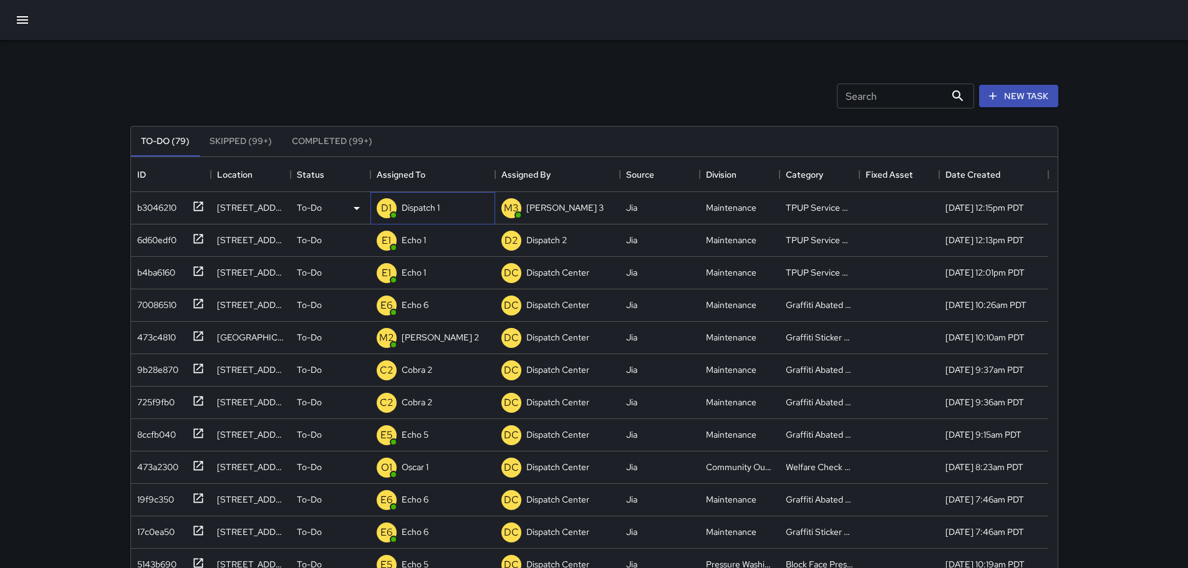
click at [396, 206] on div "D1" at bounding box center [387, 208] width 20 height 20
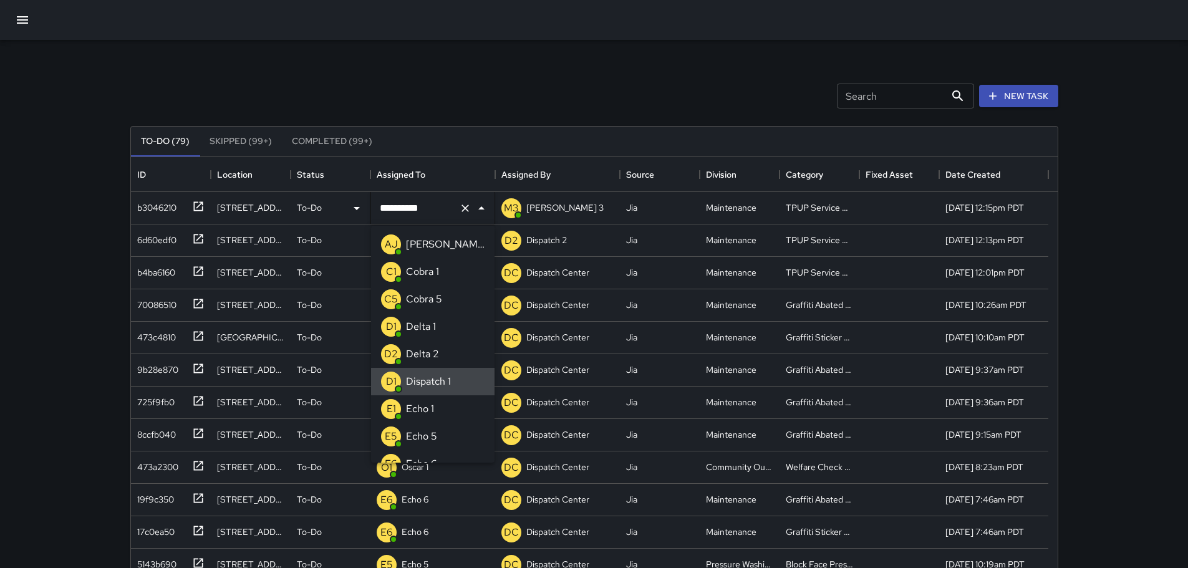
click at [396, 206] on input "**********" at bounding box center [415, 209] width 77 height 24
type input "******"
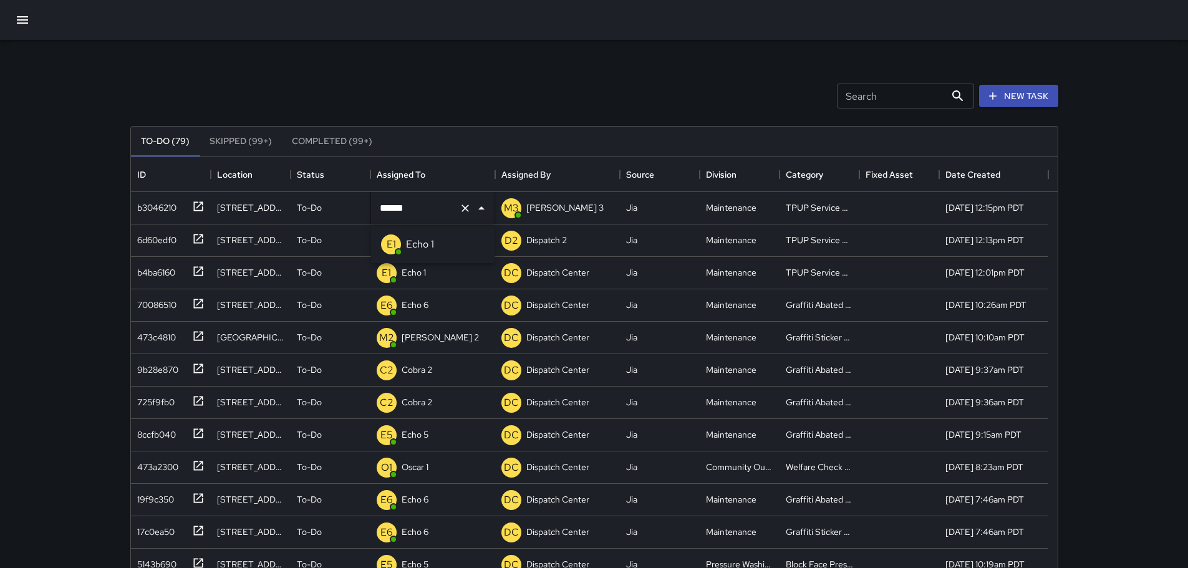
click at [413, 240] on p "Echo 1" at bounding box center [420, 244] width 28 height 15
click at [15, 27] on icon "button" at bounding box center [22, 19] width 15 height 15
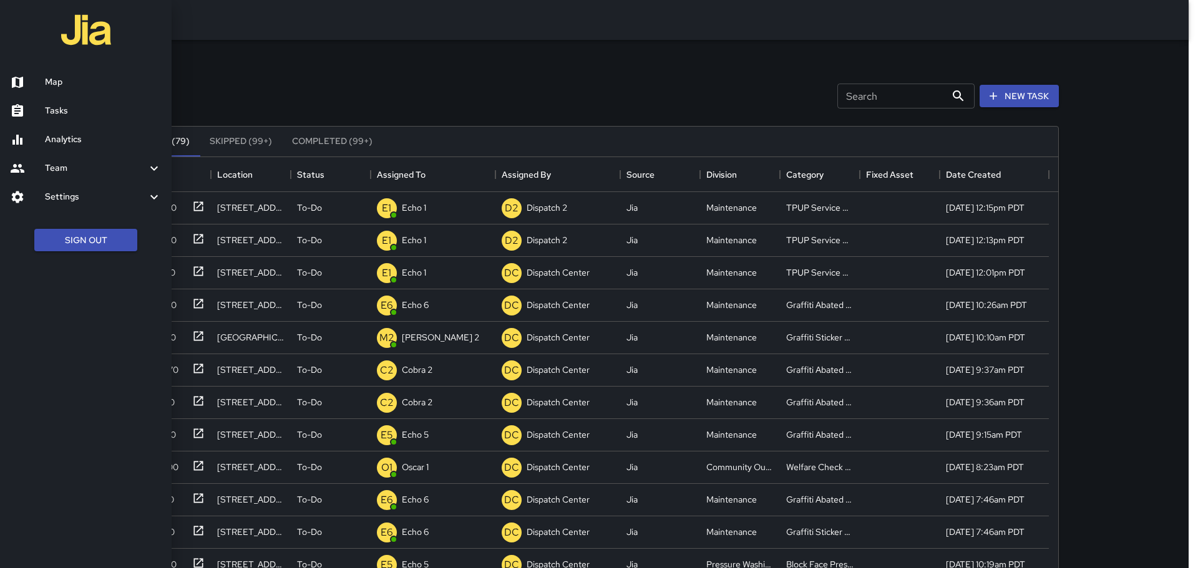
click at [54, 105] on h6 "Tasks" at bounding box center [103, 111] width 117 height 14
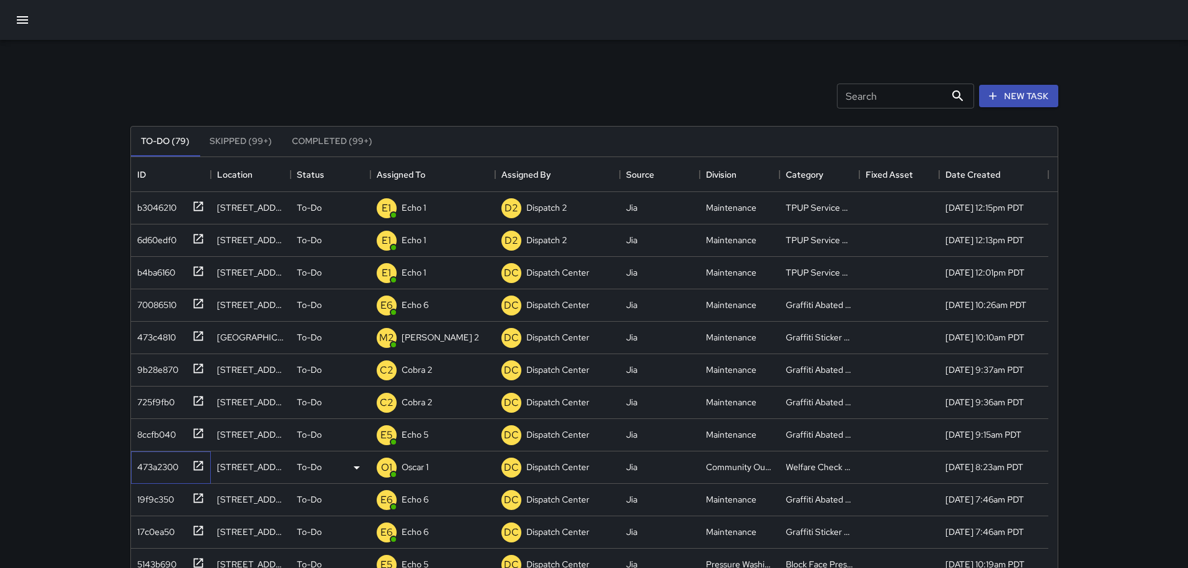
click at [195, 464] on icon at bounding box center [198, 466] width 12 height 12
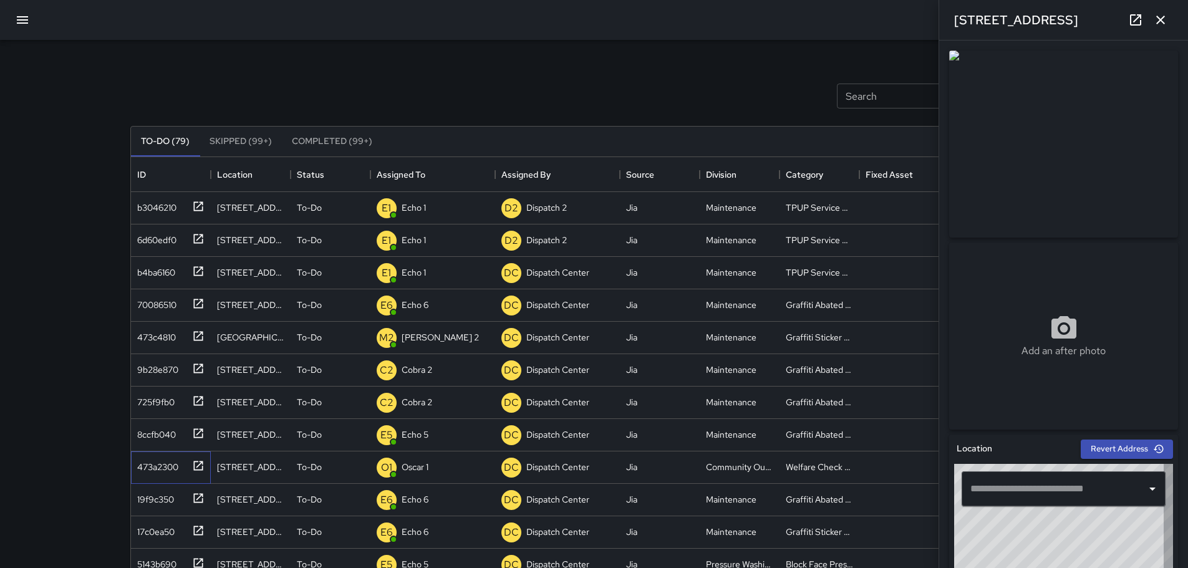
type input "**********"
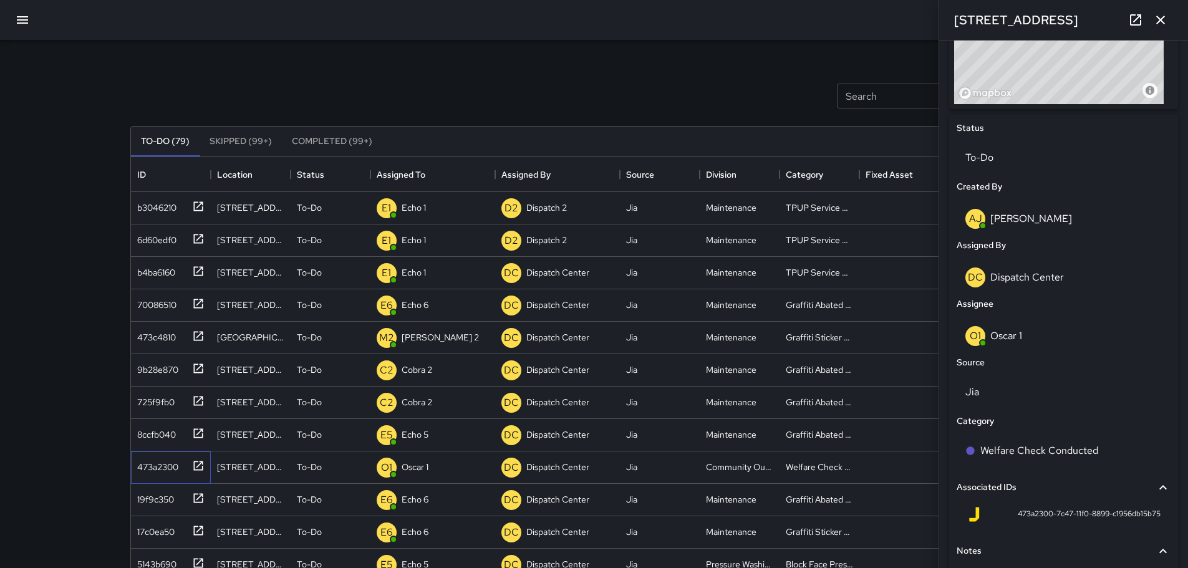
scroll to position [606, 0]
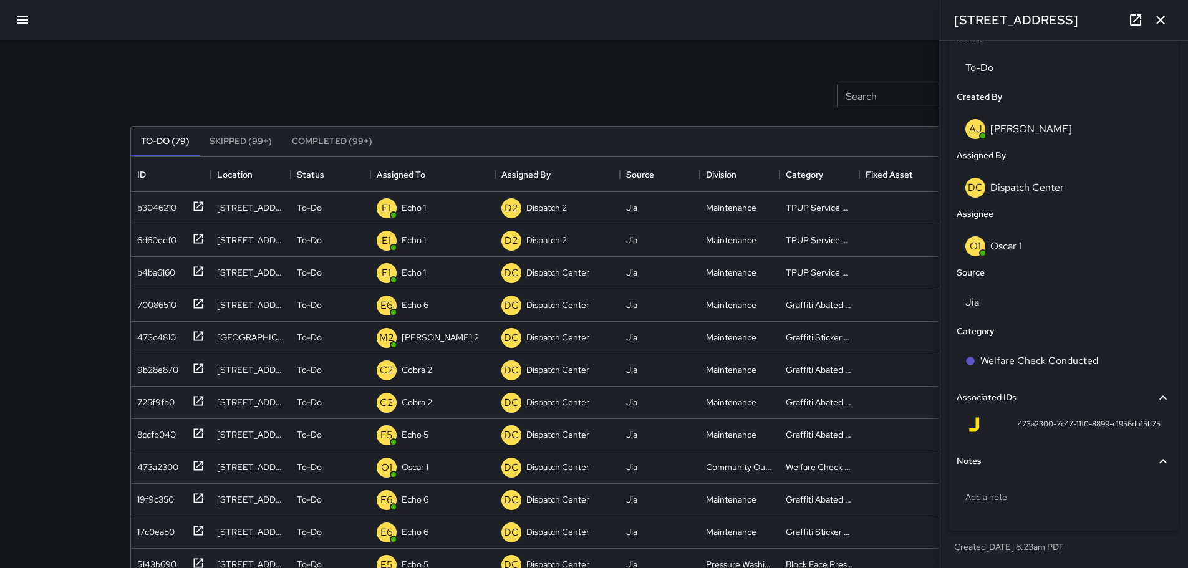
click at [1159, 20] on icon "button" at bounding box center [1160, 19] width 15 height 15
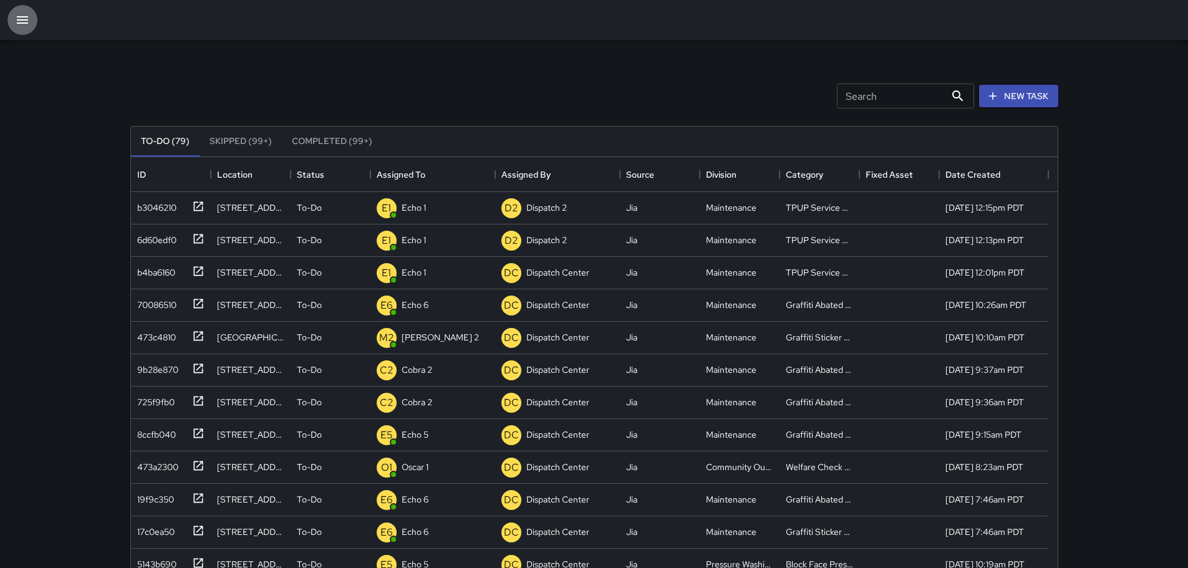
click at [17, 14] on icon "button" at bounding box center [22, 19] width 15 height 15
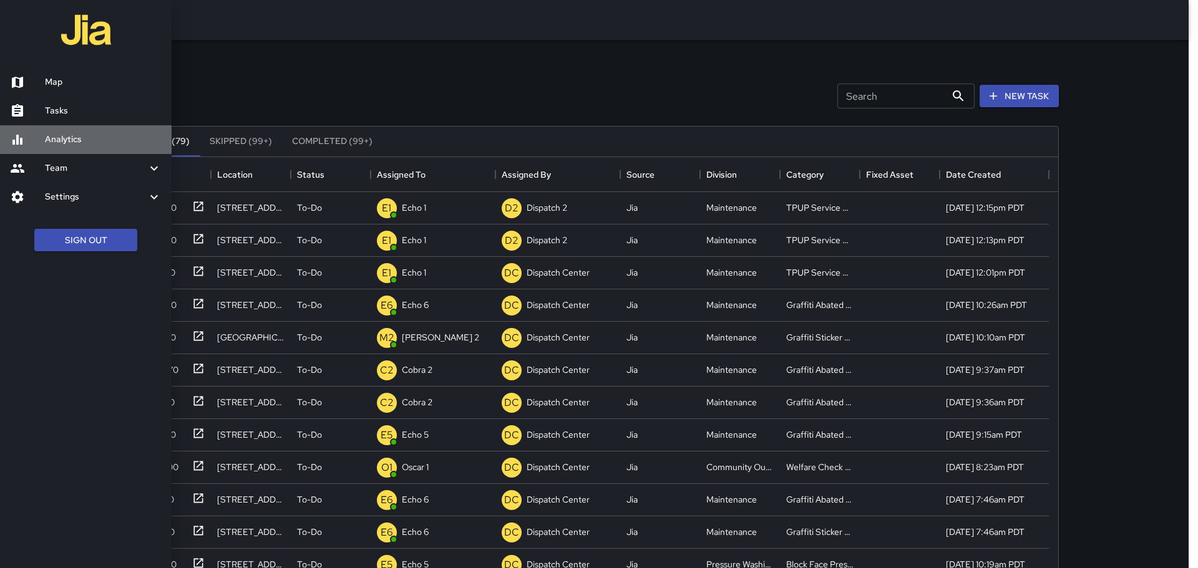
click at [69, 137] on h6 "Analytics" at bounding box center [103, 140] width 117 height 14
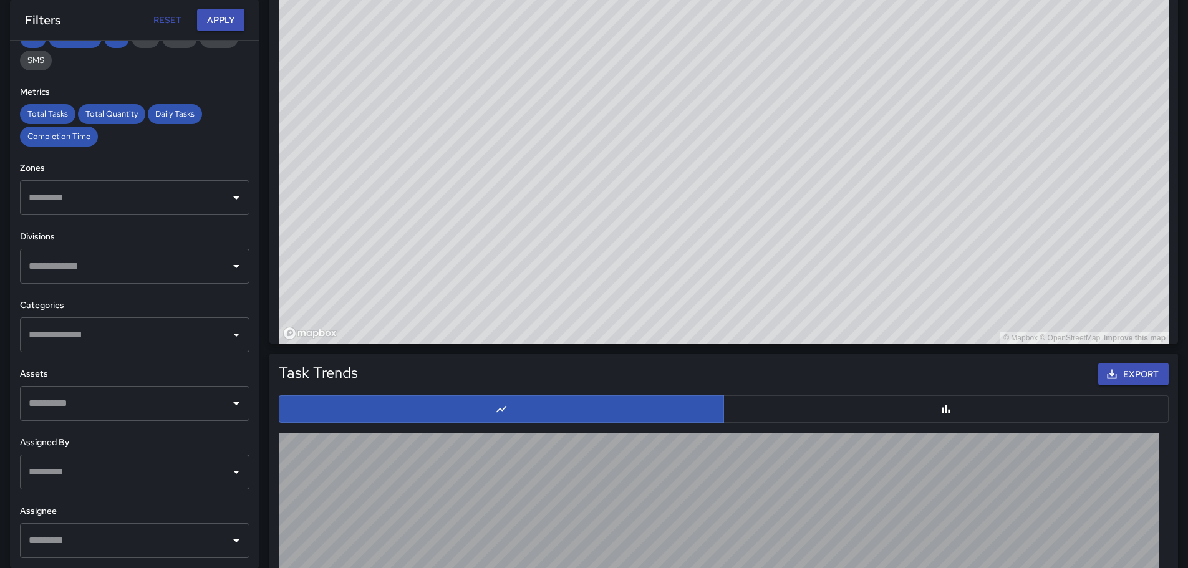
scroll to position [876, 0]
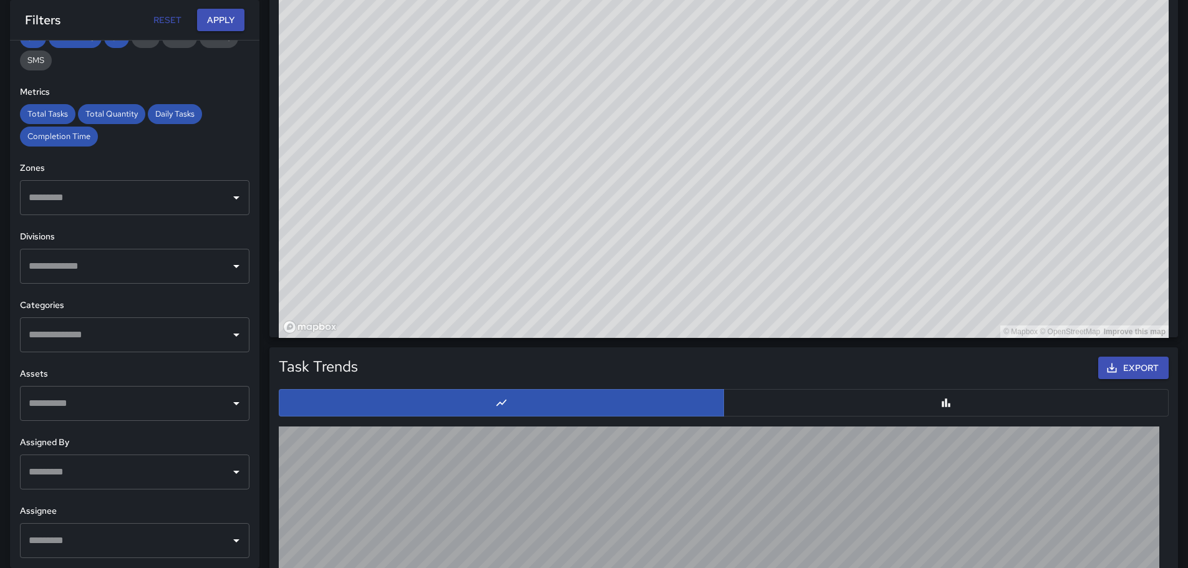
drag, startPoint x: 800, startPoint y: 183, endPoint x: 780, endPoint y: 259, distance: 78.2
click at [780, 259] on div "© Mapbox © OpenStreetMap Improve this map" at bounding box center [724, 88] width 890 height 499
drag, startPoint x: 704, startPoint y: 263, endPoint x: 732, endPoint y: 196, distance: 73.0
click at [732, 196] on div "© Mapbox © OpenStreetMap Improve this map" at bounding box center [724, 88] width 890 height 499
drag, startPoint x: 659, startPoint y: 142, endPoint x: 626, endPoint y: 205, distance: 70.6
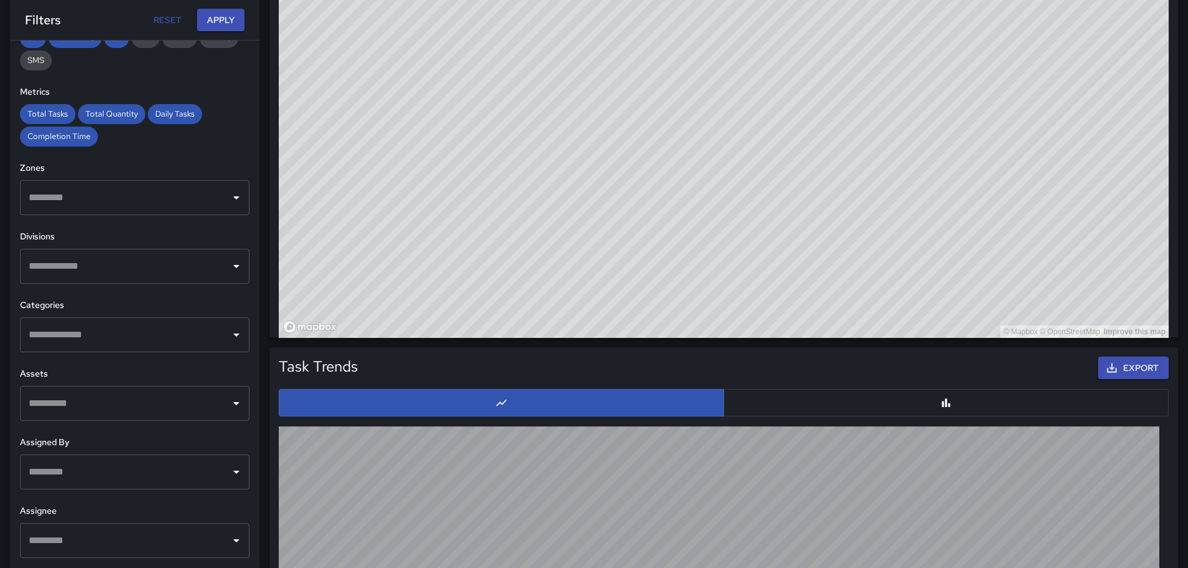
click at [626, 205] on div "© Mapbox © OpenStreetMap Improve this map" at bounding box center [724, 88] width 890 height 499
drag, startPoint x: 703, startPoint y: 83, endPoint x: 660, endPoint y: 177, distance: 103.0
click at [659, 197] on div "© Mapbox © OpenStreetMap Improve this map" at bounding box center [724, 88] width 890 height 499
drag, startPoint x: 625, startPoint y: 192, endPoint x: 648, endPoint y: 160, distance: 38.4
click at [648, 160] on div "© Mapbox © OpenStreetMap Improve this map" at bounding box center [724, 88] width 890 height 499
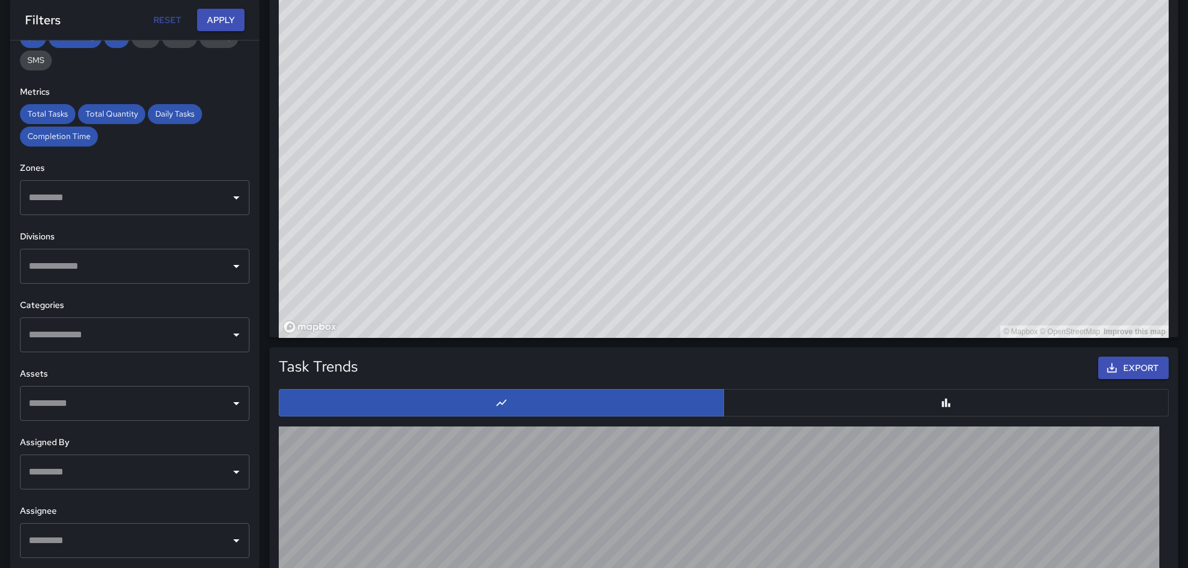
drag, startPoint x: 618, startPoint y: 265, endPoint x: 694, endPoint y: 133, distance: 152.0
click at [694, 133] on div "© Mapbox © OpenStreetMap Improve this map" at bounding box center [724, 88] width 890 height 499
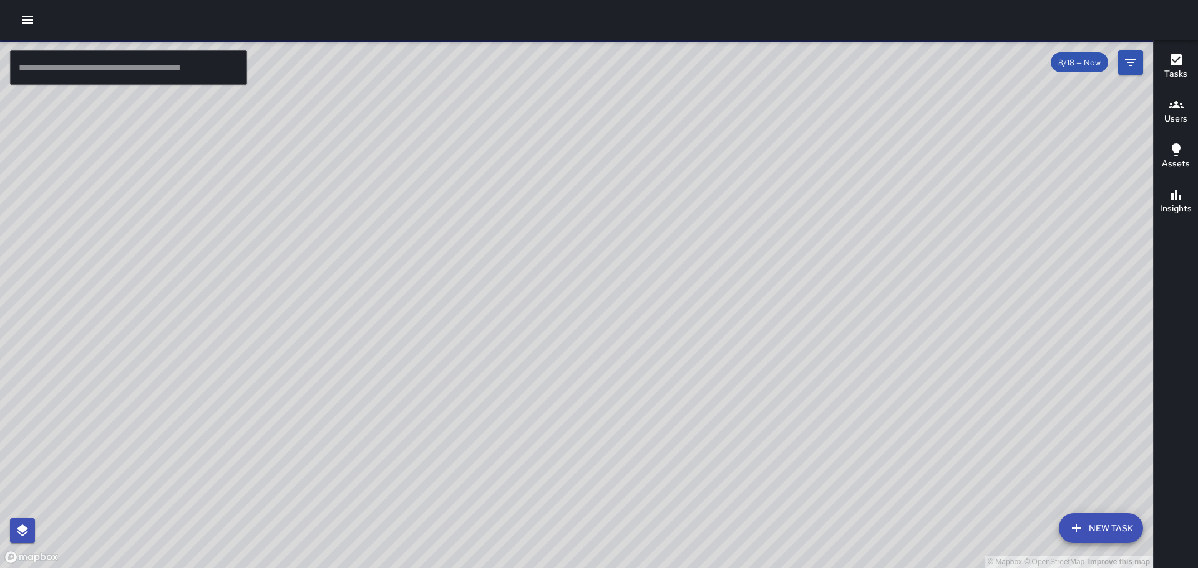
drag, startPoint x: 392, startPoint y: 203, endPoint x: 376, endPoint y: 233, distance: 33.5
click at [376, 233] on div "© Mapbox © OpenStreetMap Improve this map" at bounding box center [576, 304] width 1153 height 528
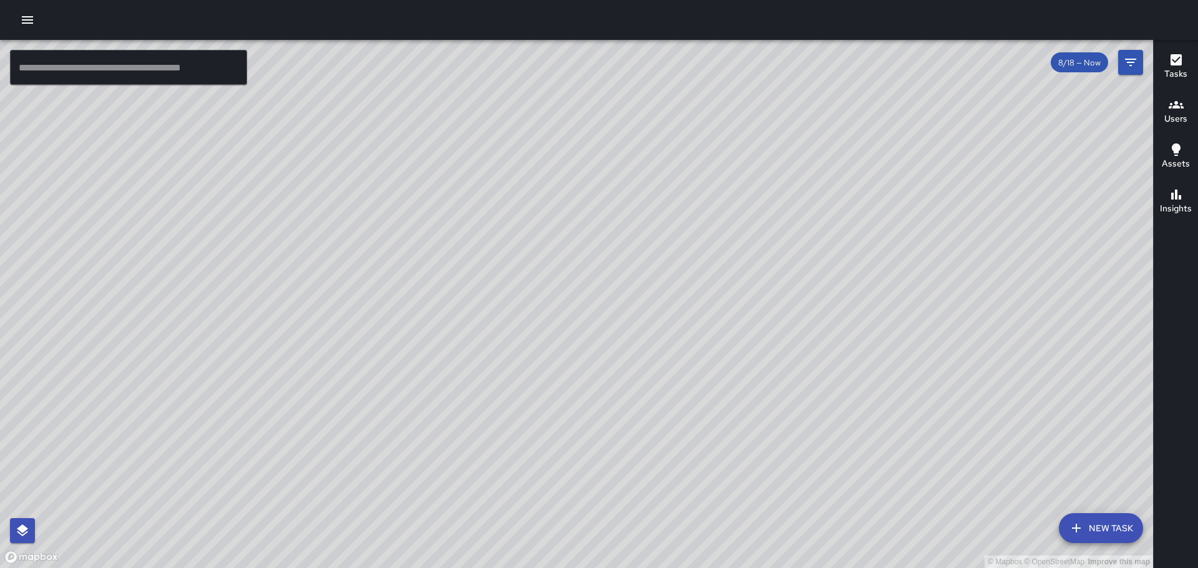
drag, startPoint x: 727, startPoint y: 283, endPoint x: 70, endPoint y: 21, distance: 707.0
click at [372, 268] on div "© Mapbox © OpenStreetMap Improve this map" at bounding box center [576, 304] width 1153 height 528
click at [26, 23] on icon "button" at bounding box center [27, 19] width 11 height 7
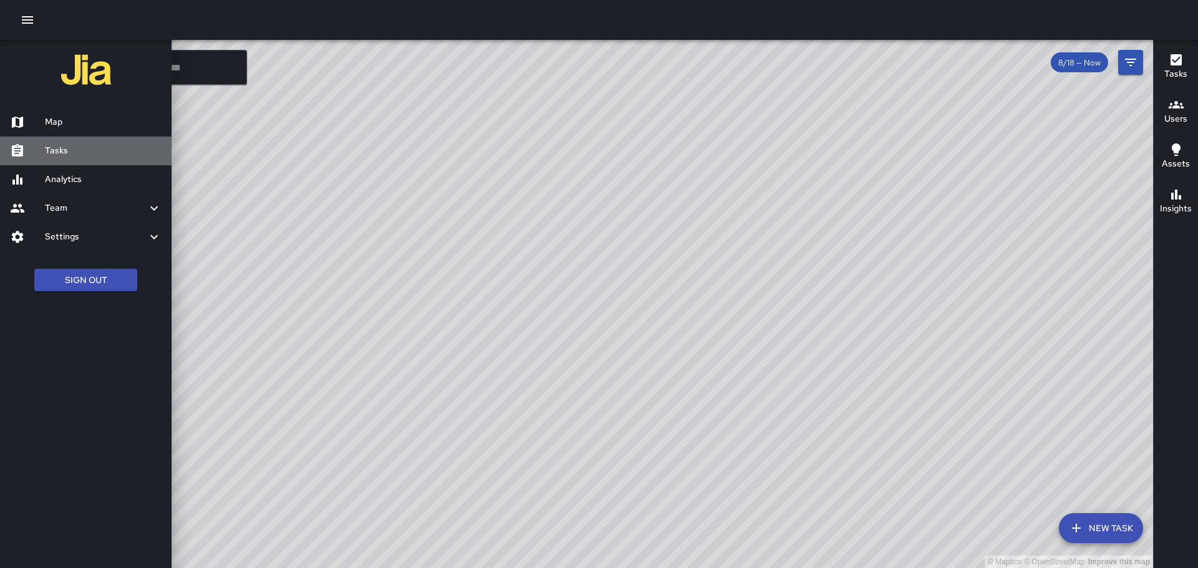
click at [68, 147] on h6 "Tasks" at bounding box center [103, 151] width 117 height 14
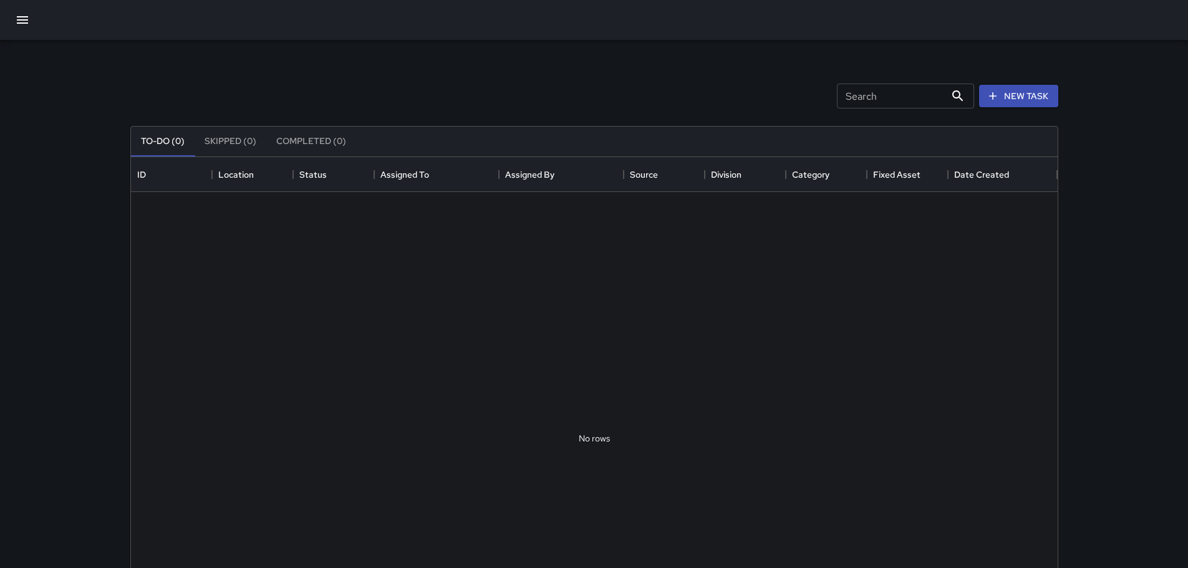
scroll to position [519, 918]
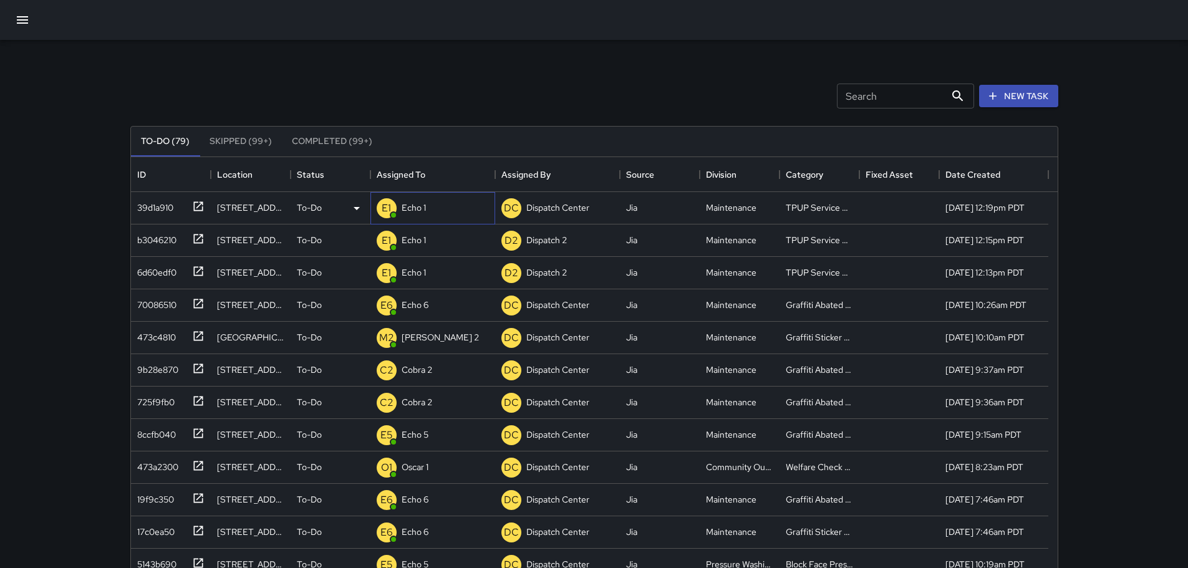
click at [420, 208] on p "Echo 1" at bounding box center [414, 207] width 24 height 12
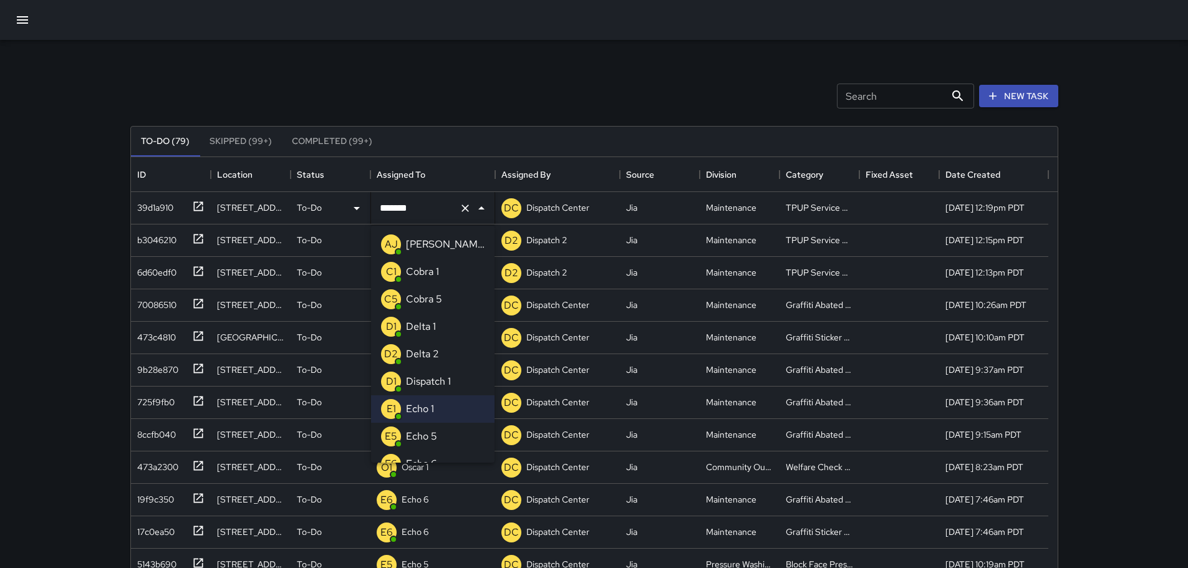
click at [413, 208] on input "******" at bounding box center [415, 209] width 77 height 24
type input "***"
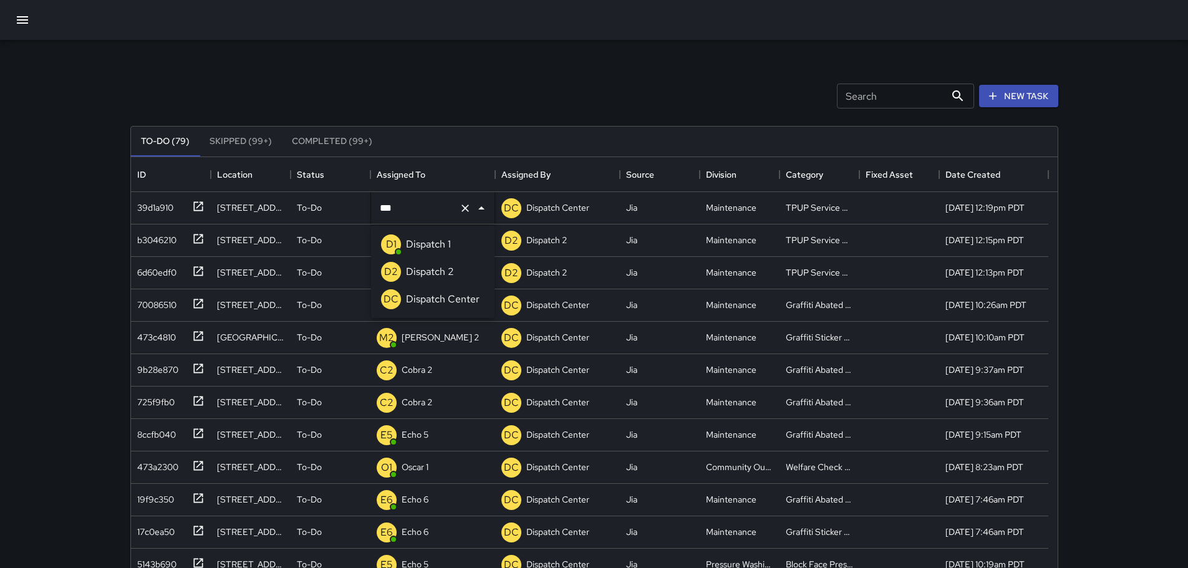
click at [409, 238] on p "Dispatch 1" at bounding box center [428, 244] width 45 height 15
click at [412, 244] on p "Echo 1" at bounding box center [414, 240] width 24 height 12
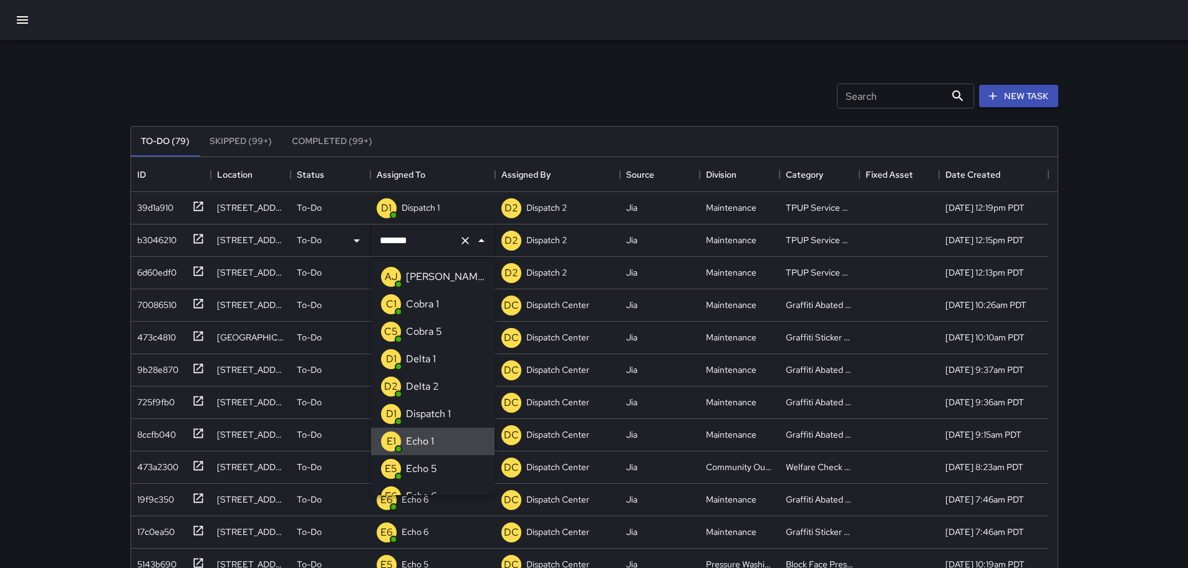
click at [412, 241] on input "******" at bounding box center [415, 241] width 77 height 24
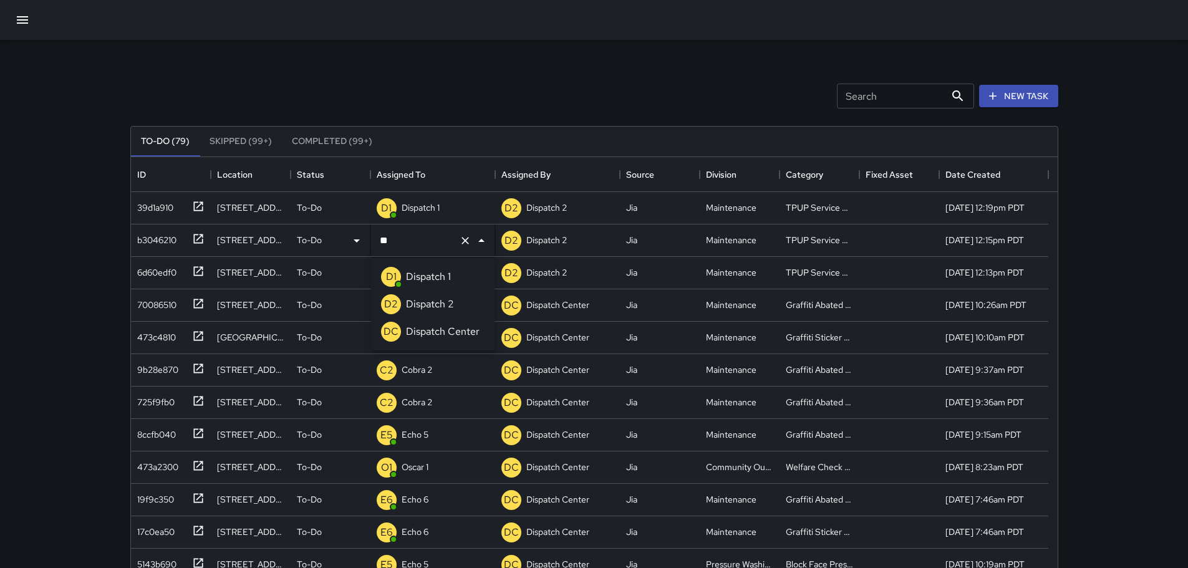
type input "***"
click at [435, 279] on p "Dispatch 1" at bounding box center [428, 276] width 45 height 15
click at [82, 99] on div "Search Search New Task To-Do (79) Skipped (99+) Completed (99+) ID Location Sta…" at bounding box center [594, 368] width 1188 height 737
drag, startPoint x: 114, startPoint y: 24, endPoint x: 314, endPoint y: 72, distance: 205.8
click at [314, 72] on div "Search Search New Task" at bounding box center [594, 96] width 933 height 65
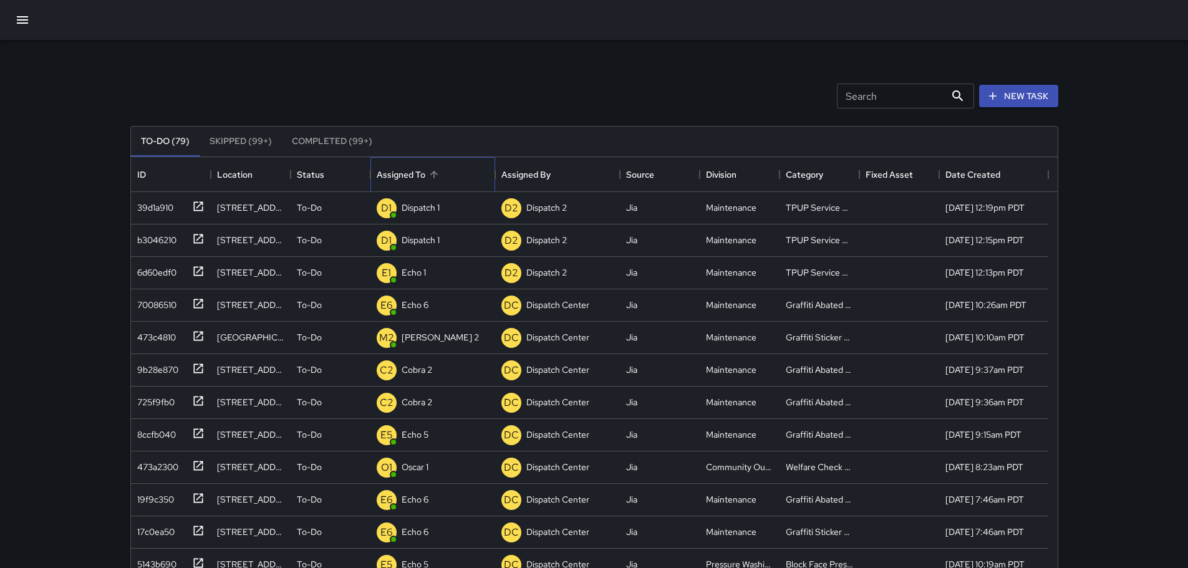
click at [419, 180] on div "Assigned To" at bounding box center [401, 174] width 49 height 35
click at [435, 173] on icon "Sort" at bounding box center [433, 174] width 7 height 7
click at [404, 172] on div "Assigned To" at bounding box center [401, 174] width 49 height 35
click at [483, 173] on div "Assigned To" at bounding box center [433, 174] width 112 height 35
click at [439, 175] on icon "Sort" at bounding box center [434, 174] width 11 height 11
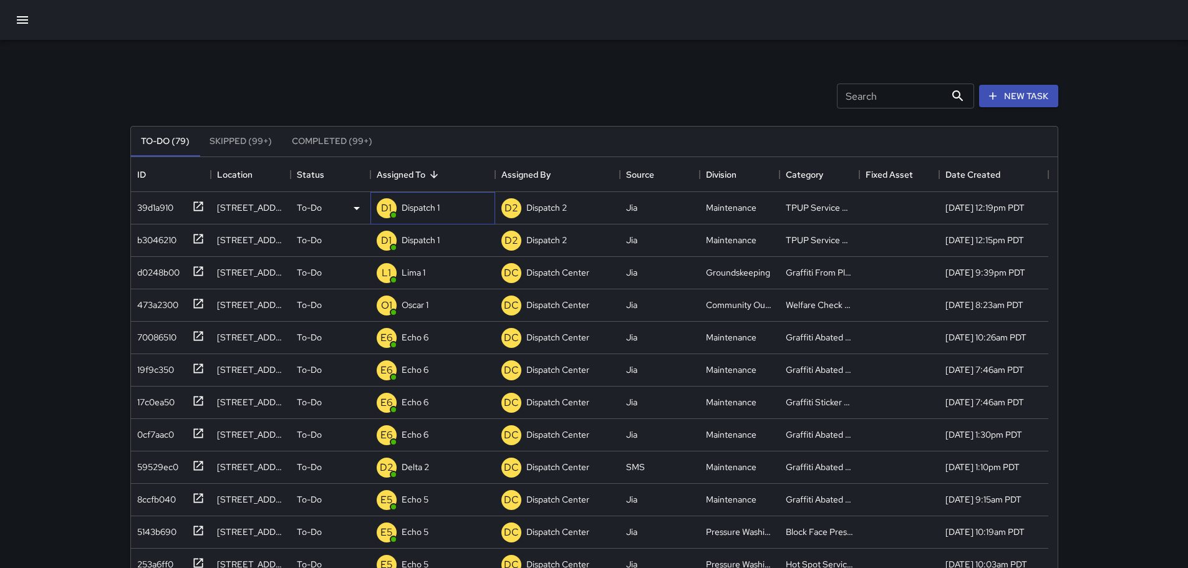
click at [424, 208] on p "Dispatch 1" at bounding box center [421, 207] width 38 height 12
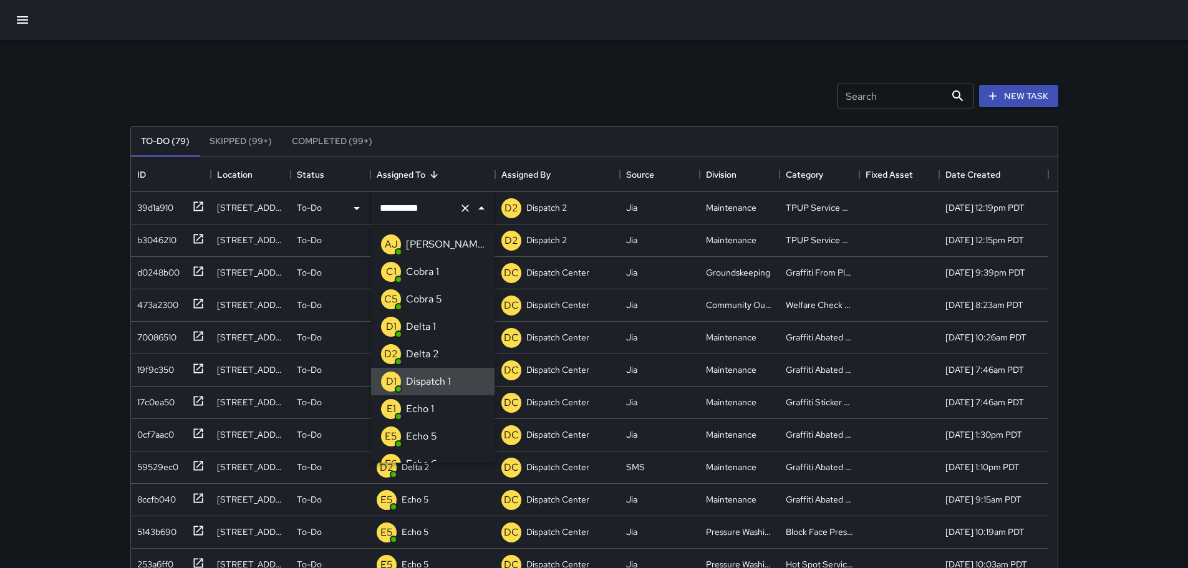
click at [424, 208] on input "**********" at bounding box center [415, 209] width 77 height 24
type input "**"
drag, startPoint x: 424, startPoint y: 208, endPoint x: 407, endPoint y: 209, distance: 16.9
drag, startPoint x: 407, startPoint y: 209, endPoint x: 396, endPoint y: 236, distance: 29.7
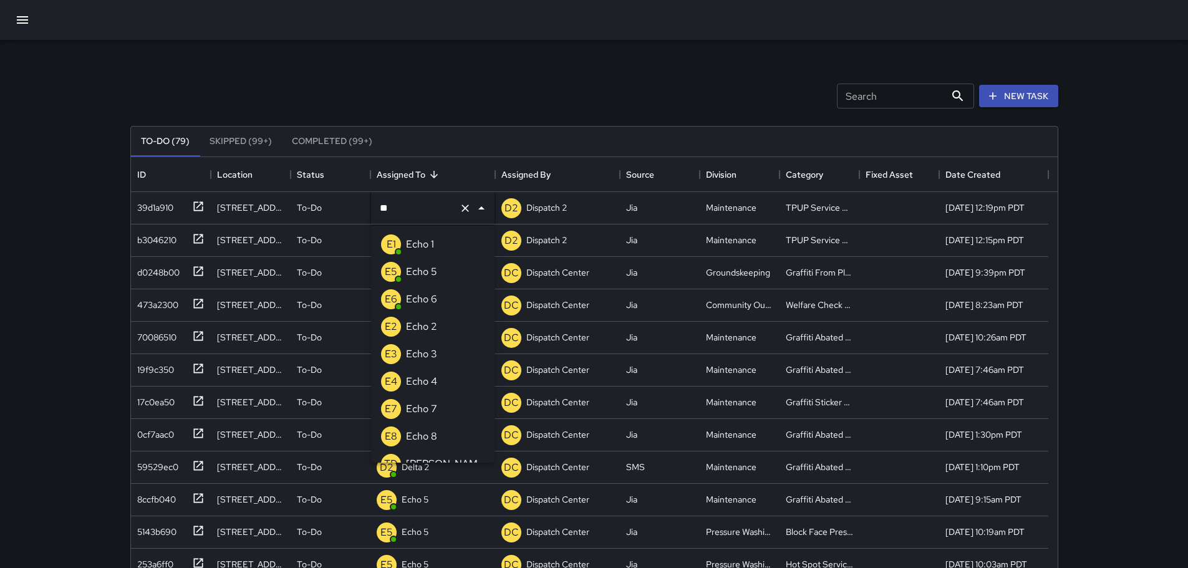
click at [396, 236] on div "E1" at bounding box center [391, 245] width 20 height 20
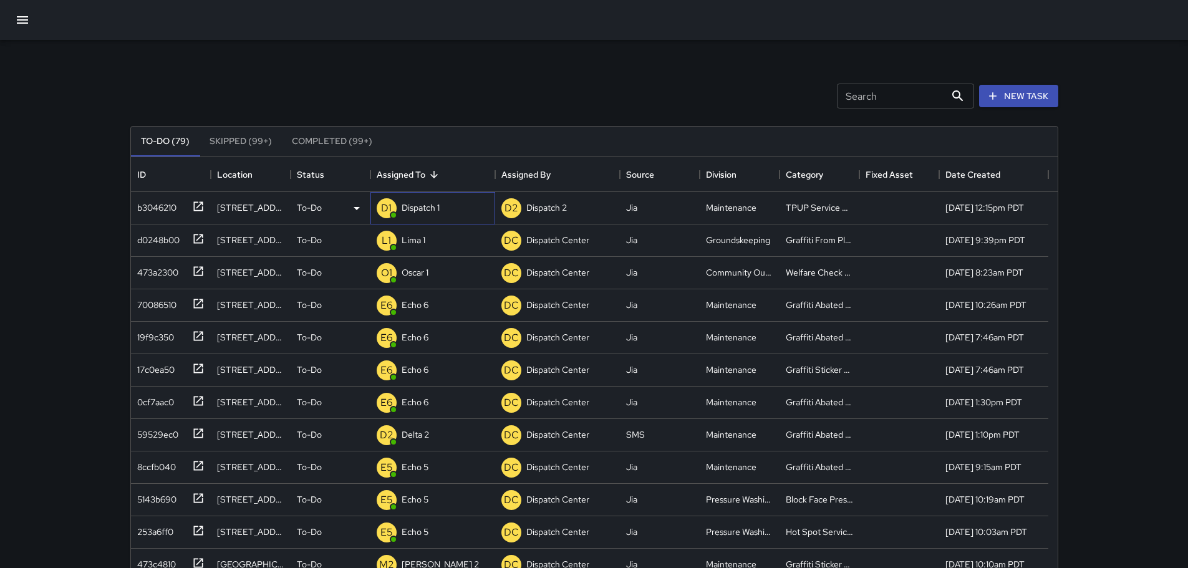
click at [435, 213] on p "Dispatch 1" at bounding box center [421, 207] width 38 height 12
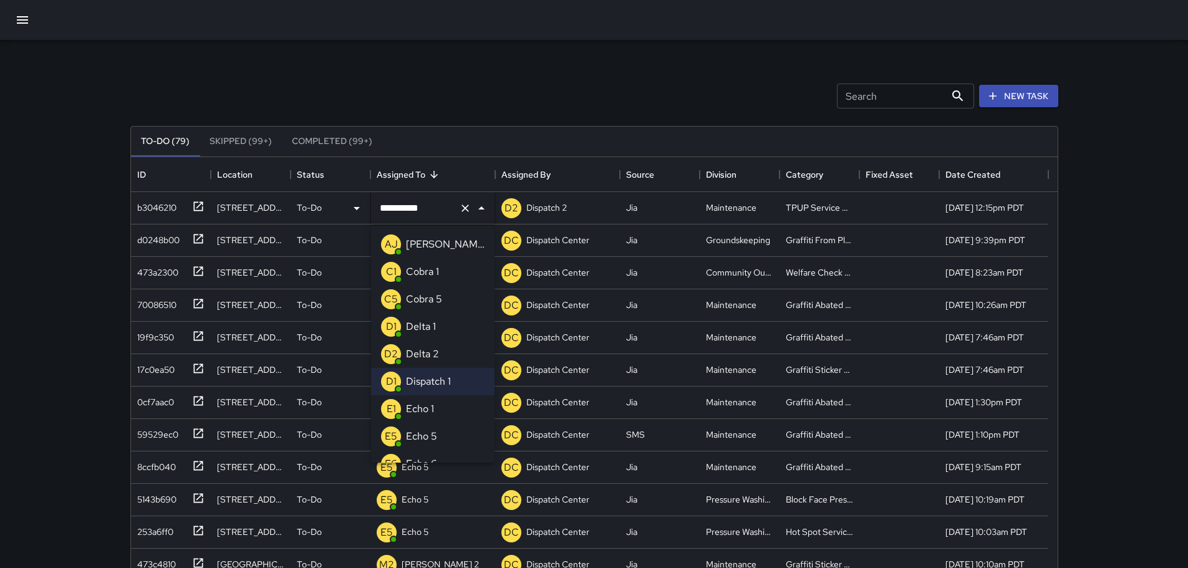
click at [441, 406] on li "E1 Echo 1" at bounding box center [433, 409] width 124 height 27
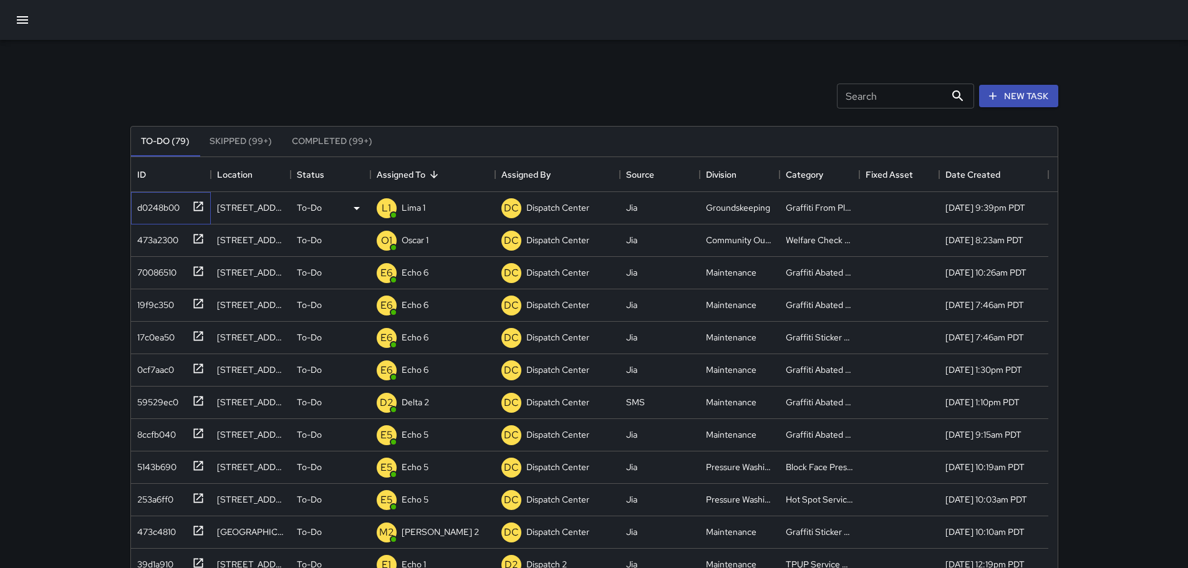
click at [201, 211] on icon at bounding box center [197, 205] width 9 height 9
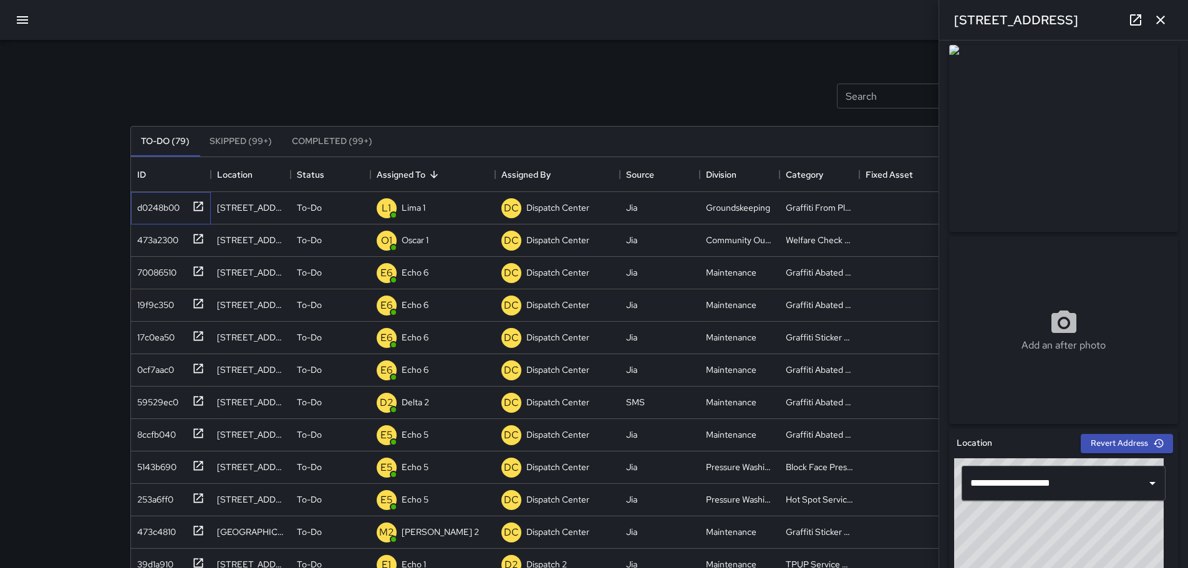
scroll to position [0, 0]
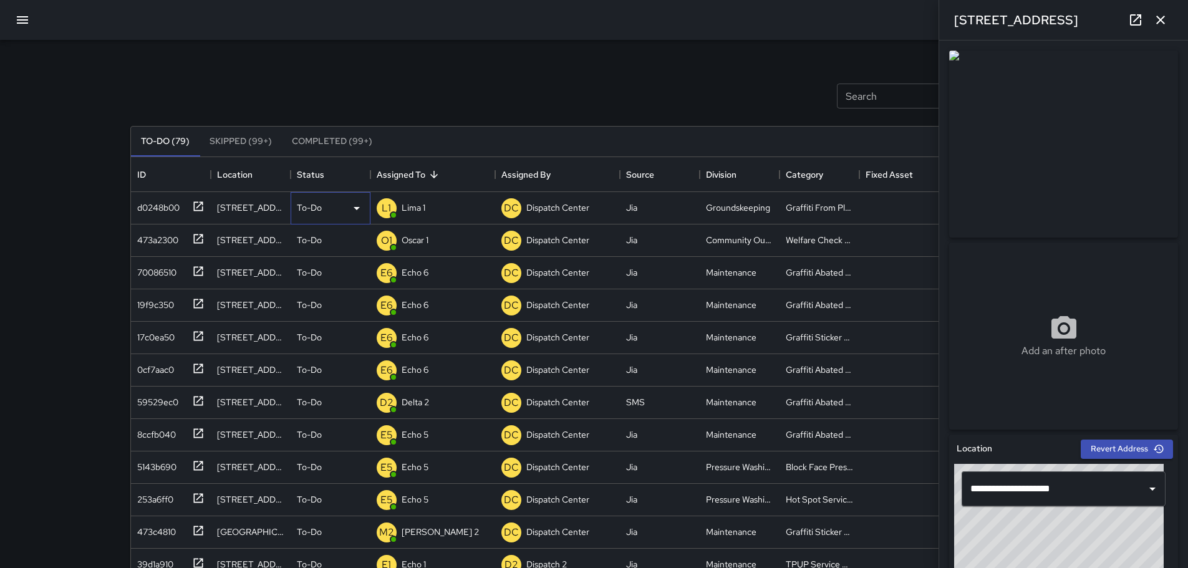
click at [326, 208] on div "To-Do" at bounding box center [330, 208] width 67 height 15
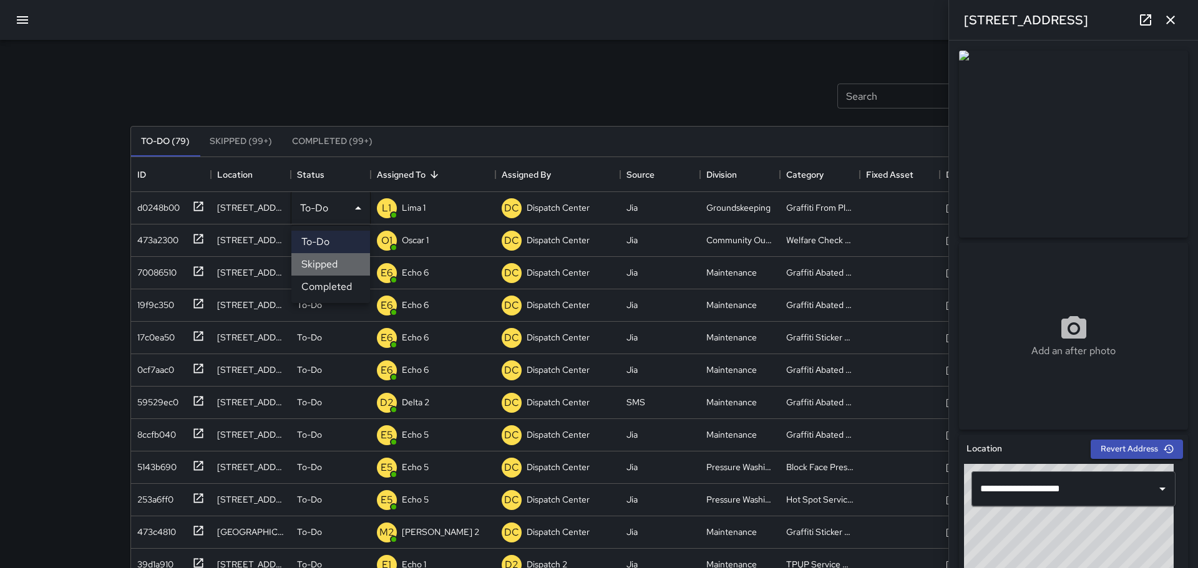
click at [325, 260] on li "Skipped" at bounding box center [330, 264] width 79 height 22
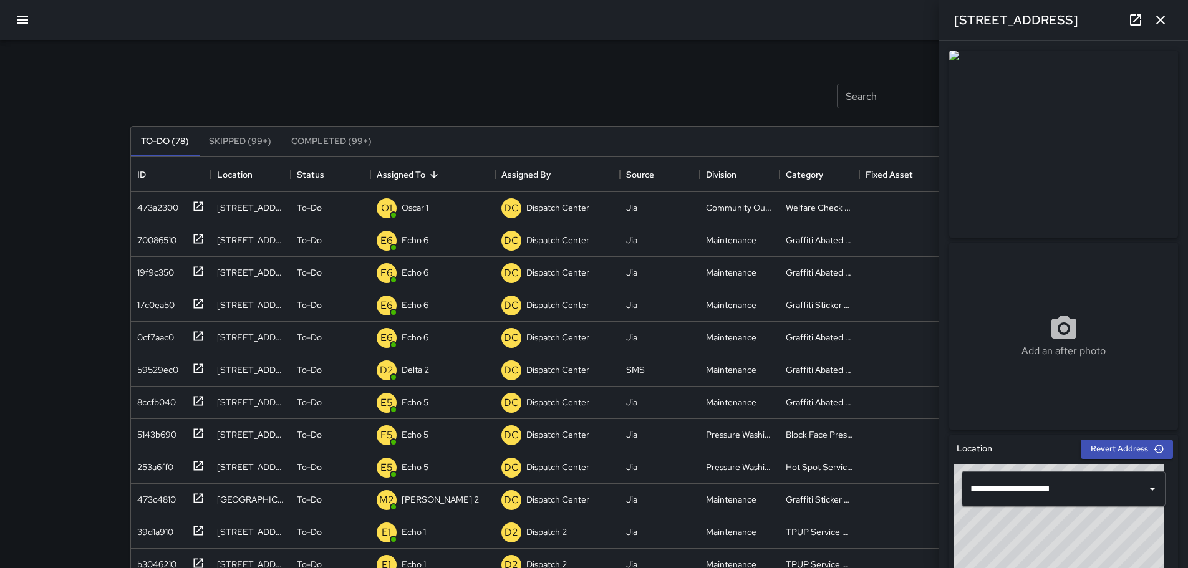
click at [1153, 20] on icon "button" at bounding box center [1160, 19] width 15 height 15
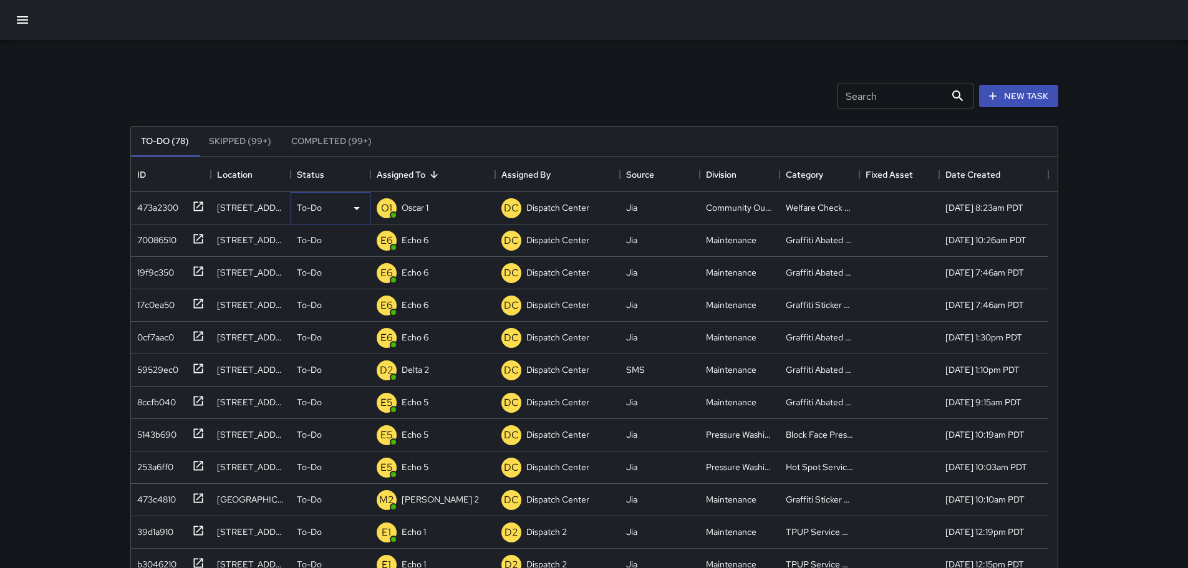
click at [353, 213] on icon at bounding box center [356, 208] width 15 height 15
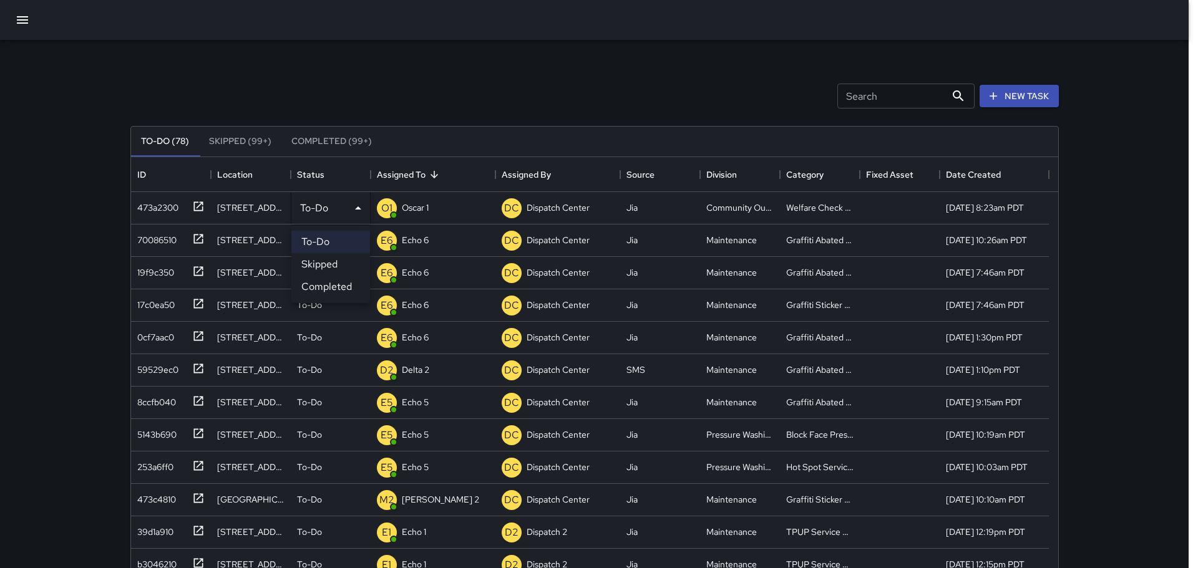
click at [337, 91] on div at bounding box center [599, 284] width 1198 height 568
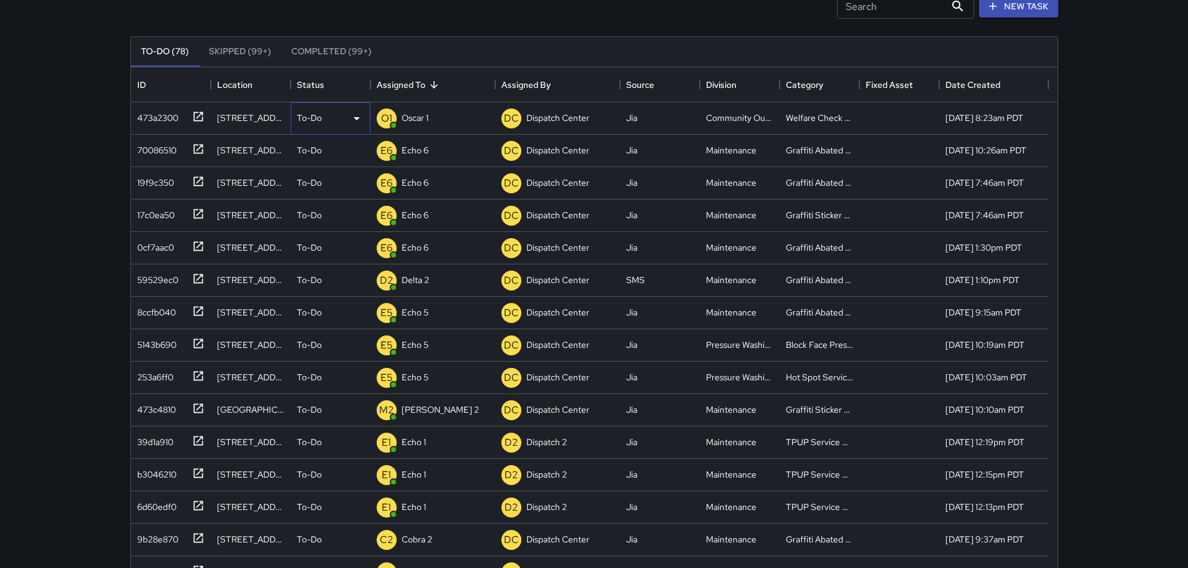
scroll to position [89, 0]
click at [198, 276] on icon at bounding box center [197, 279] width 9 height 9
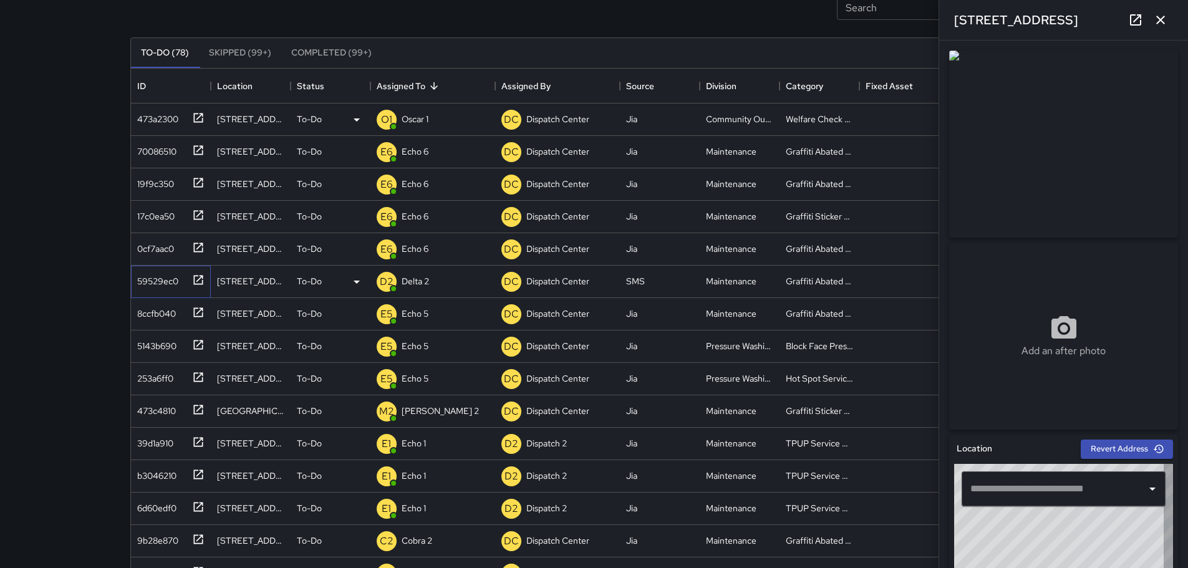
type input "**********"
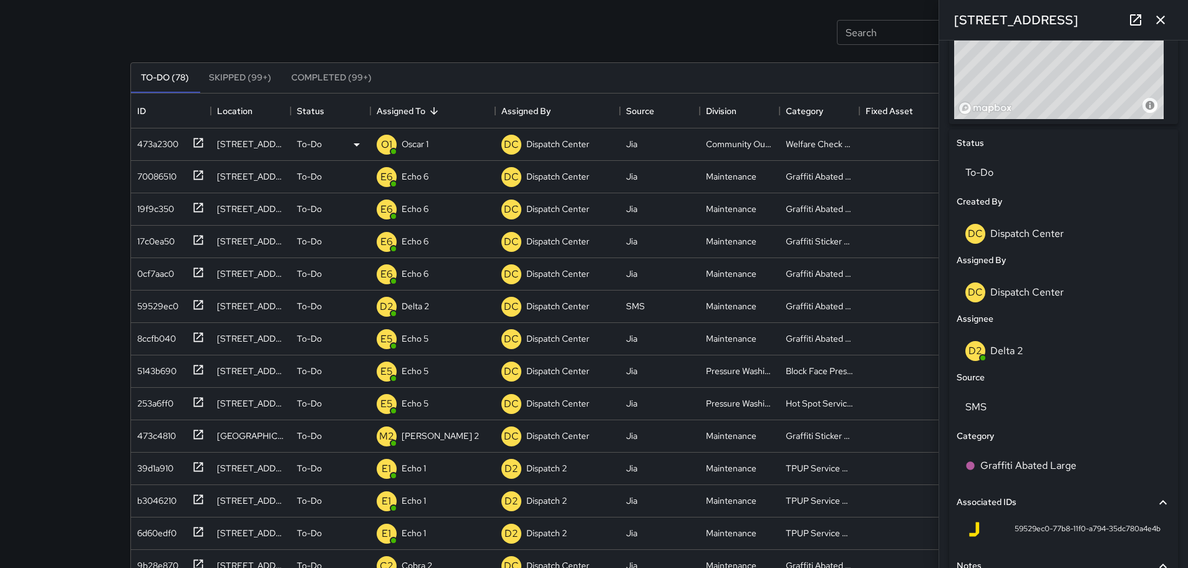
scroll to position [508, 0]
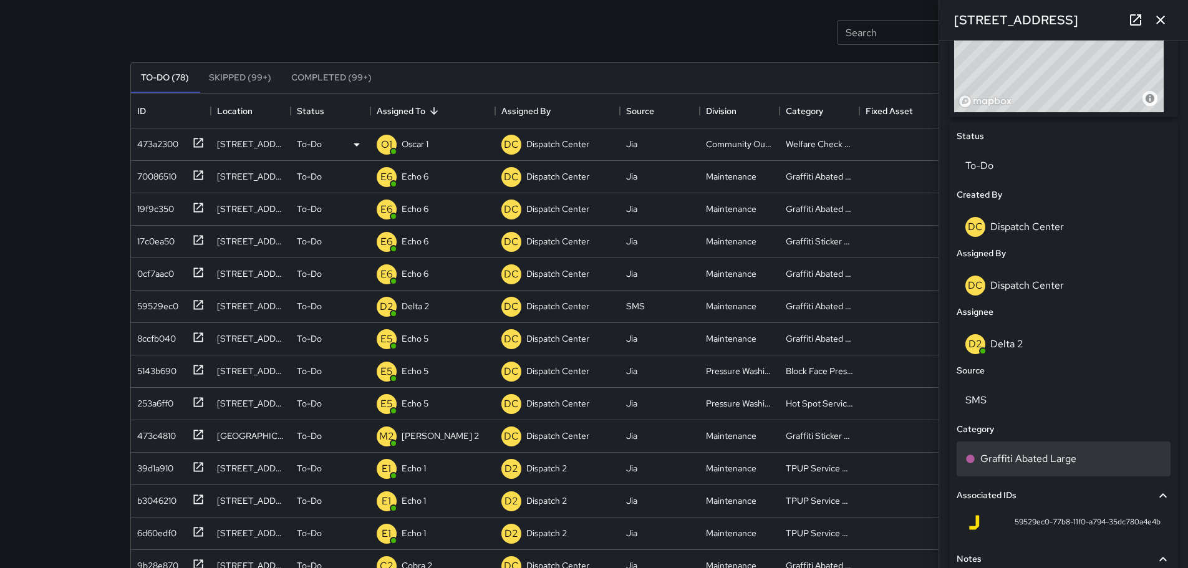
click at [1001, 454] on p "Graffiti Abated Large" at bounding box center [1029, 459] width 96 height 15
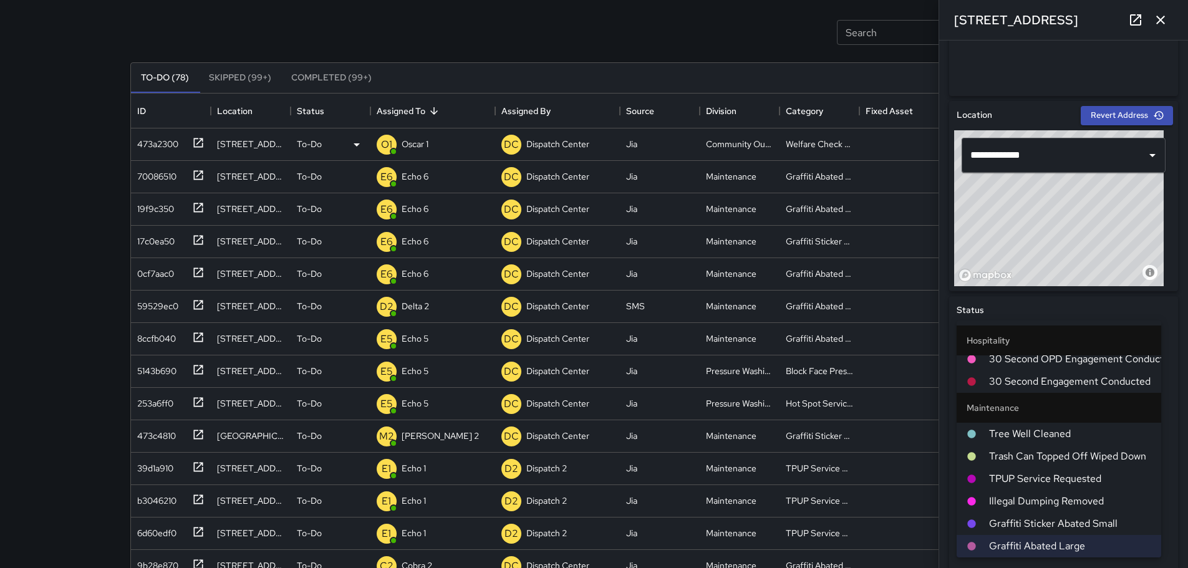
scroll to position [392, 0]
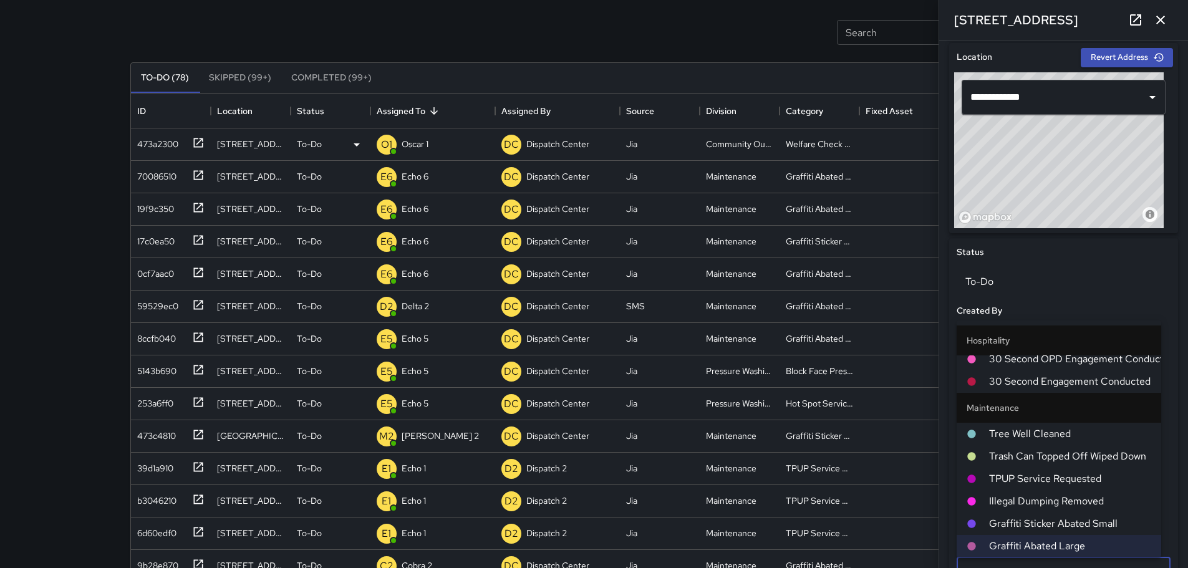
click at [1114, 302] on div "Created By" at bounding box center [1063, 311] width 219 height 19
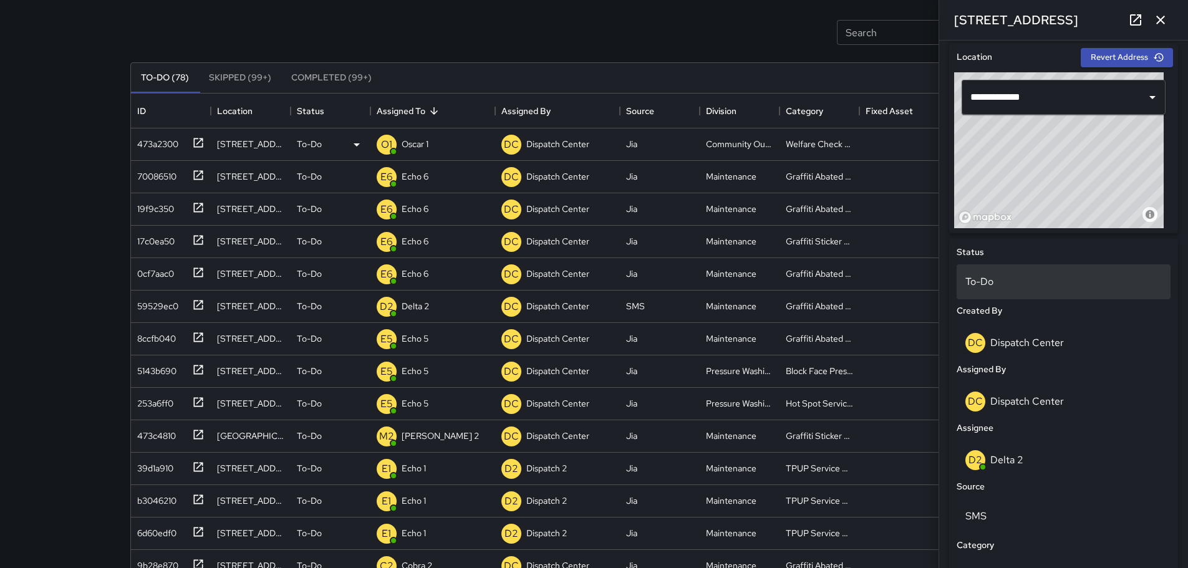
click at [966, 279] on p "To-Do" at bounding box center [1064, 281] width 197 height 15
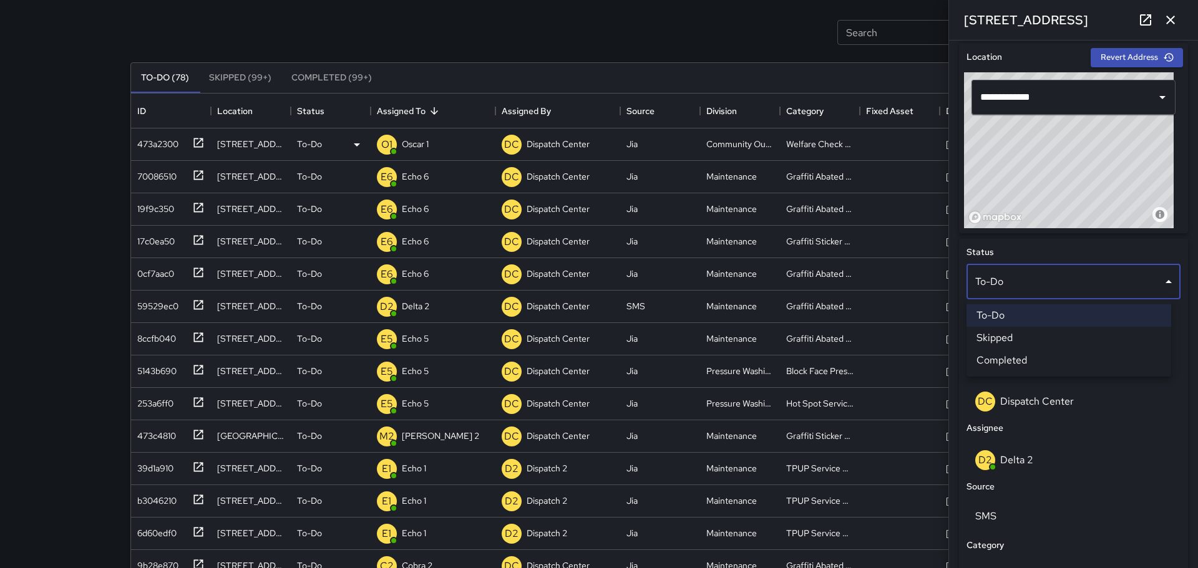
click at [1020, 337] on li "Skipped" at bounding box center [1068, 338] width 205 height 22
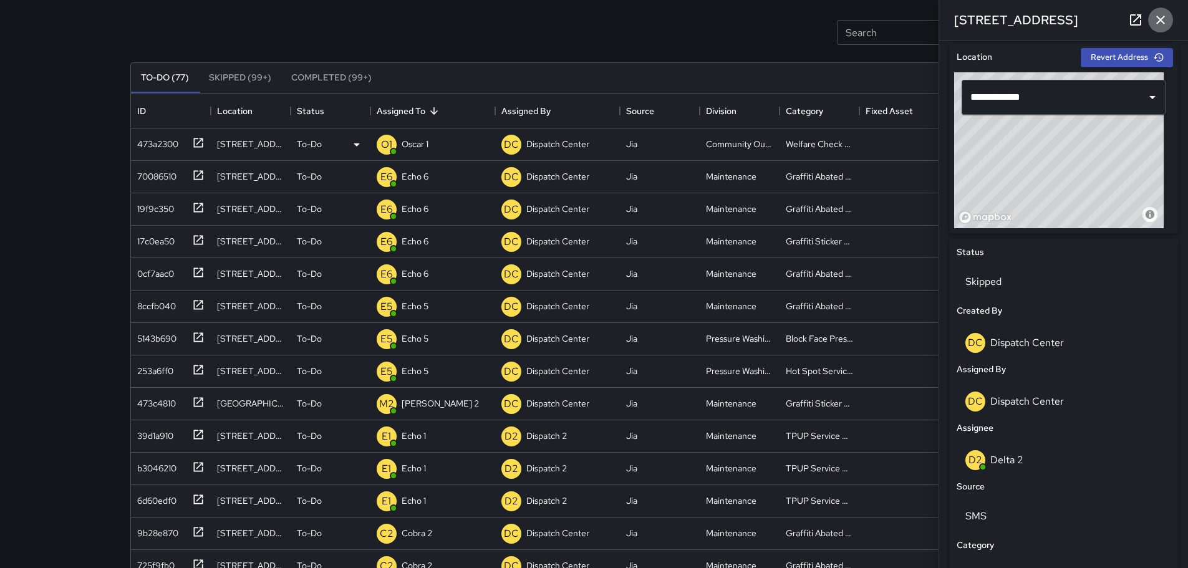
click at [1162, 18] on icon "button" at bounding box center [1160, 19] width 15 height 15
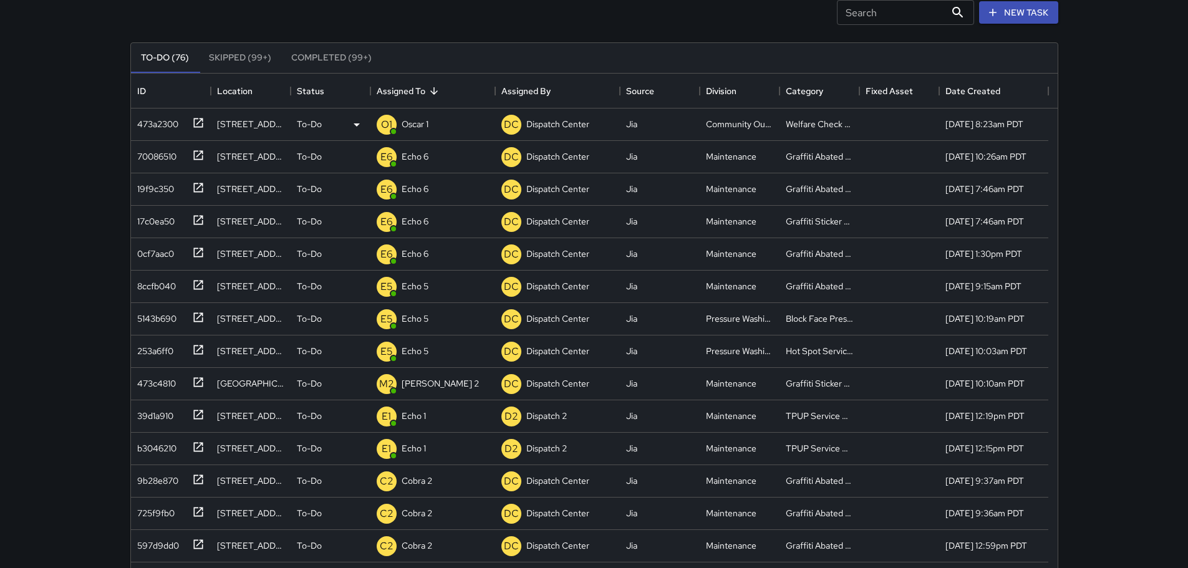
scroll to position [88, 0]
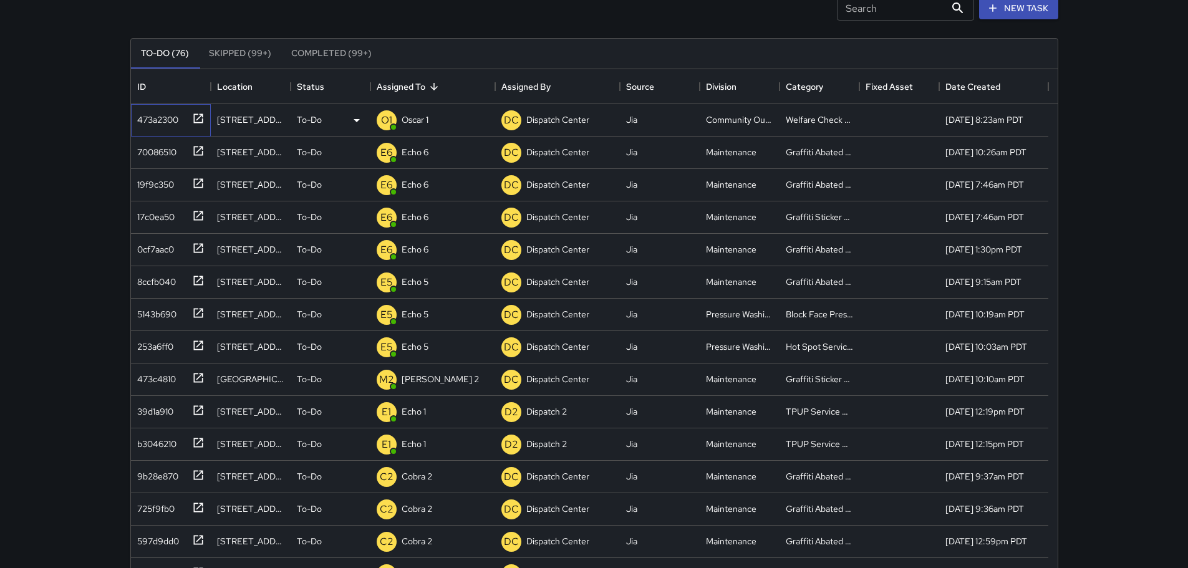
click at [201, 116] on icon at bounding box center [197, 118] width 9 height 9
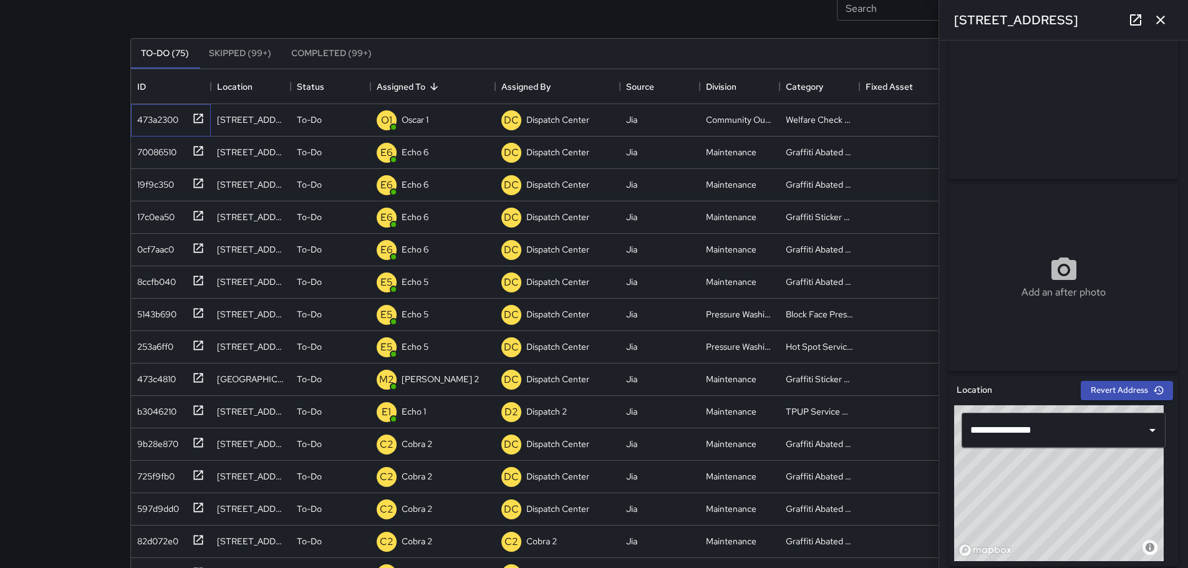
scroll to position [0, 0]
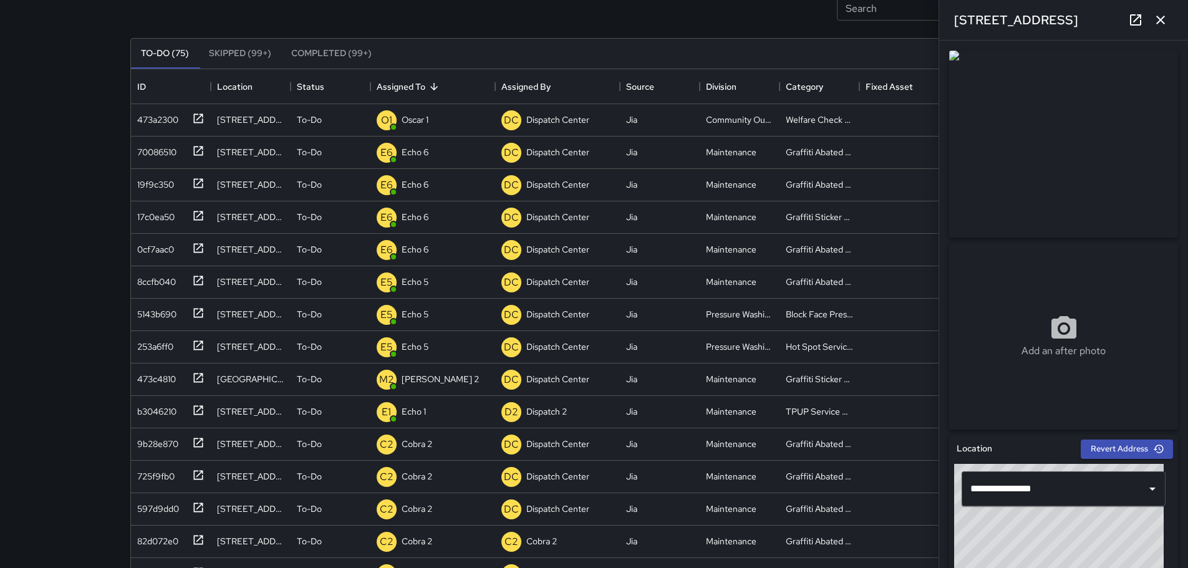
click at [1138, 21] on icon at bounding box center [1136, 19] width 15 height 15
click at [1156, 20] on icon "button" at bounding box center [1160, 19] width 15 height 15
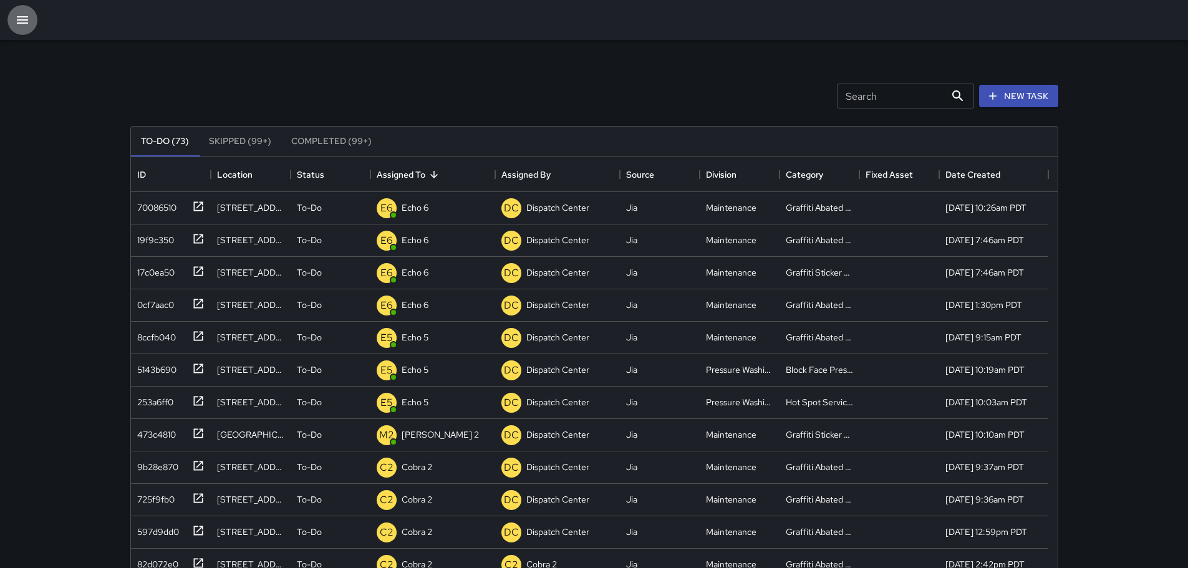
click at [21, 19] on icon "button" at bounding box center [22, 19] width 15 height 15
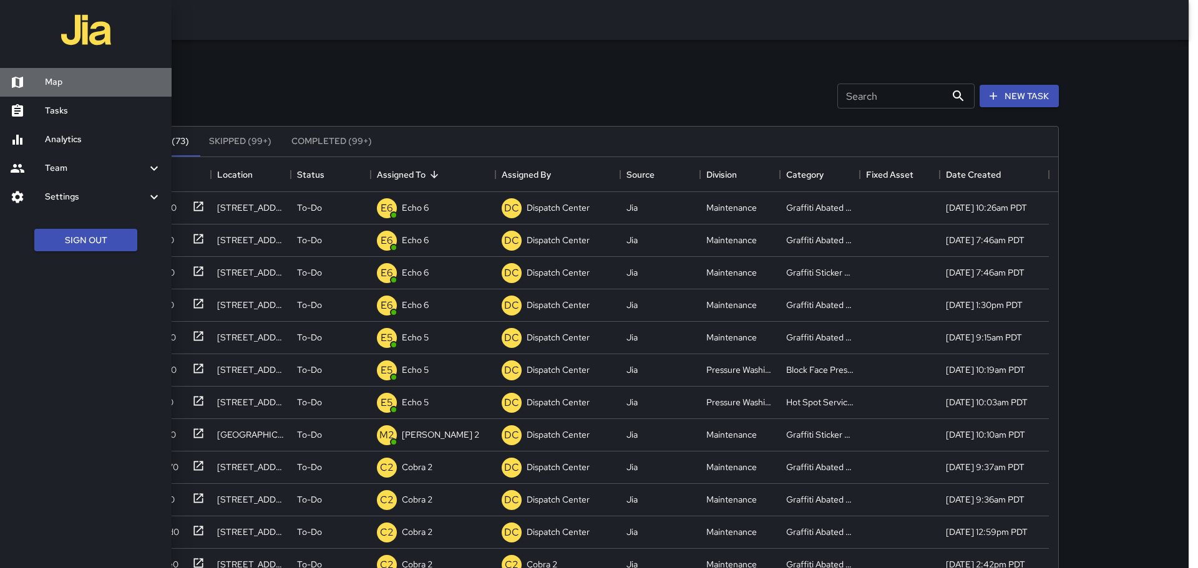
click at [60, 80] on h6 "Map" at bounding box center [103, 82] width 117 height 14
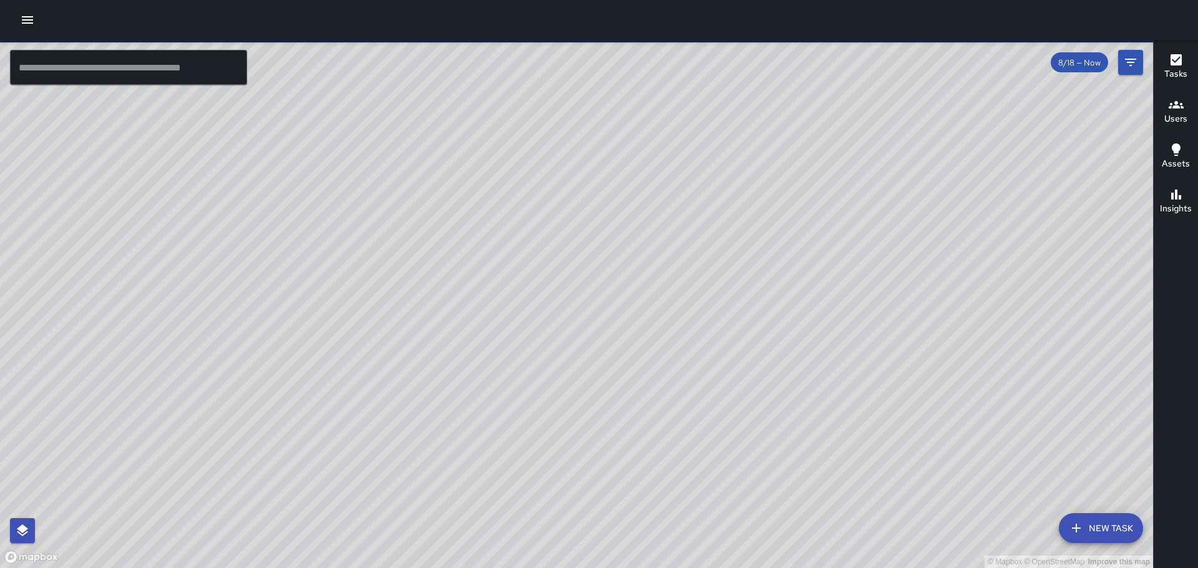
drag, startPoint x: 498, startPoint y: 215, endPoint x: 336, endPoint y: 283, distance: 176.1
click at [336, 283] on div "© Mapbox © OpenStreetMap Improve this map" at bounding box center [576, 304] width 1153 height 528
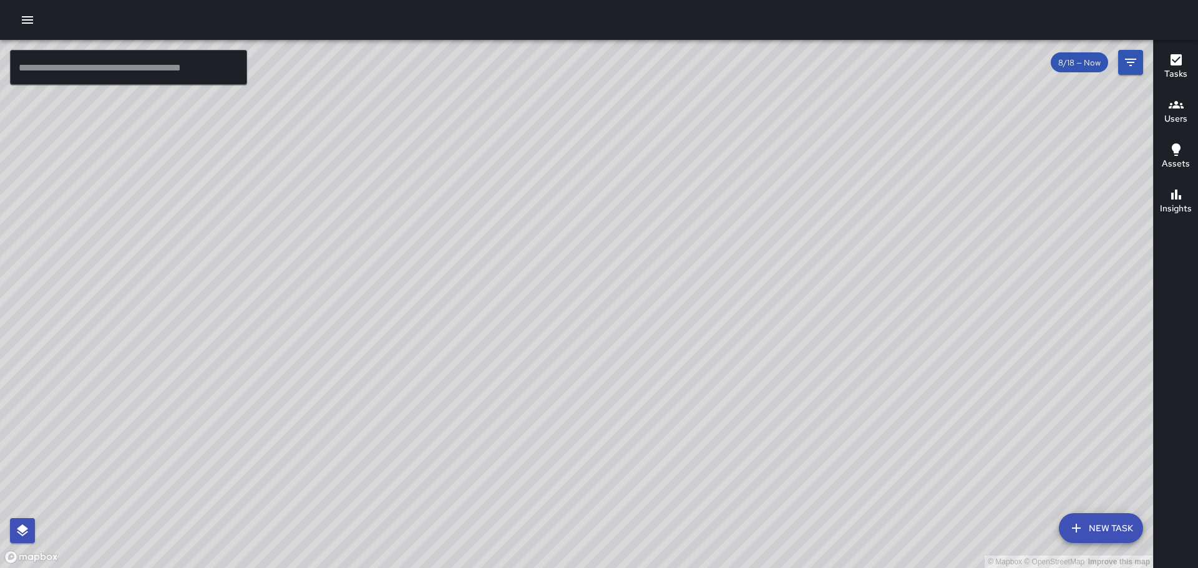
drag, startPoint x: 445, startPoint y: 408, endPoint x: 619, endPoint y: 273, distance: 220.0
click at [618, 273] on div "© Mapbox © OpenStreetMap Improve this map" at bounding box center [576, 304] width 1153 height 528
drag, startPoint x: 474, startPoint y: 424, endPoint x: 629, endPoint y: 260, distance: 226.0
click at [629, 260] on div "© Mapbox © OpenStreetMap Improve this map" at bounding box center [576, 304] width 1153 height 528
drag, startPoint x: 522, startPoint y: 402, endPoint x: 579, endPoint y: 382, distance: 60.4
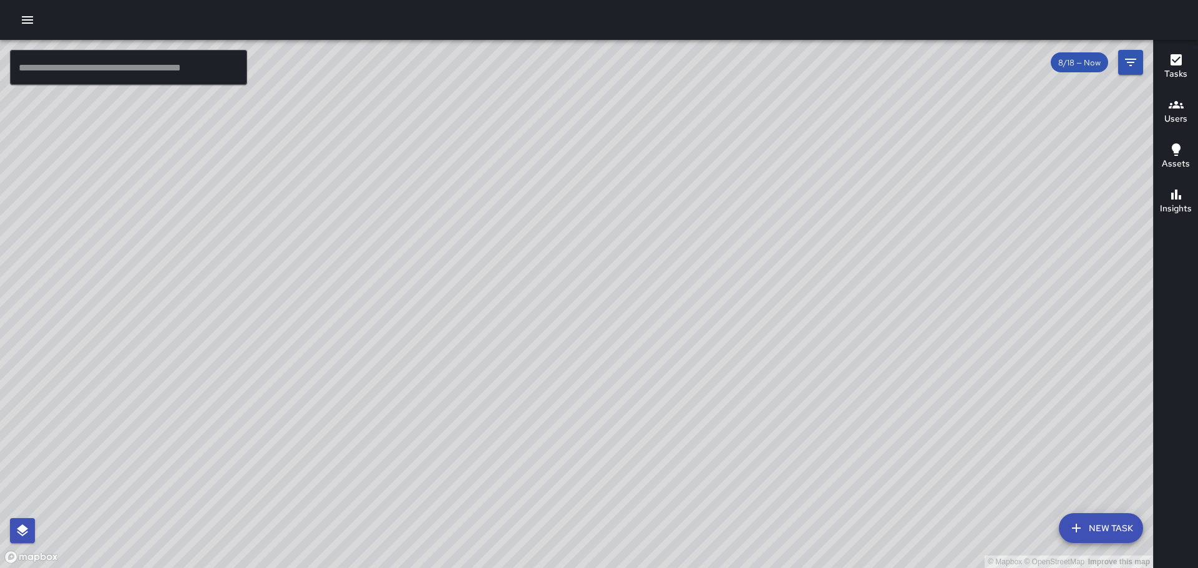
click at [579, 382] on div "© Mapbox © OpenStreetMap Improve this map" at bounding box center [576, 304] width 1153 height 528
drag, startPoint x: 397, startPoint y: 384, endPoint x: 481, endPoint y: 329, distance: 100.5
click at [481, 329] on div "© Mapbox © OpenStreetMap Improve this map" at bounding box center [576, 304] width 1153 height 528
drag, startPoint x: 482, startPoint y: 299, endPoint x: 392, endPoint y: 256, distance: 98.8
click at [392, 256] on div "© Mapbox © OpenStreetMap Improve this map" at bounding box center [576, 304] width 1153 height 528
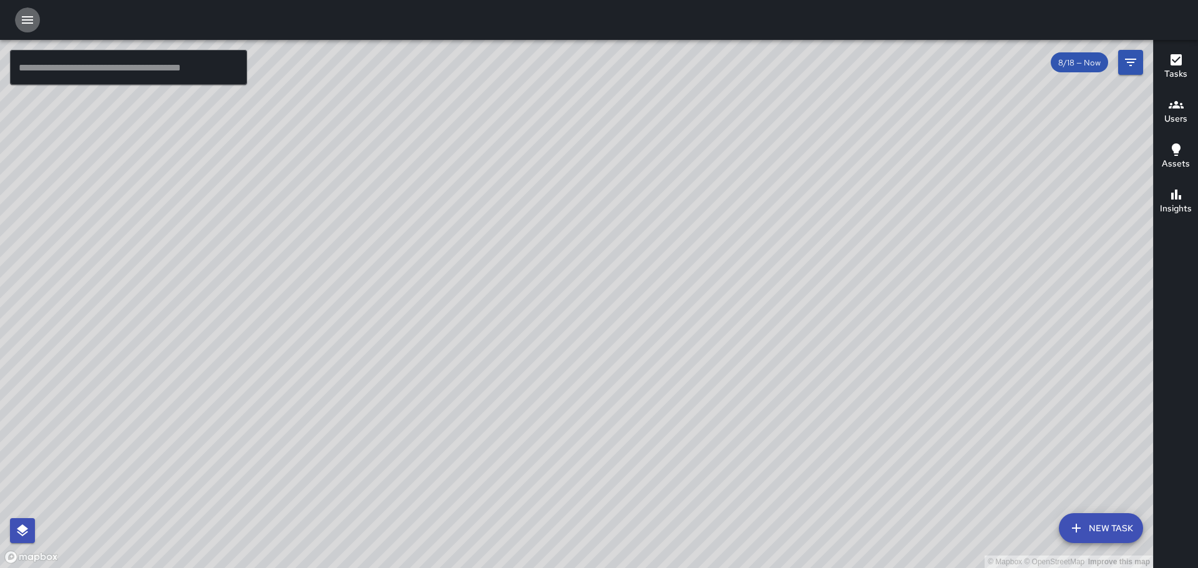
click at [21, 21] on icon "button" at bounding box center [27, 19] width 15 height 15
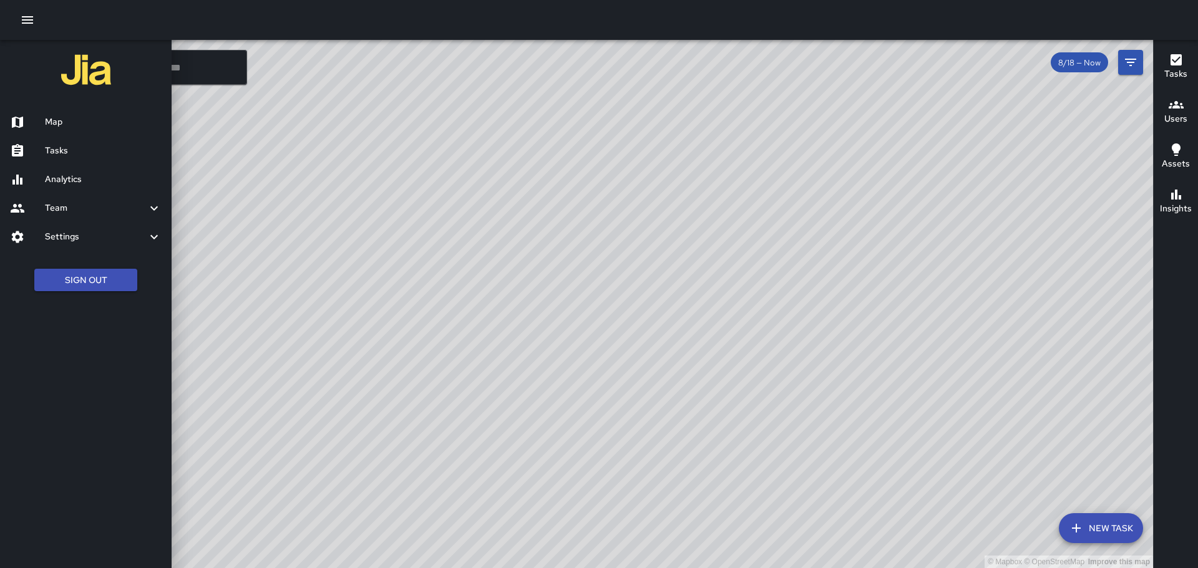
click at [47, 137] on link "Tasks" at bounding box center [86, 151] width 172 height 29
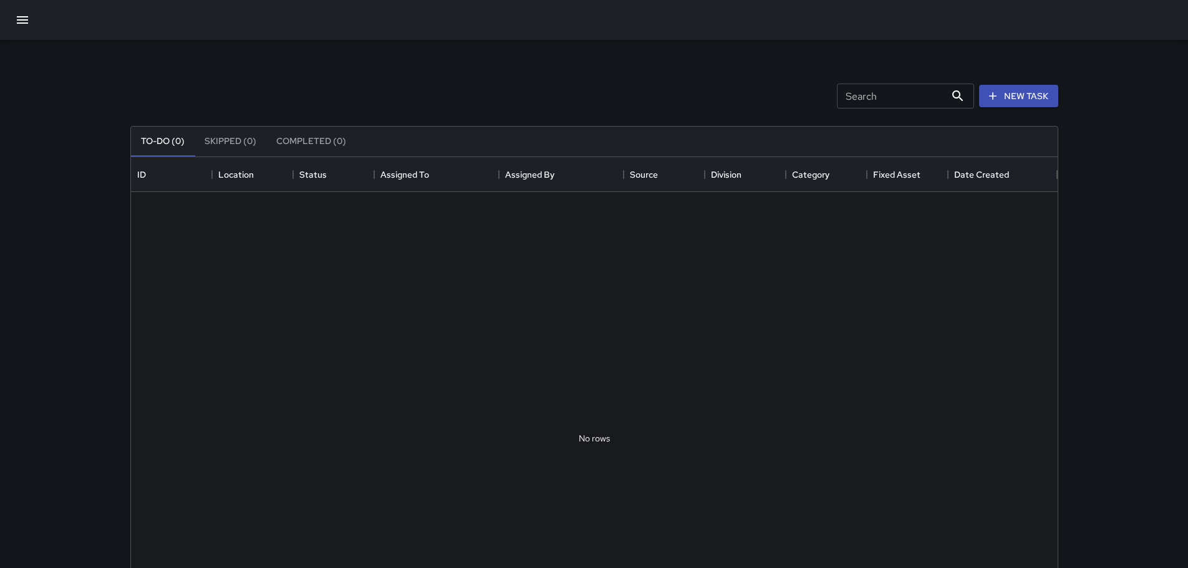
scroll to position [519, 918]
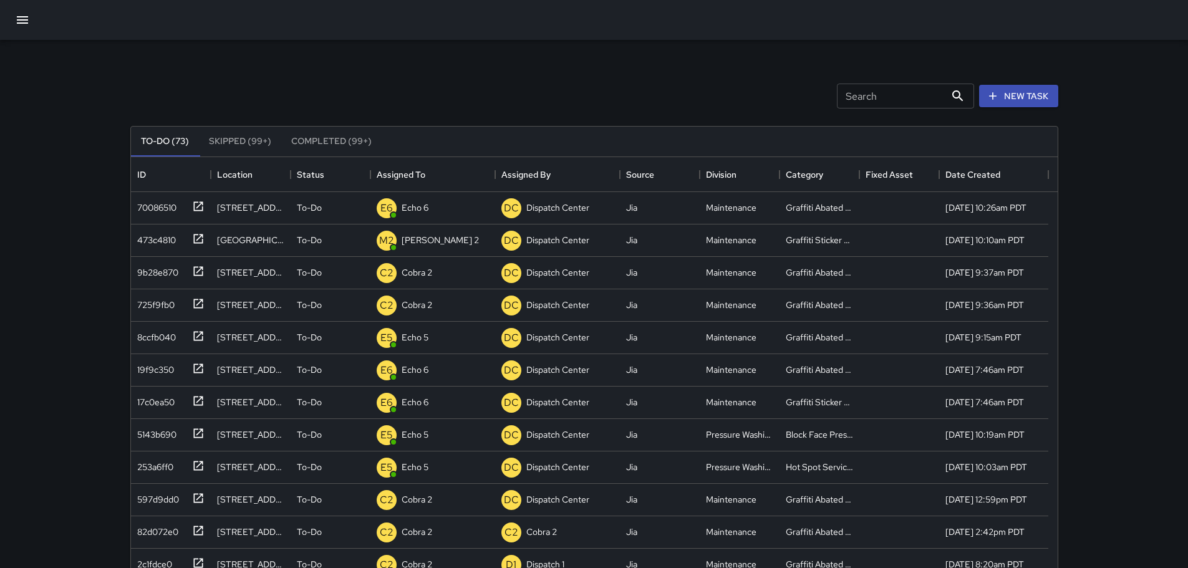
click at [1094, 221] on div "Search Search New Task To-Do (73) Skipped (99+) Completed (99+) ID Location Sta…" at bounding box center [594, 368] width 1188 height 737
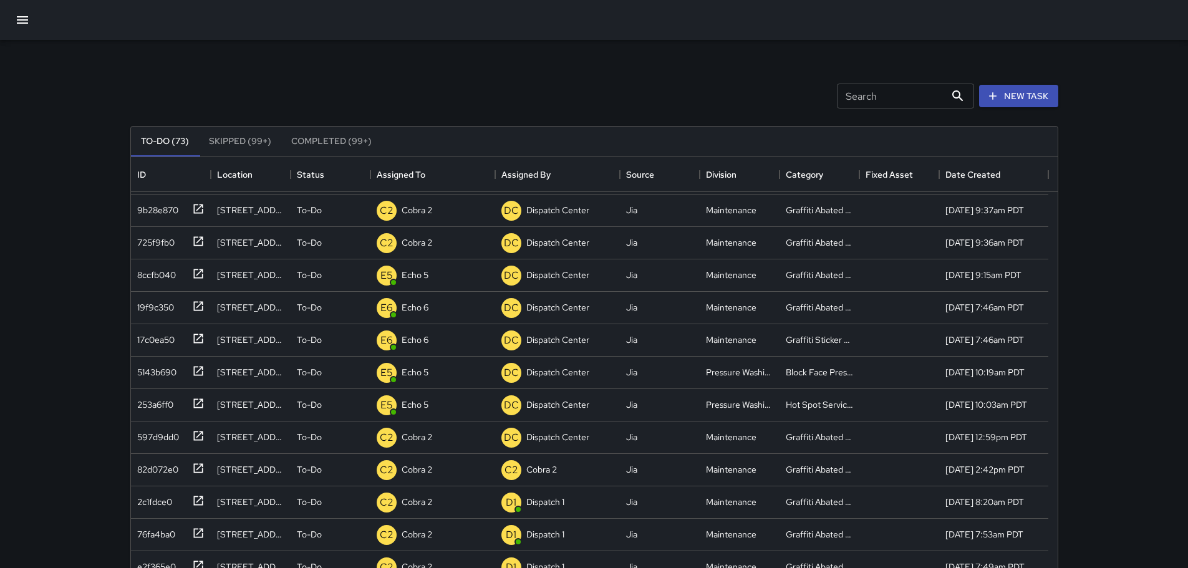
scroll to position [0, 0]
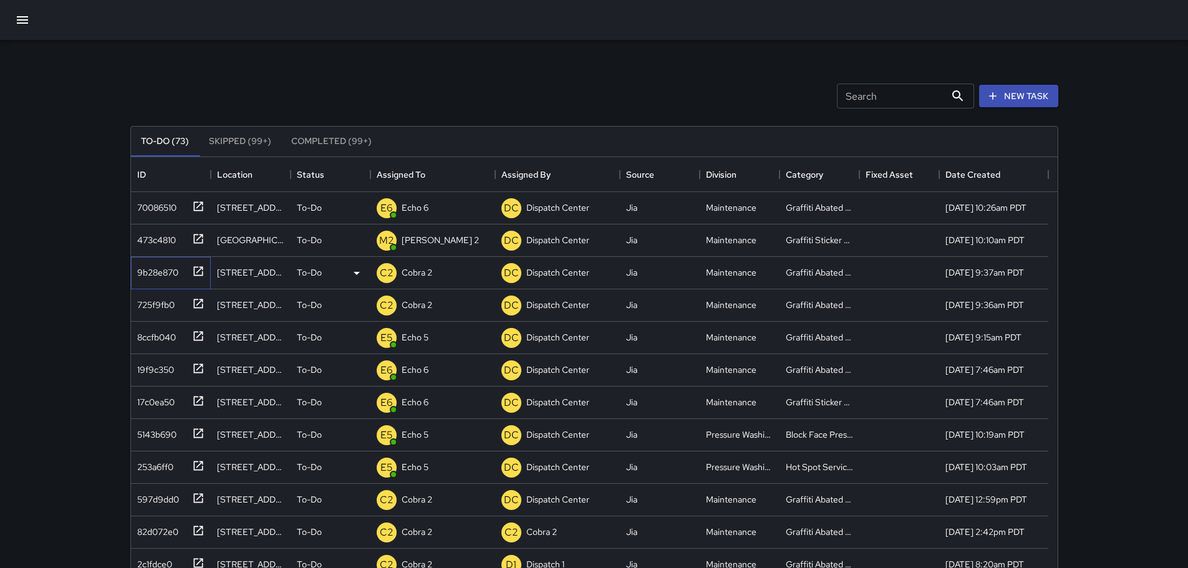
click at [200, 272] on icon at bounding box center [198, 271] width 12 height 12
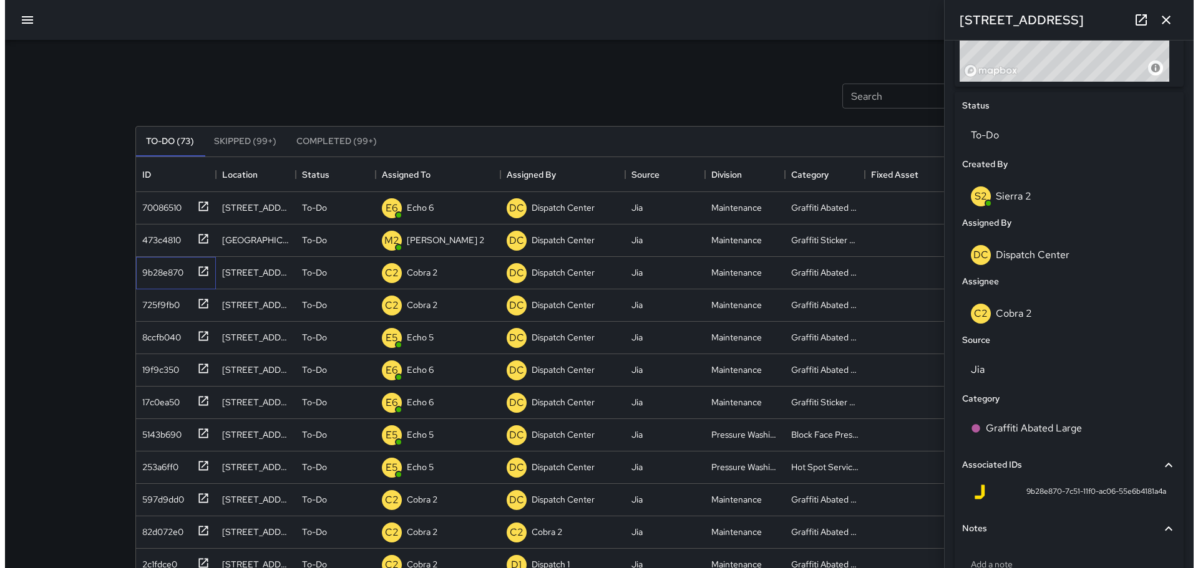
scroll to position [532, 0]
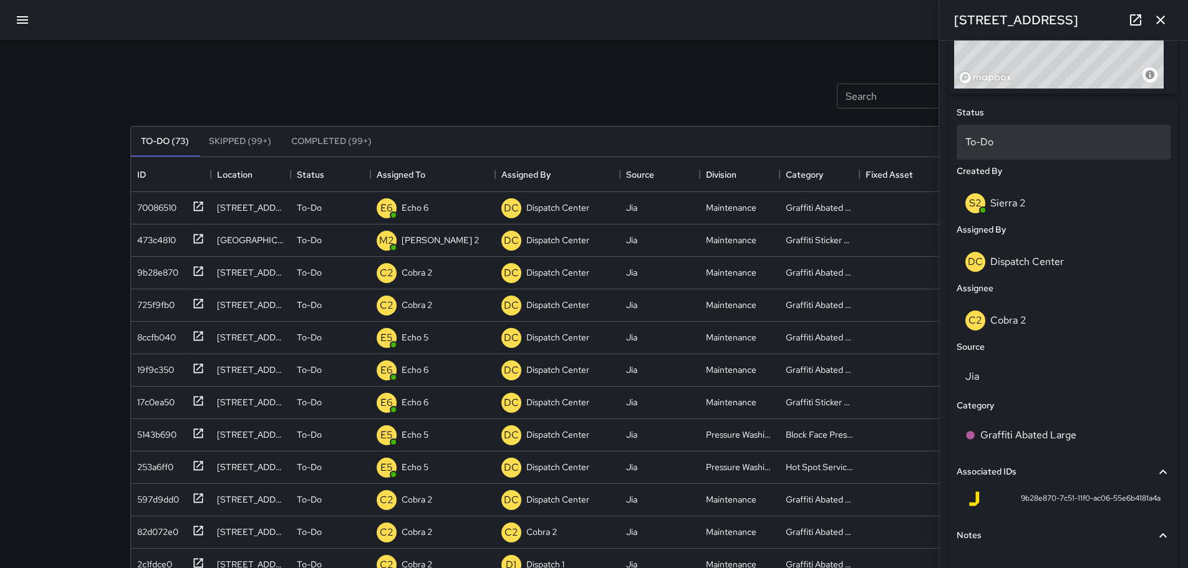
click at [991, 140] on p "To-Do" at bounding box center [1064, 142] width 197 height 15
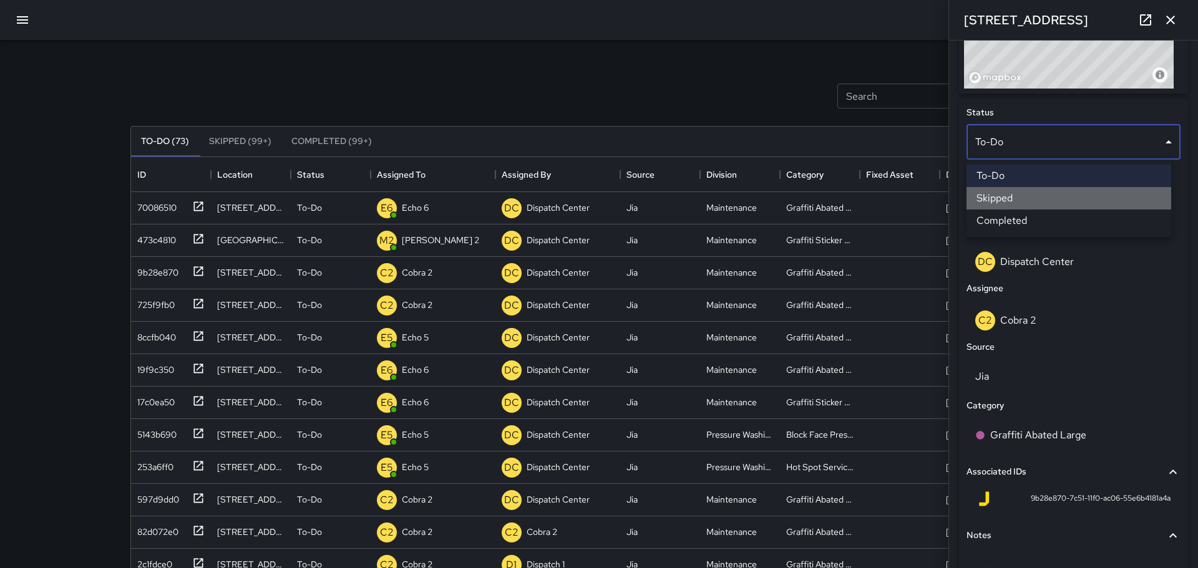
click at [997, 200] on li "Skipped" at bounding box center [1068, 198] width 205 height 22
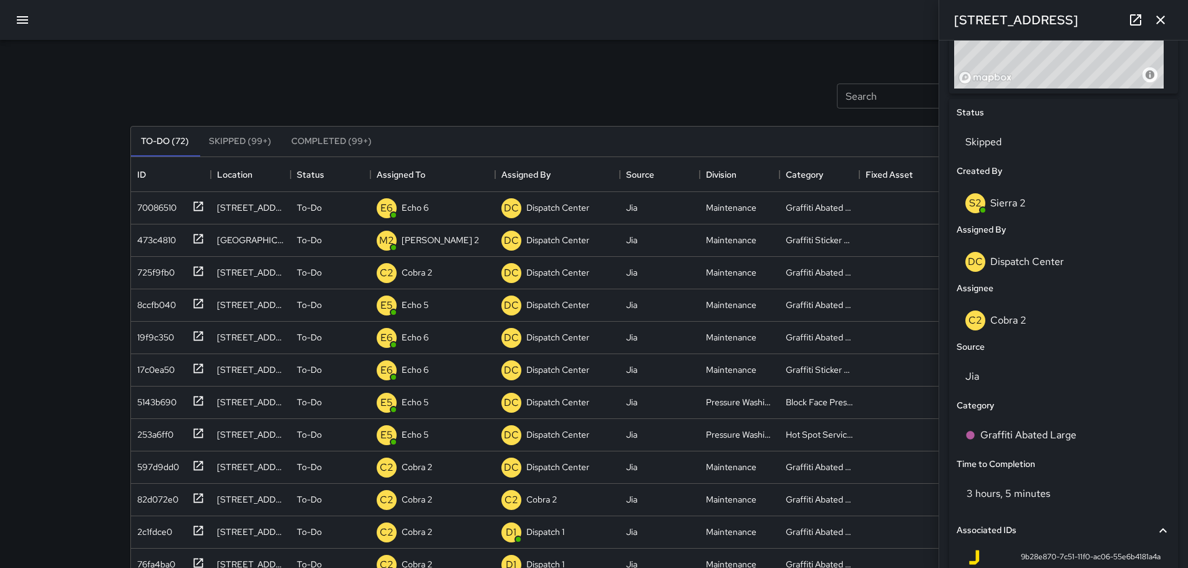
click at [1157, 18] on icon "button" at bounding box center [1160, 19] width 15 height 15
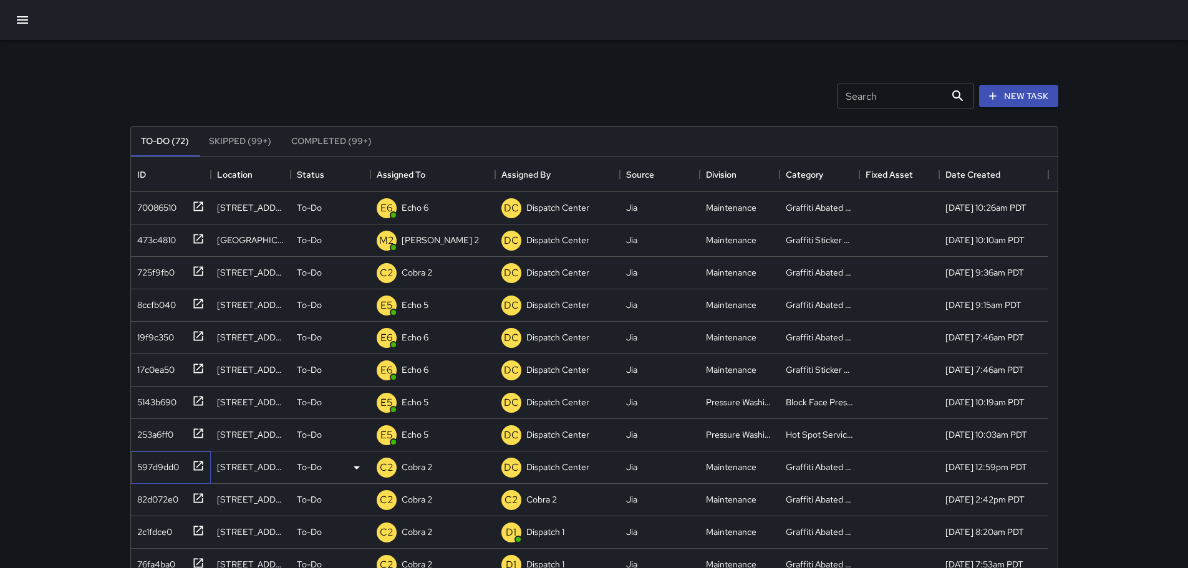
click at [200, 462] on icon at bounding box center [197, 465] width 9 height 9
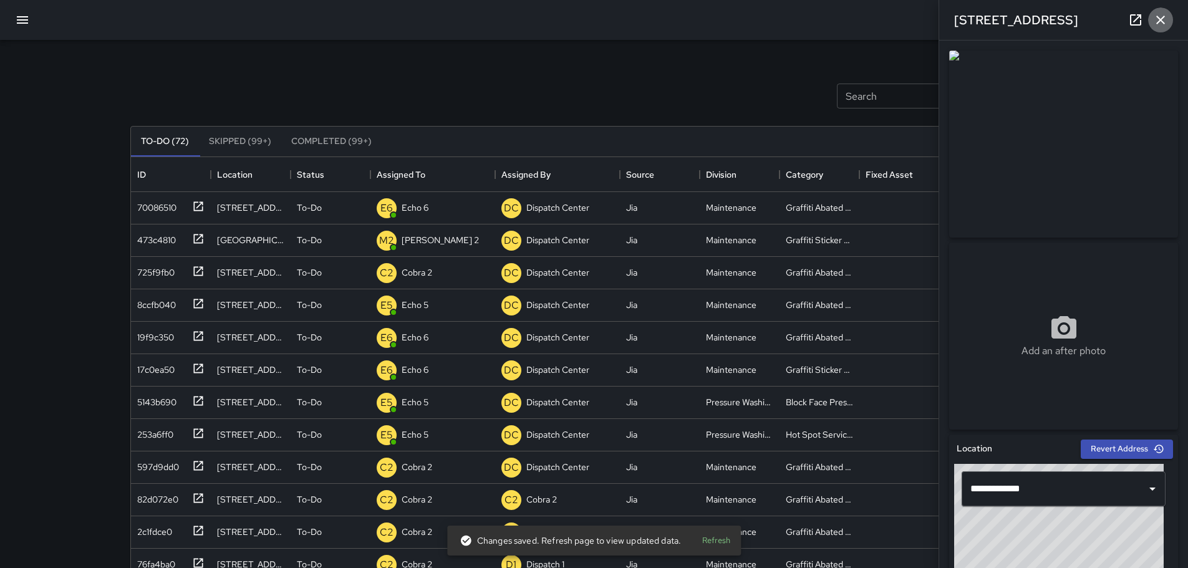
click at [1162, 19] on icon "button" at bounding box center [1161, 20] width 9 height 9
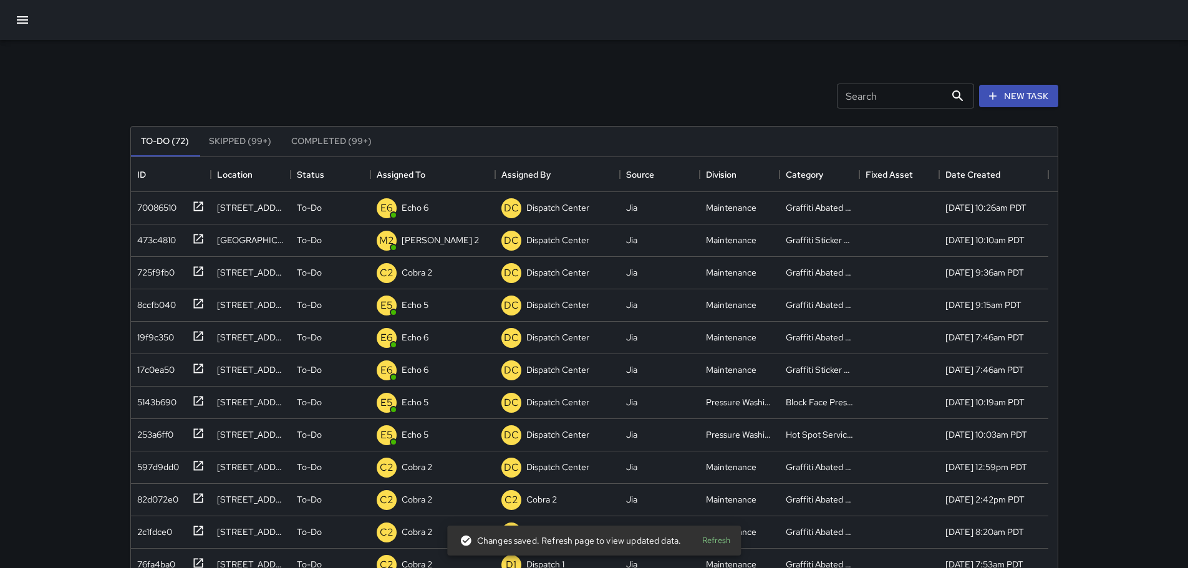
click at [195, 49] on div "Search Search New Task To-Do (72) Skipped (99+) Completed (99+) ID Location Sta…" at bounding box center [594, 388] width 958 height 697
click at [412, 75] on div "Search Search New Task" at bounding box center [594, 96] width 933 height 65
click at [19, 19] on icon "button" at bounding box center [22, 19] width 11 height 7
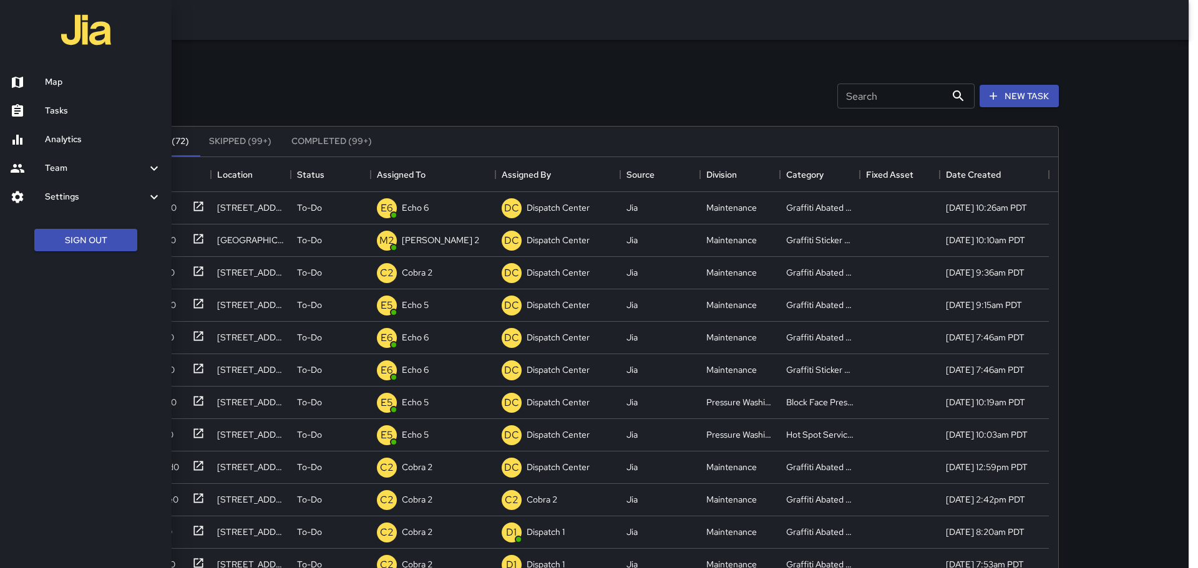
click at [54, 79] on h6 "Map" at bounding box center [103, 82] width 117 height 14
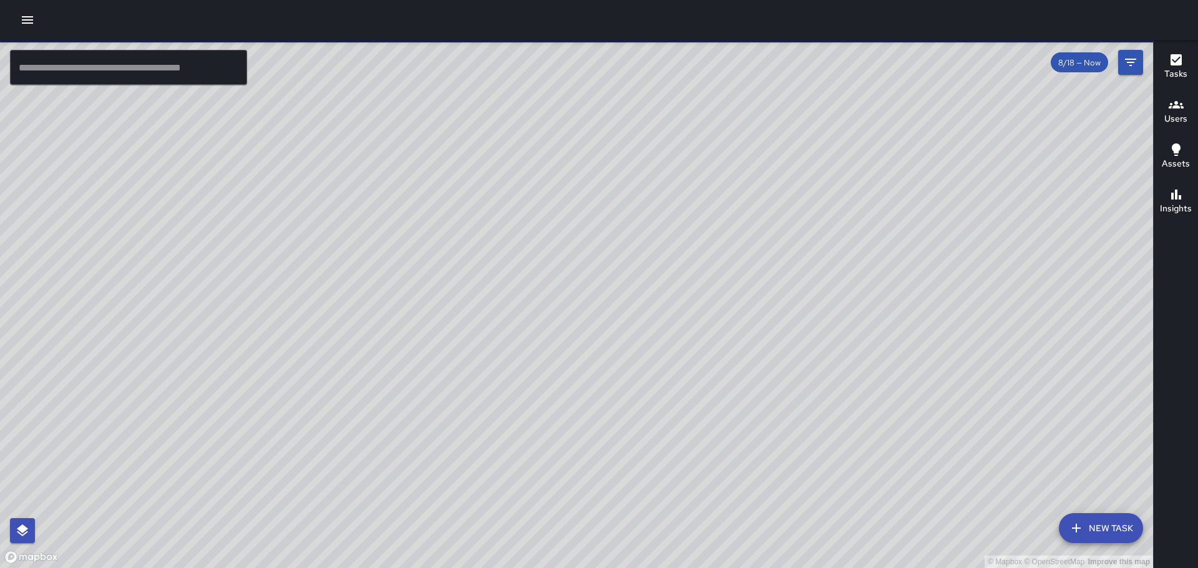
drag, startPoint x: 369, startPoint y: 268, endPoint x: 238, endPoint y: 293, distance: 133.4
click at [238, 293] on div "© Mapbox © OpenStreetMap Improve this map" at bounding box center [576, 304] width 1153 height 528
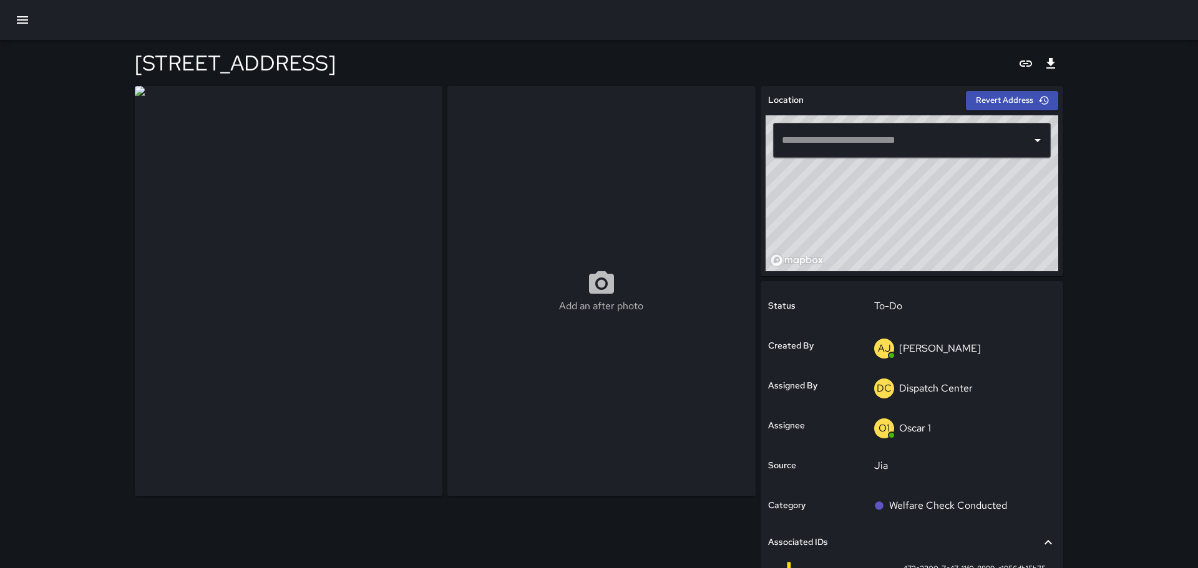
type input "**********"
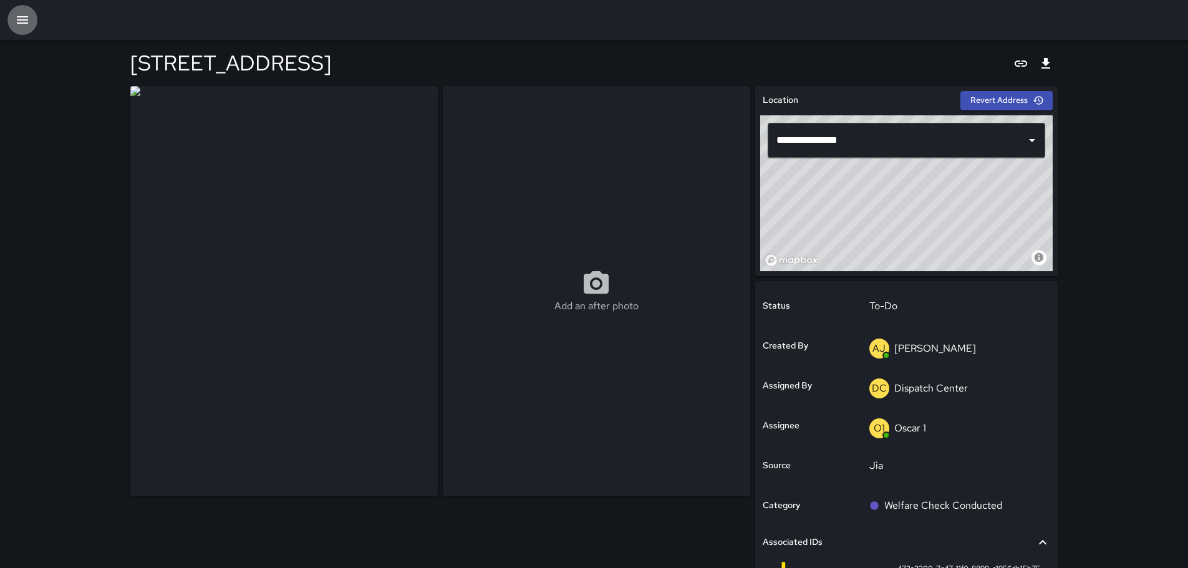
click at [20, 13] on icon "button" at bounding box center [22, 19] width 15 height 15
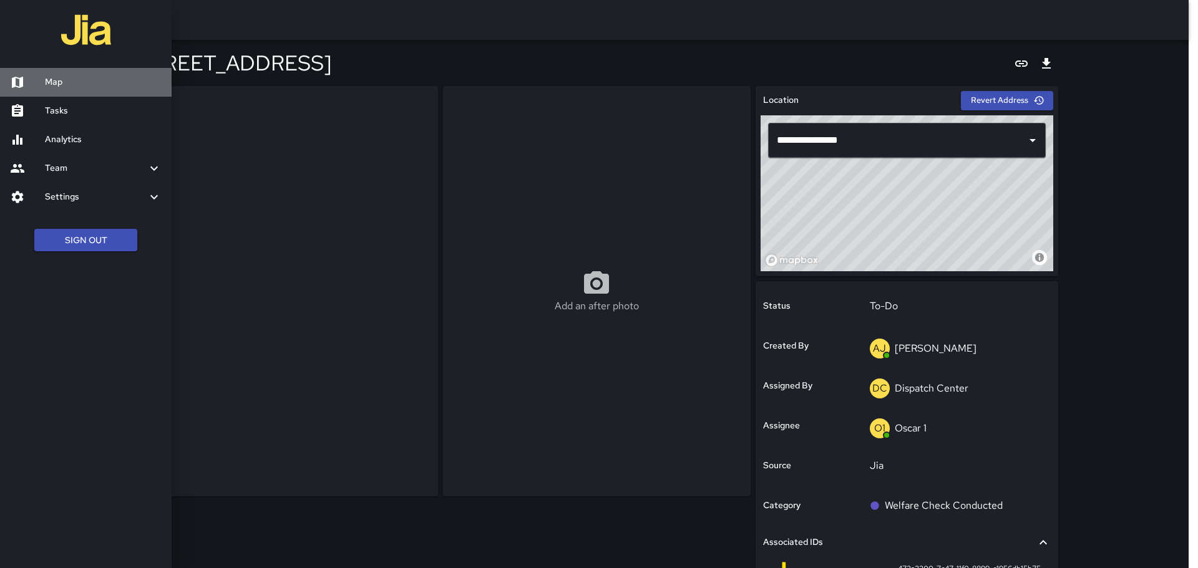
click at [80, 83] on h6 "Map" at bounding box center [103, 82] width 117 height 14
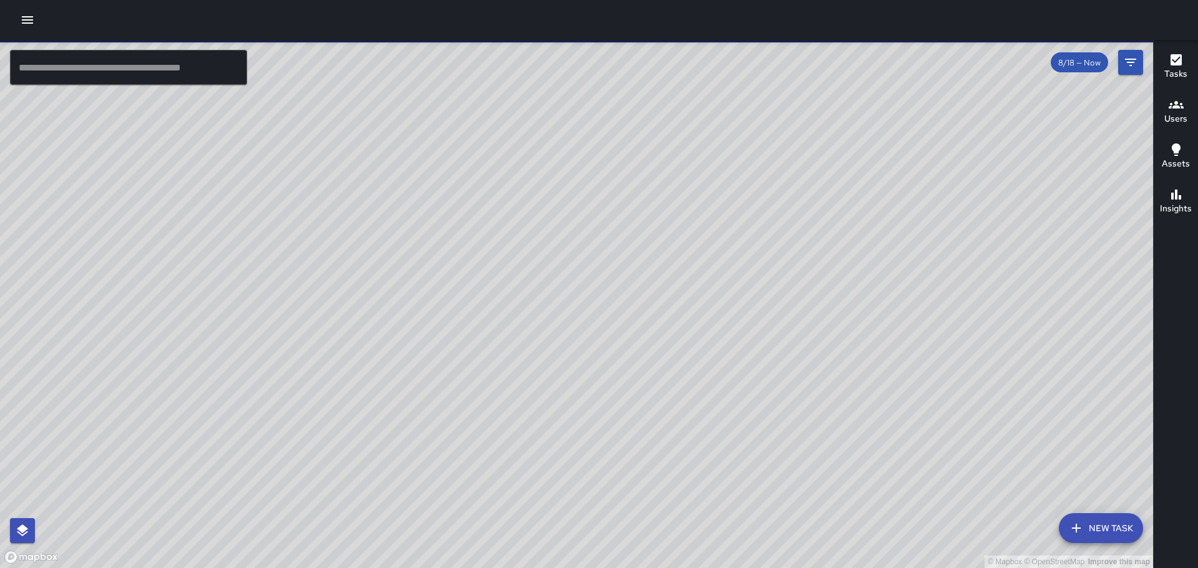
drag, startPoint x: 435, startPoint y: 253, endPoint x: 402, endPoint y: 277, distance: 40.2
click at [402, 277] on div "© Mapbox © OpenStreetMap Improve this map" at bounding box center [576, 304] width 1153 height 528
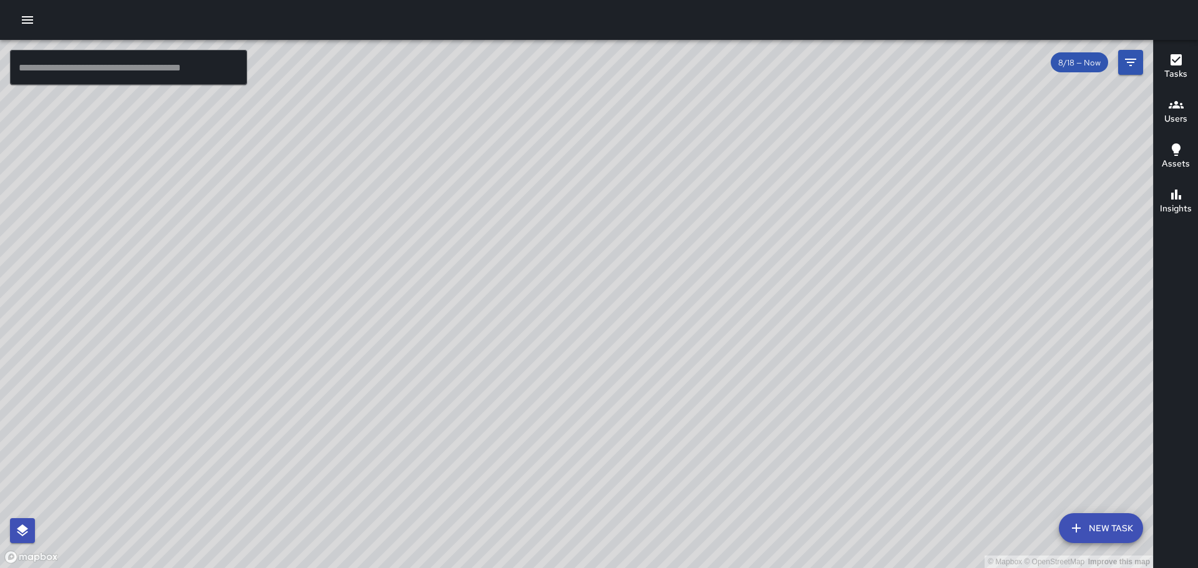
drag, startPoint x: 409, startPoint y: 323, endPoint x: 225, endPoint y: 174, distance: 236.9
click at [225, 174] on div "© Mapbox © OpenStreetMap Improve this map" at bounding box center [576, 304] width 1153 height 528
drag, startPoint x: 503, startPoint y: 323, endPoint x: 488, endPoint y: 271, distance: 53.3
click at [488, 271] on div "© Mapbox © OpenStreetMap Improve this map" at bounding box center [576, 304] width 1153 height 528
drag, startPoint x: 495, startPoint y: 337, endPoint x: 494, endPoint y: 321, distance: 16.9
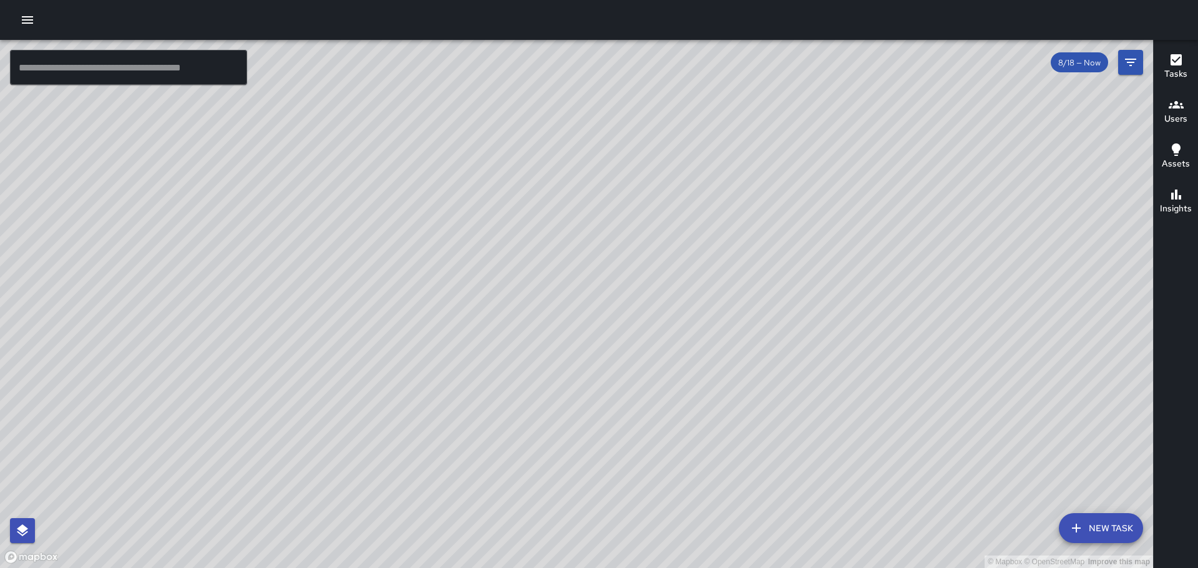
click at [493, 323] on div "© Mapbox © OpenStreetMap Improve this map" at bounding box center [576, 304] width 1153 height 528
click at [29, 16] on icon "button" at bounding box center [27, 19] width 11 height 7
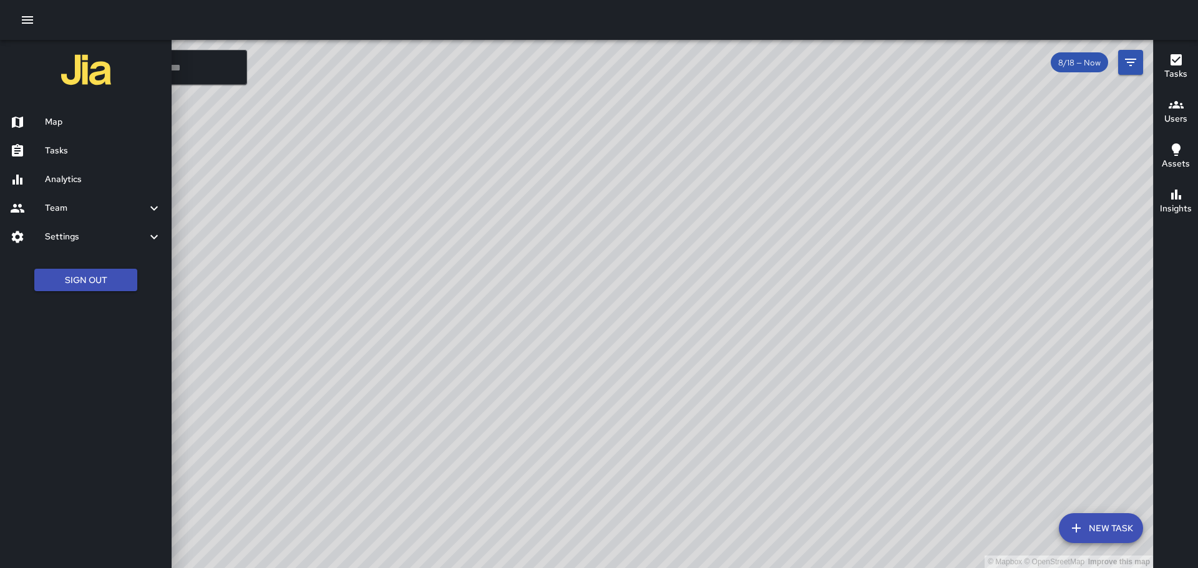
click at [38, 119] on div at bounding box center [27, 122] width 35 height 15
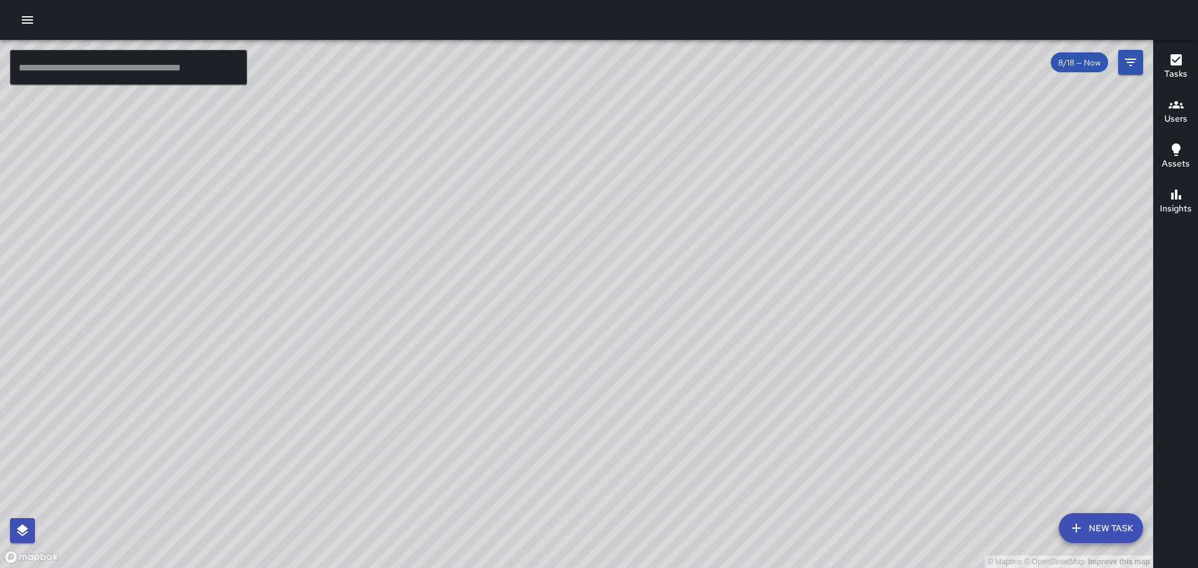
drag, startPoint x: 344, startPoint y: 146, endPoint x: 300, endPoint y: 188, distance: 61.3
click at [300, 188] on div "© Mapbox © OpenStreetMap Improve this map" at bounding box center [576, 304] width 1153 height 528
click at [27, 14] on icon "button" at bounding box center [27, 19] width 15 height 15
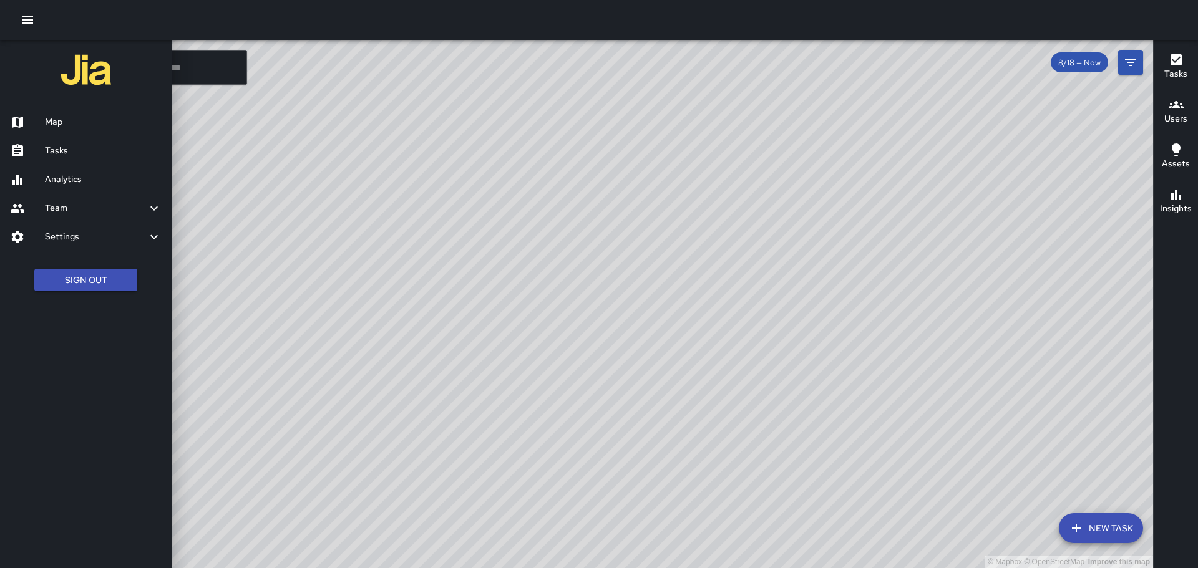
click at [342, 295] on div at bounding box center [599, 284] width 1198 height 568
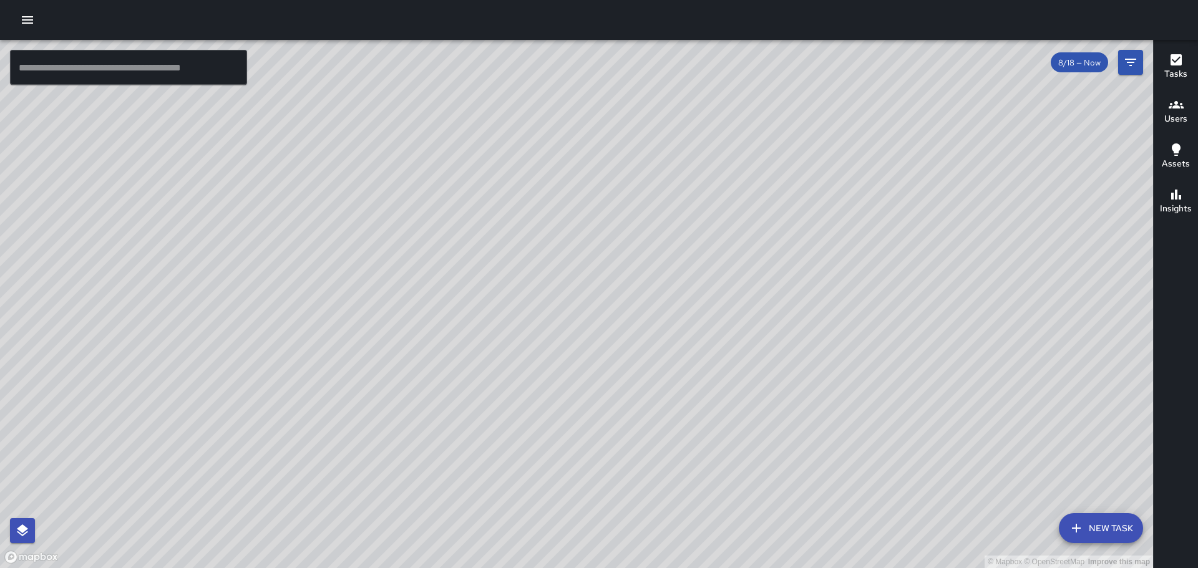
drag, startPoint x: 374, startPoint y: 221, endPoint x: 260, endPoint y: 203, distance: 114.9
click at [260, 203] on div "© Mapbox © OpenStreetMap Improve this map" at bounding box center [576, 304] width 1153 height 528
click at [31, 17] on icon "button" at bounding box center [27, 19] width 11 height 7
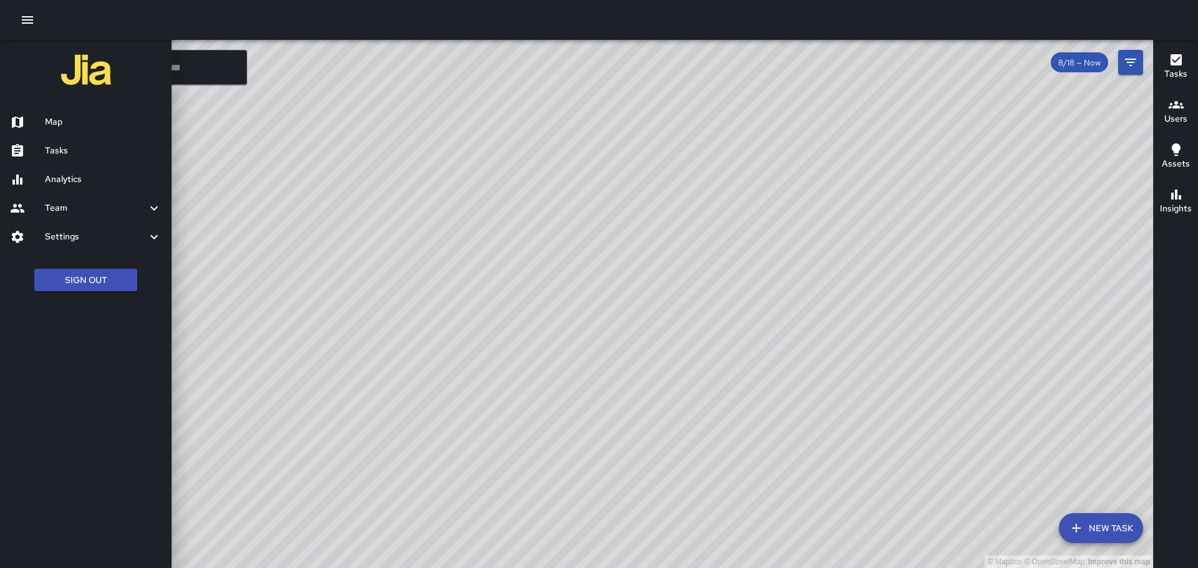
click at [66, 153] on h6 "Tasks" at bounding box center [103, 151] width 117 height 14
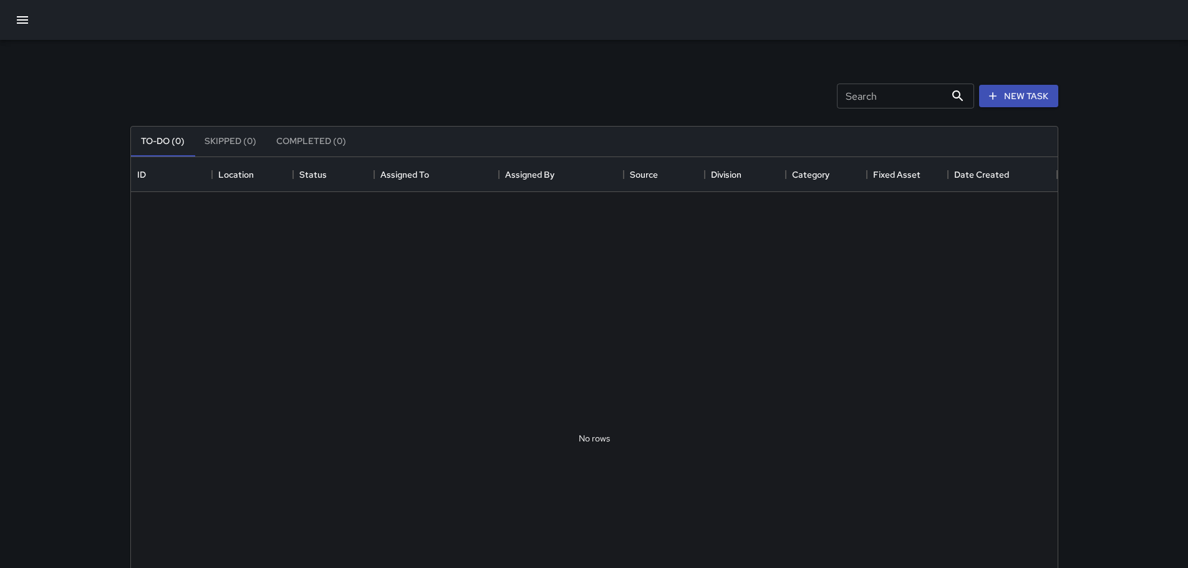
scroll to position [519, 918]
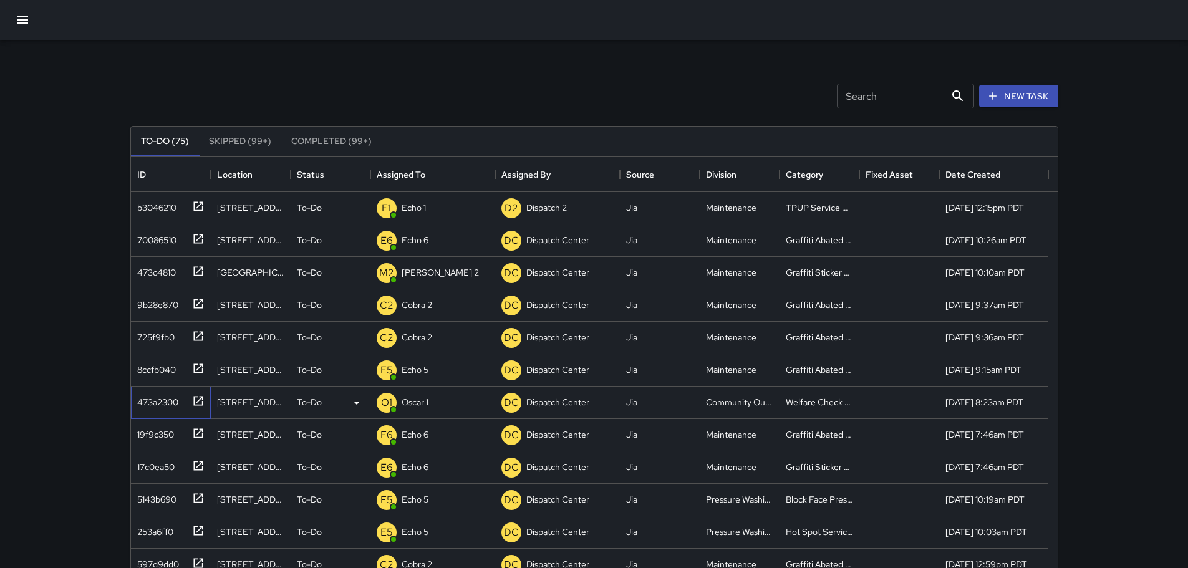
click at [198, 404] on icon at bounding box center [198, 401] width 12 height 12
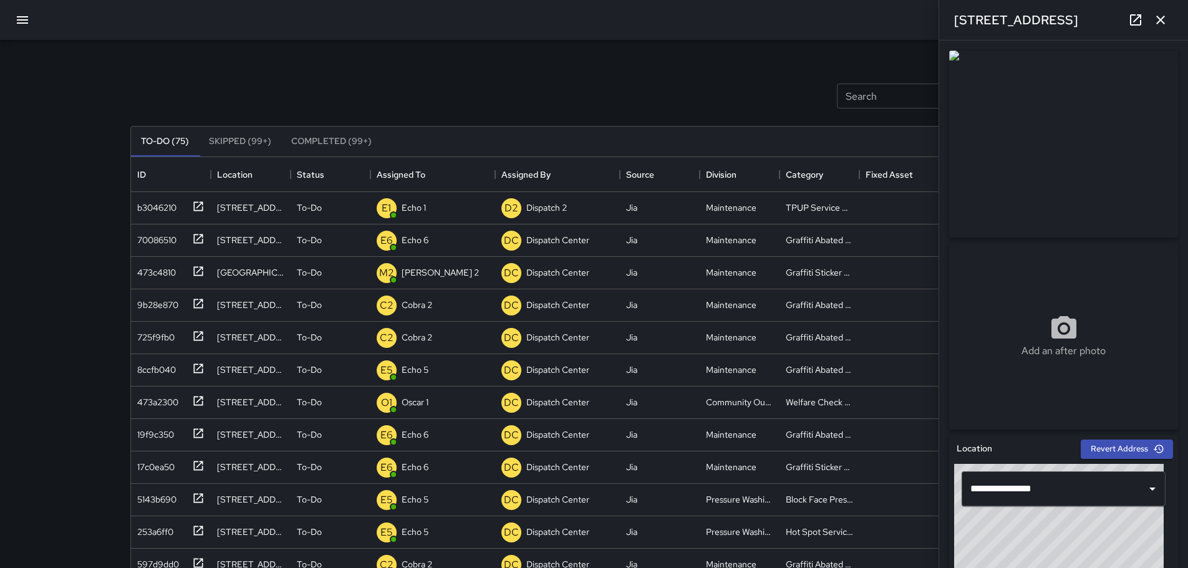
drag, startPoint x: 1177, startPoint y: 81, endPoint x: 1182, endPoint y: 100, distance: 19.2
click at [1182, 100] on div "**********" at bounding box center [1063, 305] width 249 height 528
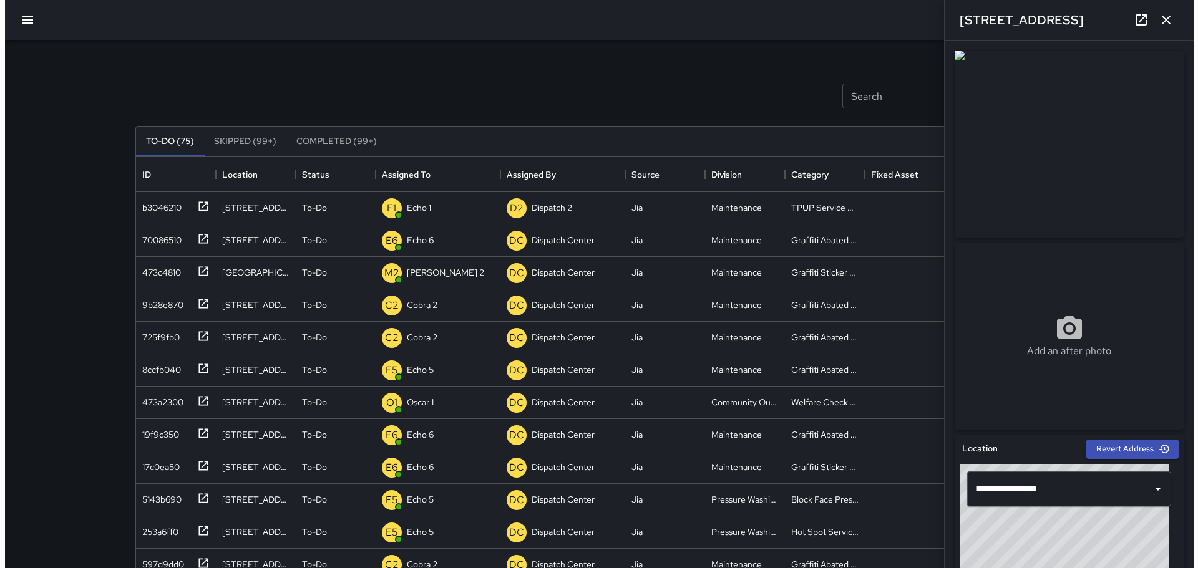
scroll to position [64, 0]
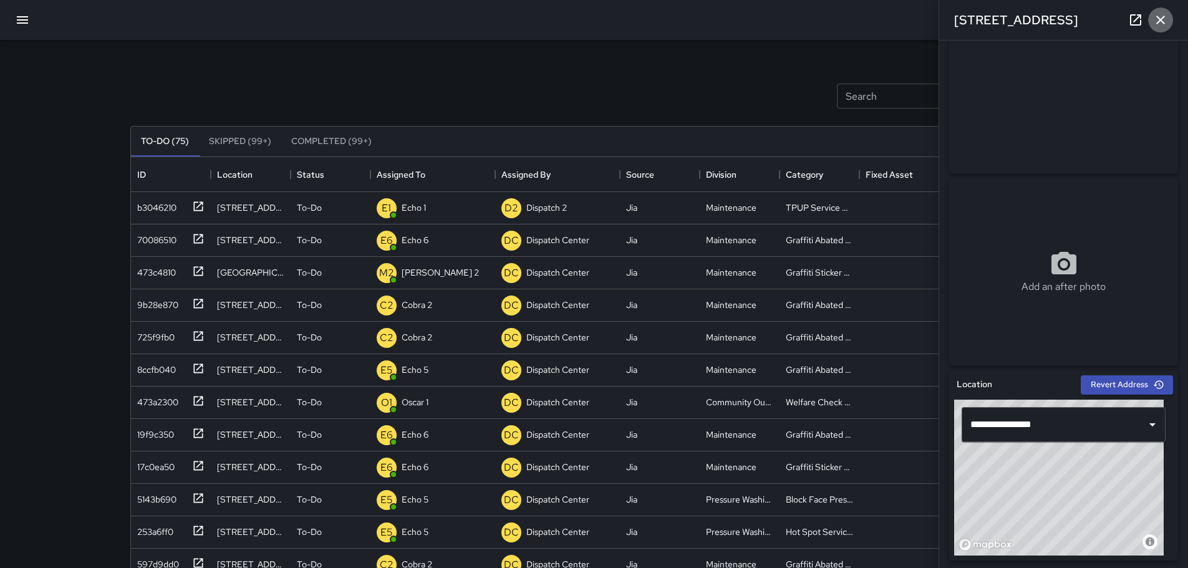
click at [1155, 18] on icon "button" at bounding box center [1160, 19] width 15 height 15
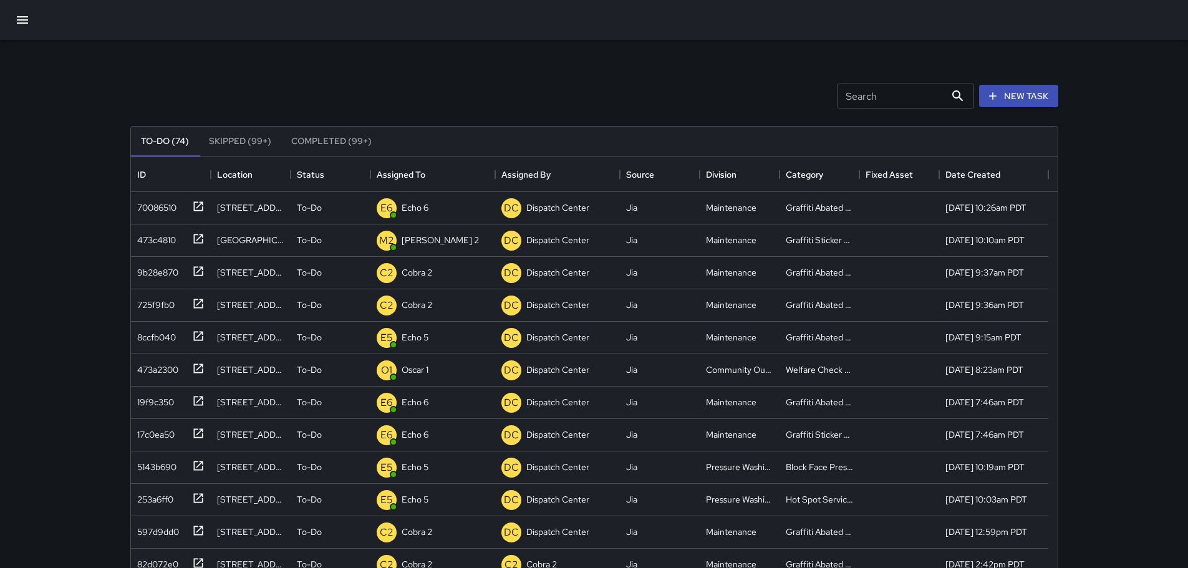
click at [22, 12] on button "button" at bounding box center [22, 20] width 30 height 30
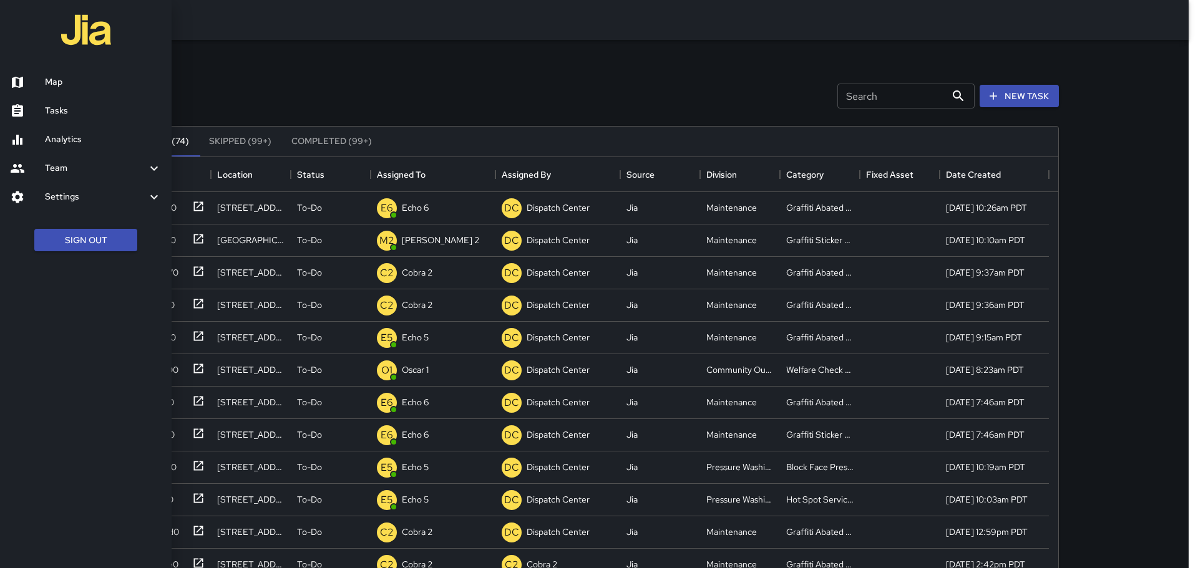
click at [82, 195] on h6 "Settings" at bounding box center [96, 197] width 102 height 14
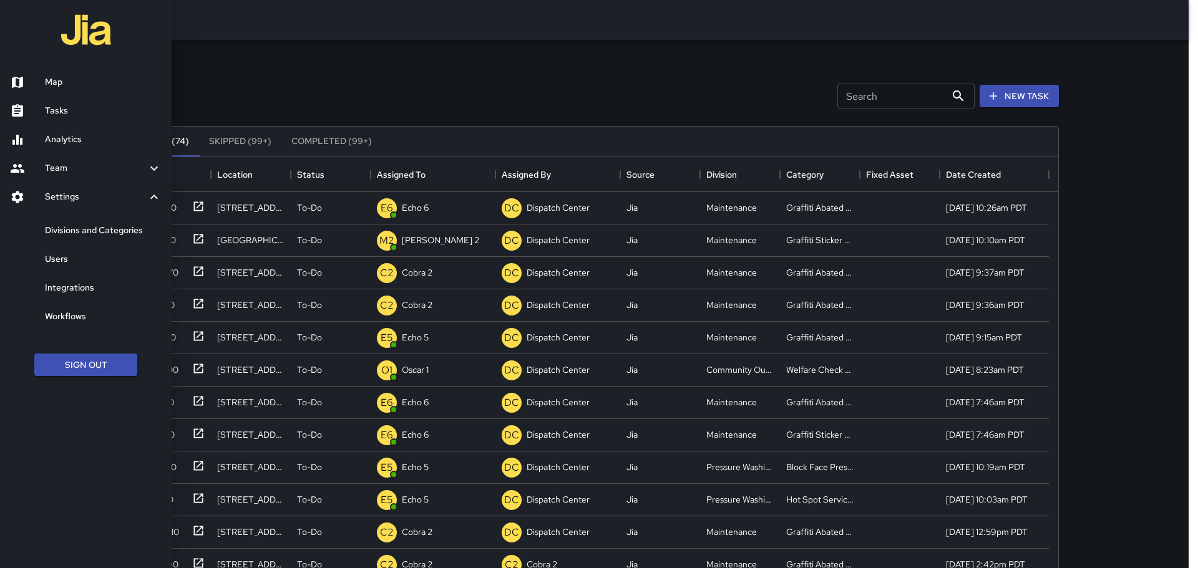
click at [76, 288] on h6 "Integrations" at bounding box center [103, 288] width 117 height 14
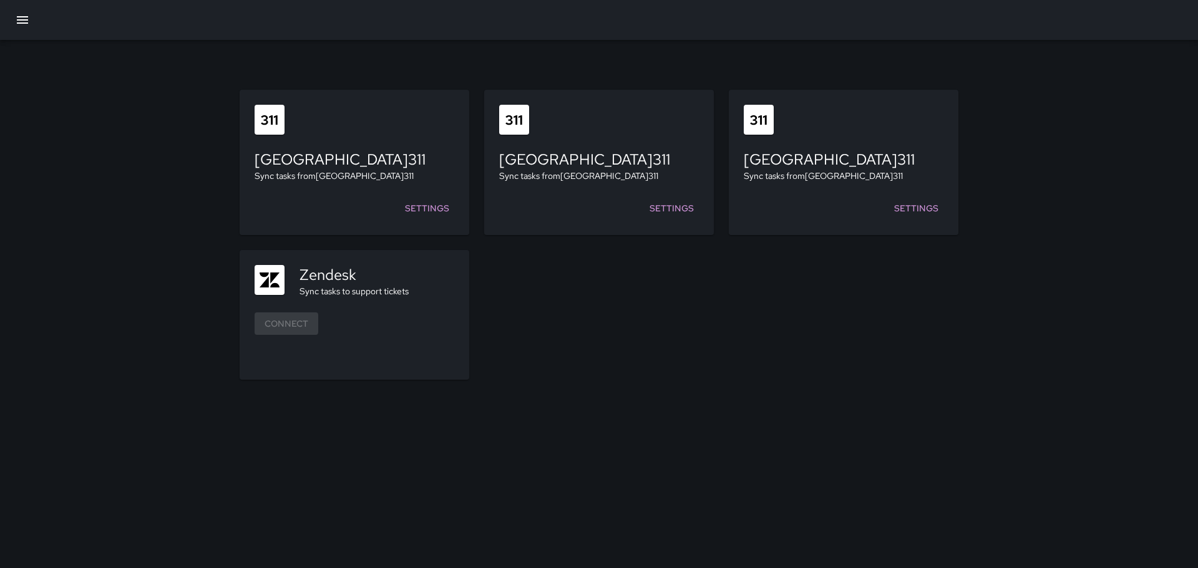
click at [29, 19] on icon "button" at bounding box center [22, 19] width 15 height 15
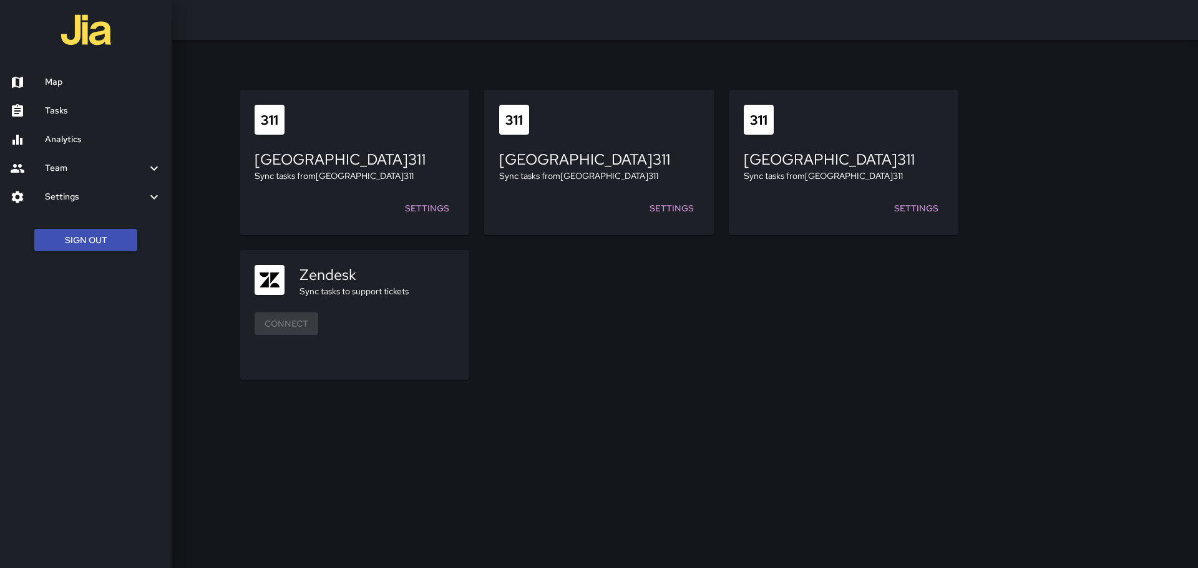
click at [37, 85] on div at bounding box center [27, 82] width 35 height 15
